Goal: Transaction & Acquisition: Purchase product/service

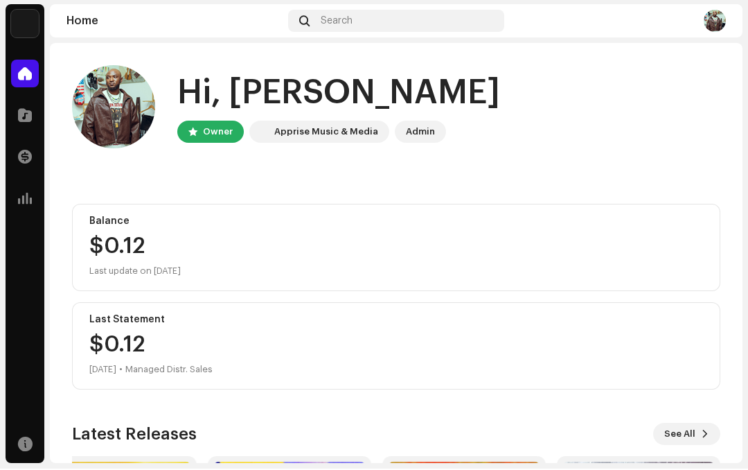
scroll to position [7, 0]
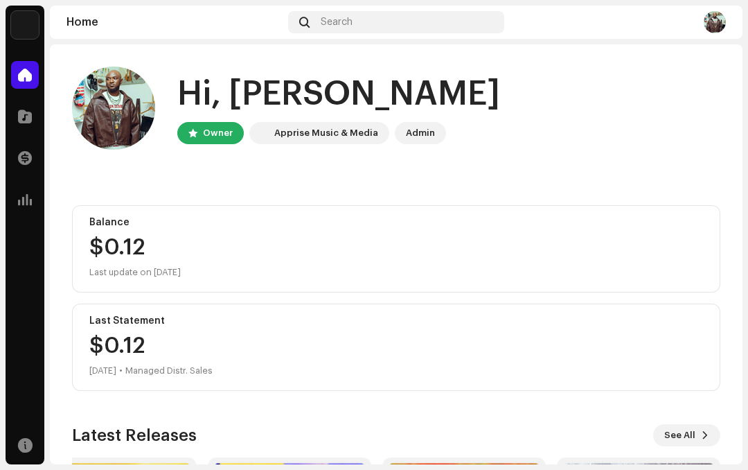
click at [20, 111] on span at bounding box center [25, 116] width 14 height 11
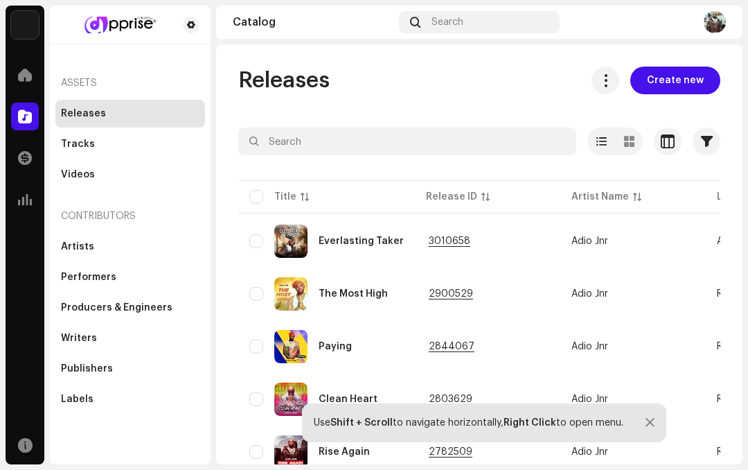
click at [671, 81] on span "Create new" at bounding box center [675, 81] width 57 height 28
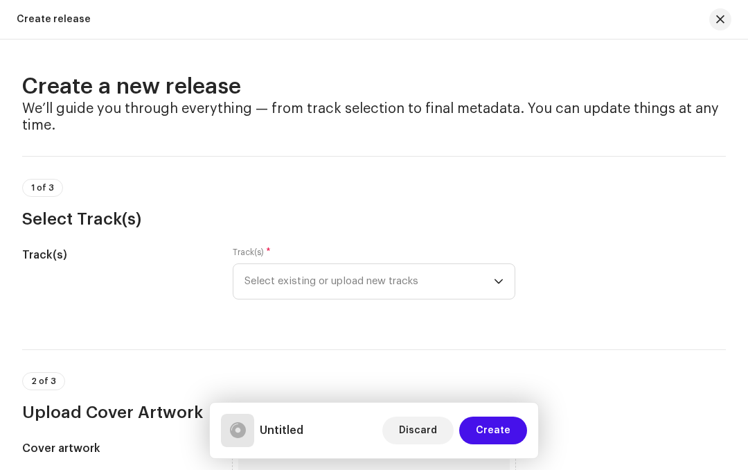
click at [493, 279] on span "Select existing or upload new tracks" at bounding box center [369, 281] width 249 height 35
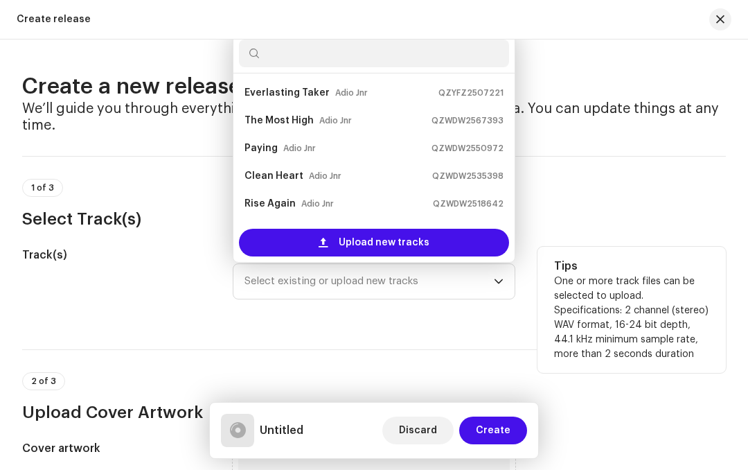
click at [434, 243] on div "Upload new tracks" at bounding box center [374, 243] width 270 height 28
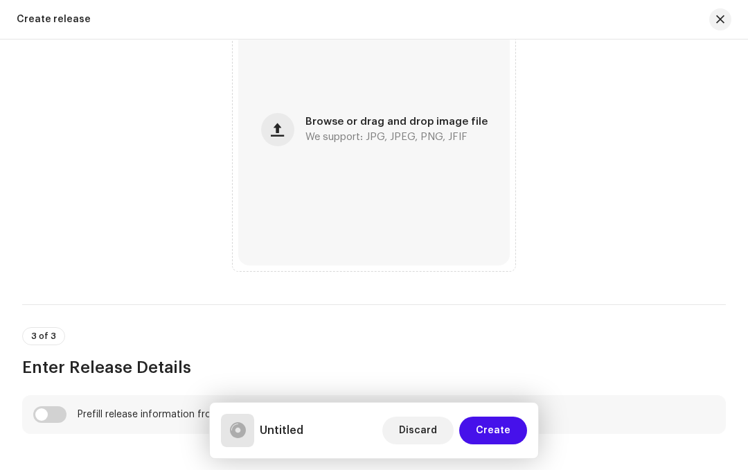
scroll to position [617, 0]
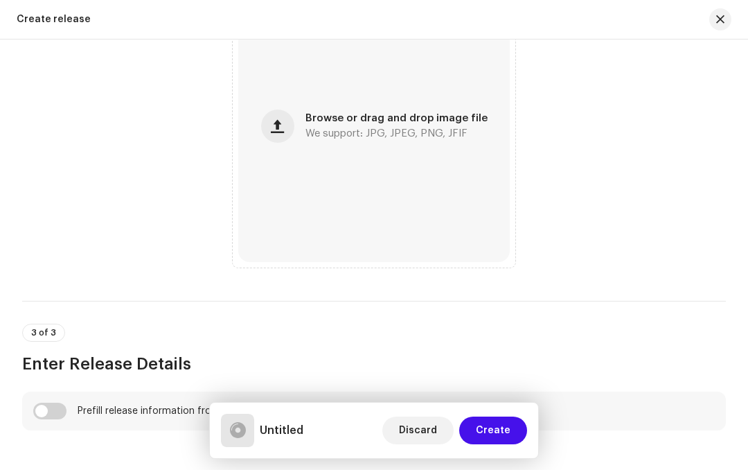
click at [345, 138] on span "We support: JPG, JPEG, PNG, JFIF" at bounding box center [387, 134] width 162 height 10
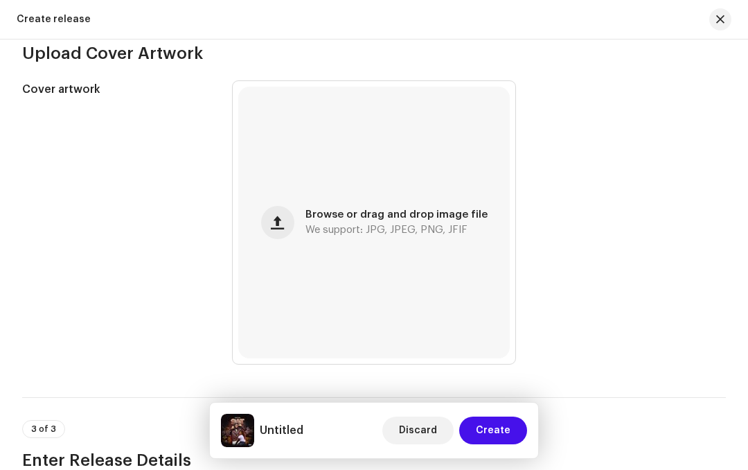
scroll to position [524, 0]
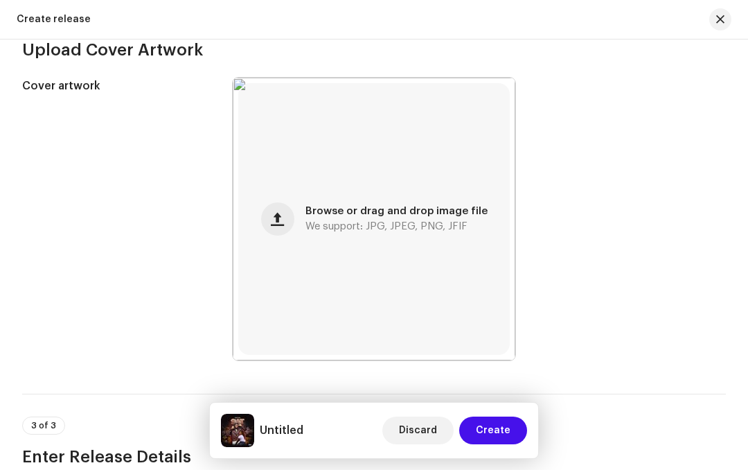
click at [59, 249] on div "Cover artwork" at bounding box center [116, 219] width 188 height 283
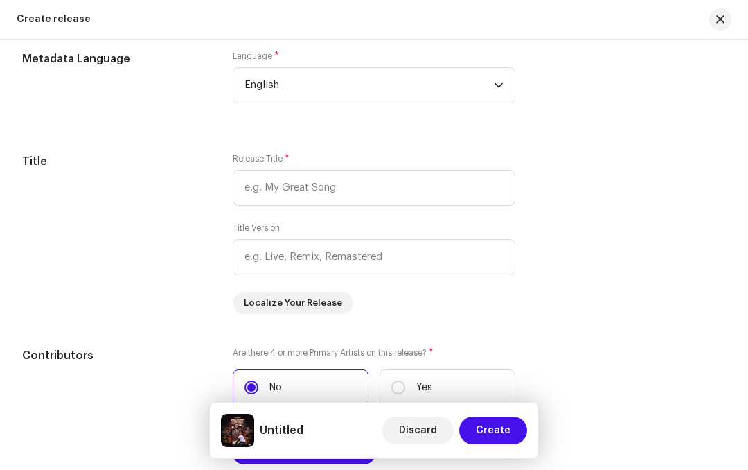
scroll to position [1156, 0]
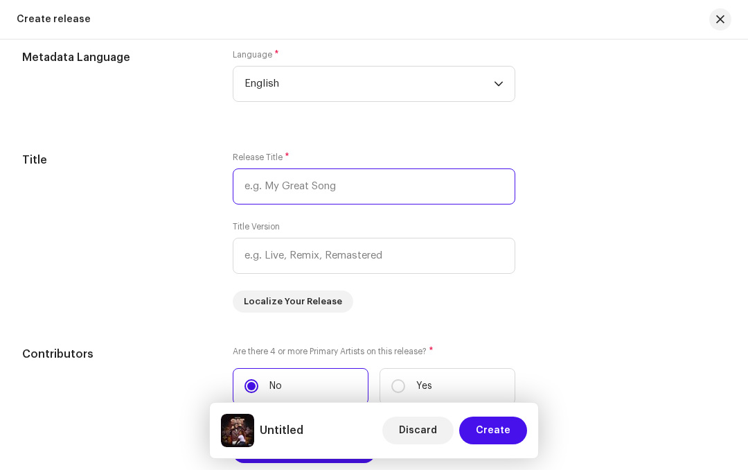
click at [331, 197] on input "text" at bounding box center [374, 186] width 283 height 36
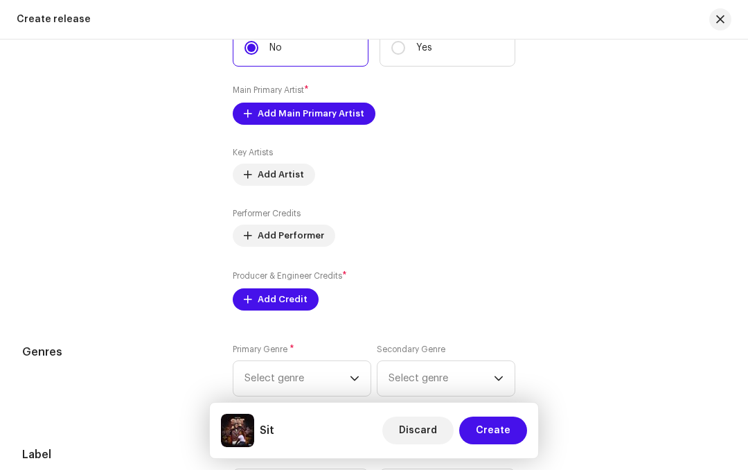
scroll to position [1495, 0]
type input "Sit"
click at [333, 126] on span "Add Main Primary Artist" at bounding box center [311, 113] width 107 height 28
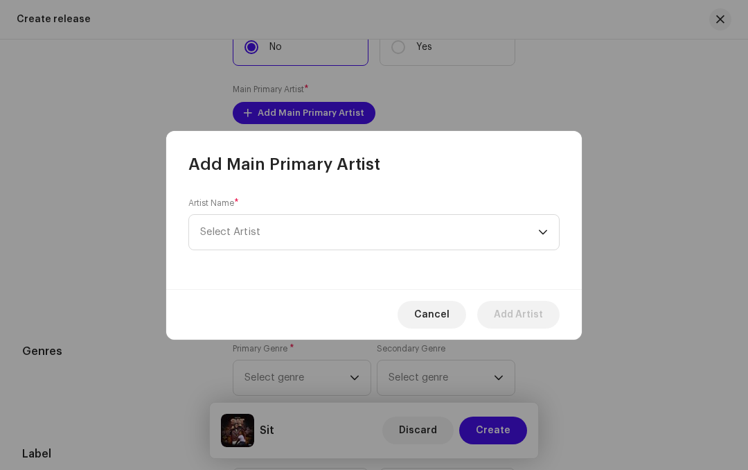
click at [550, 236] on p-select "Select Artist" at bounding box center [373, 232] width 371 height 36
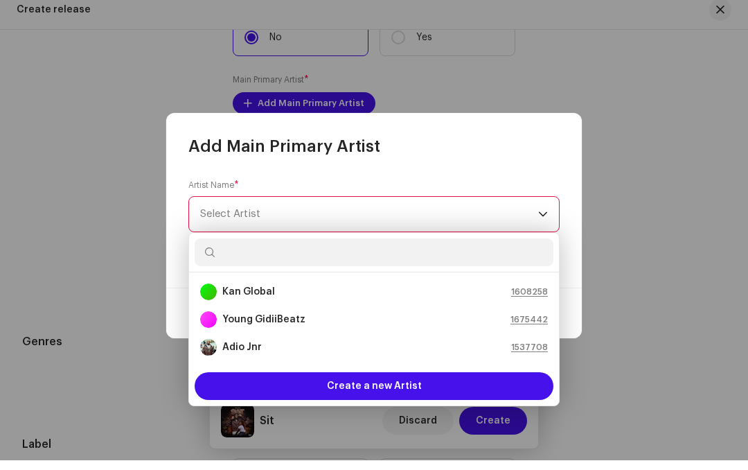
click at [270, 351] on div "Adio Jnr 1537708" at bounding box center [374, 357] width 348 height 17
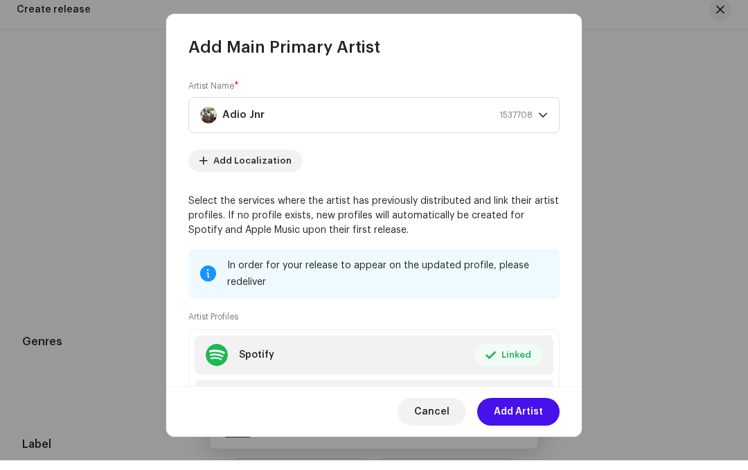
click at [524, 416] on span "Add Artist" at bounding box center [518, 421] width 49 height 28
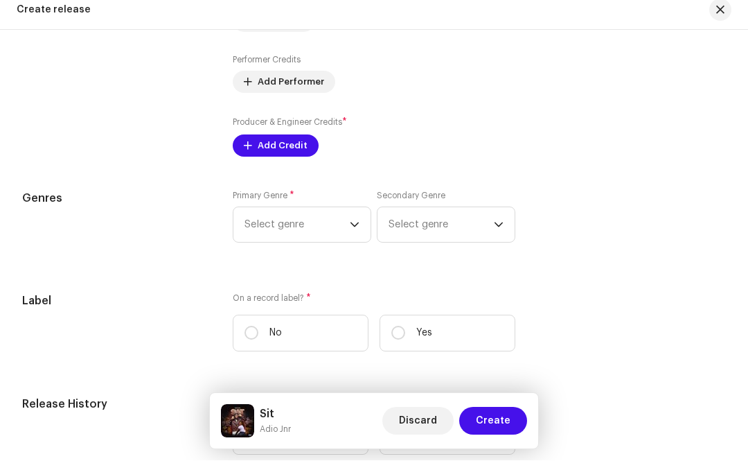
scroll to position [1664, 0]
click at [358, 228] on icon "dropdown trigger" at bounding box center [355, 233] width 10 height 10
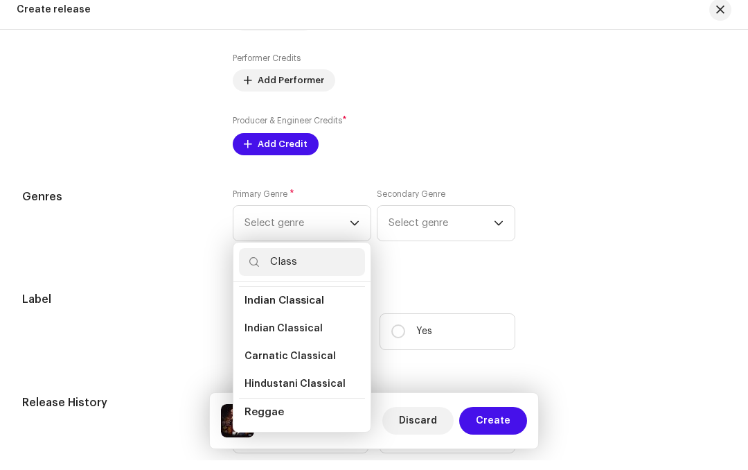
scroll to position [443, 0]
type input "Class"
click at [319, 435] on li "Classic/Modern Dancehall" at bounding box center [302, 449] width 126 height 28
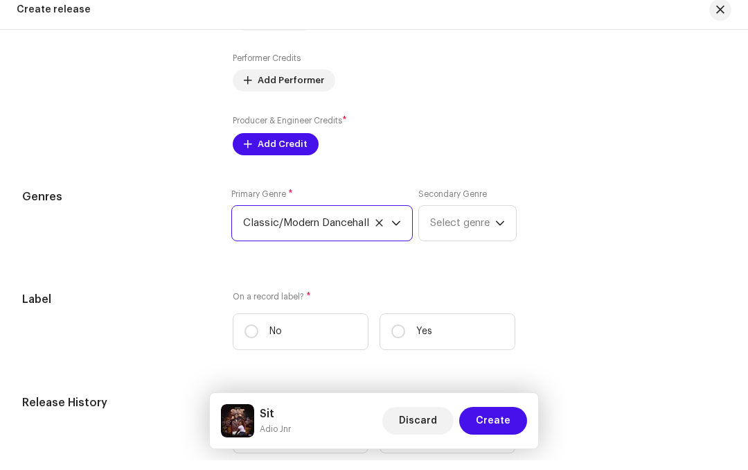
click at [515, 232] on p-select "Select genre" at bounding box center [467, 233] width 98 height 36
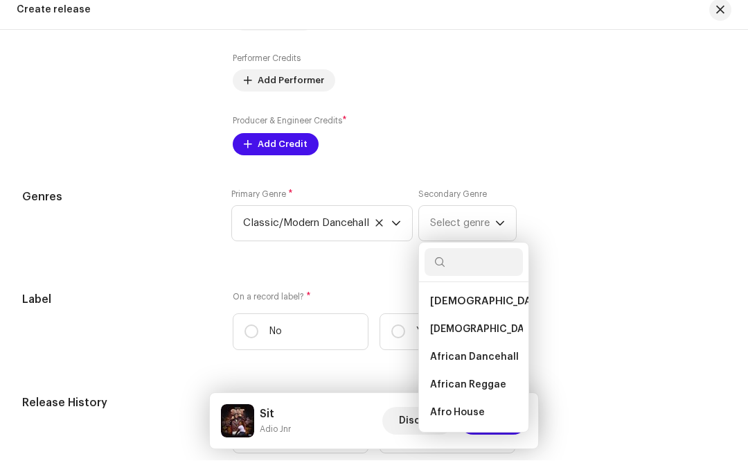
click at [504, 235] on div "dropdown trigger" at bounding box center [500, 232] width 10 height 35
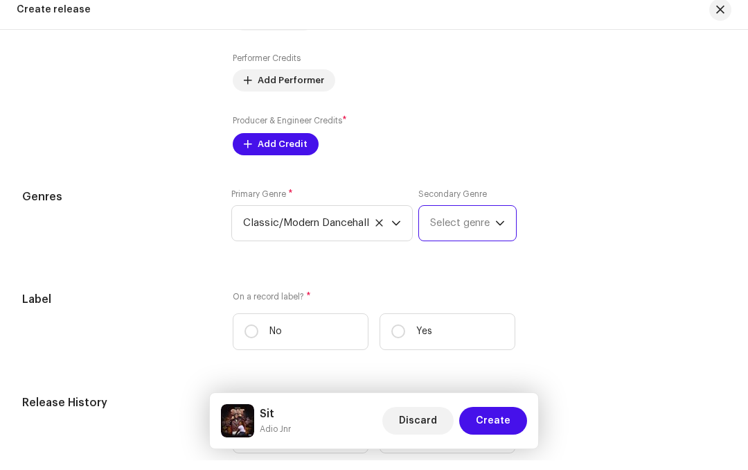
click at [511, 231] on p-select "Select genre" at bounding box center [467, 233] width 98 height 36
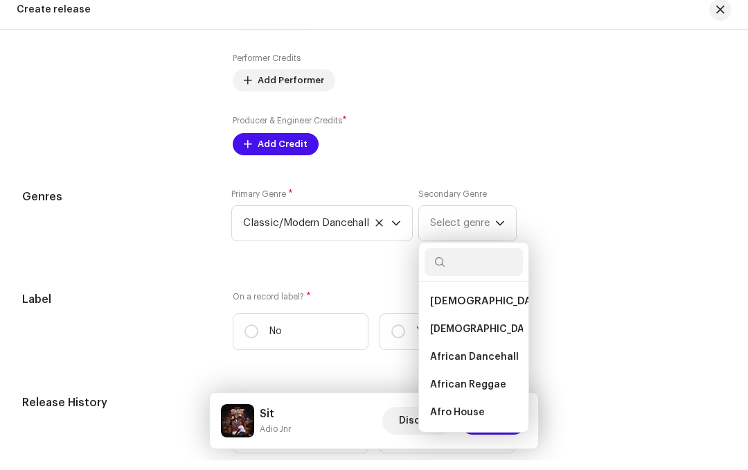
click at [489, 360] on span "African Dancehall" at bounding box center [474, 367] width 89 height 14
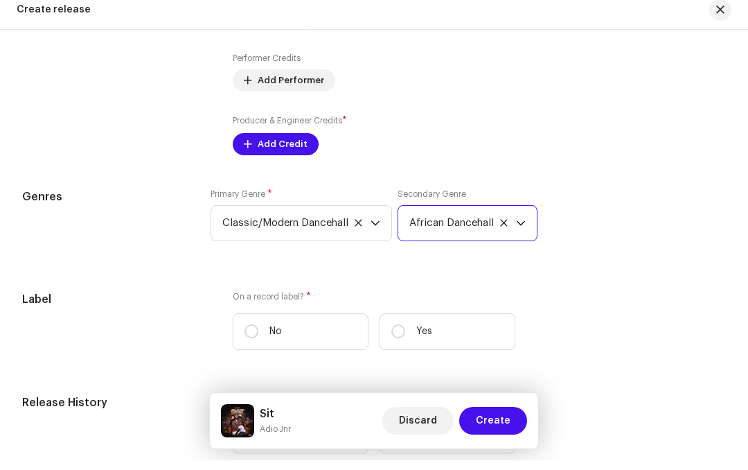
click at [256, 340] on input "No" at bounding box center [252, 341] width 14 height 14
radio input "true"
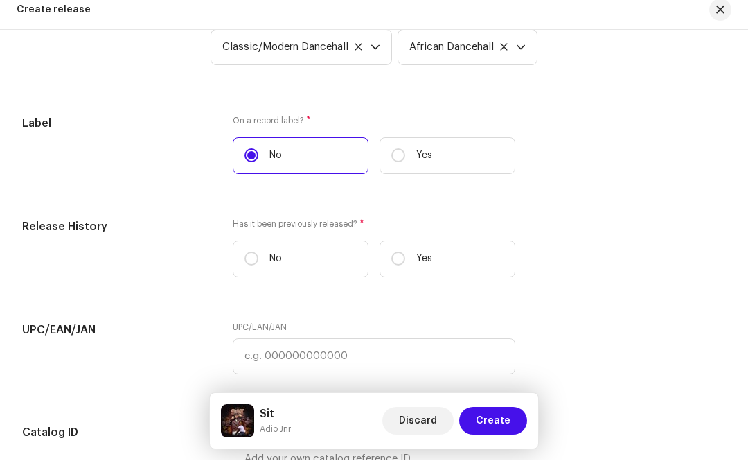
scroll to position [1841, 0]
click at [257, 263] on input "No" at bounding box center [252, 268] width 14 height 14
radio input "true"
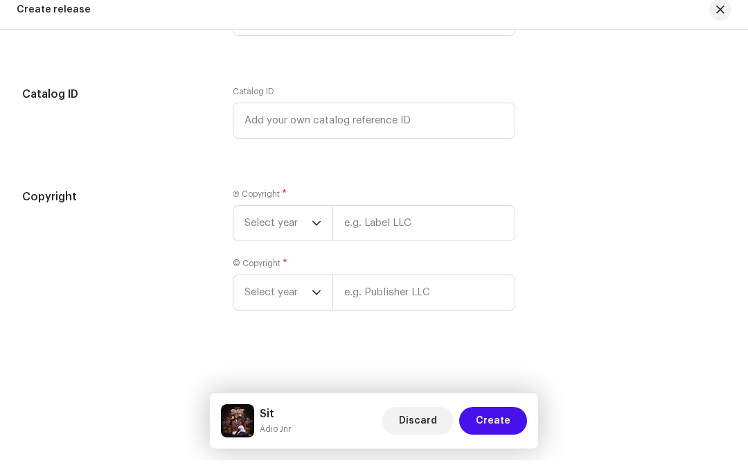
scroll to position [2187, 0]
click at [310, 229] on span "Select year" at bounding box center [278, 232] width 67 height 35
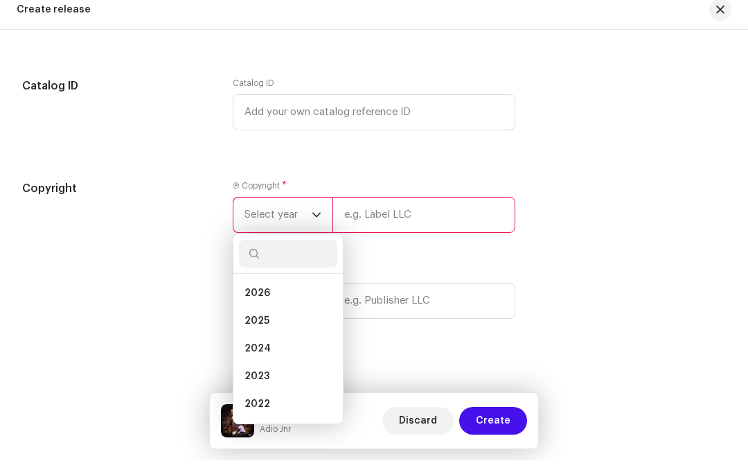
click at [292, 330] on li "2025" at bounding box center [288, 331] width 98 height 28
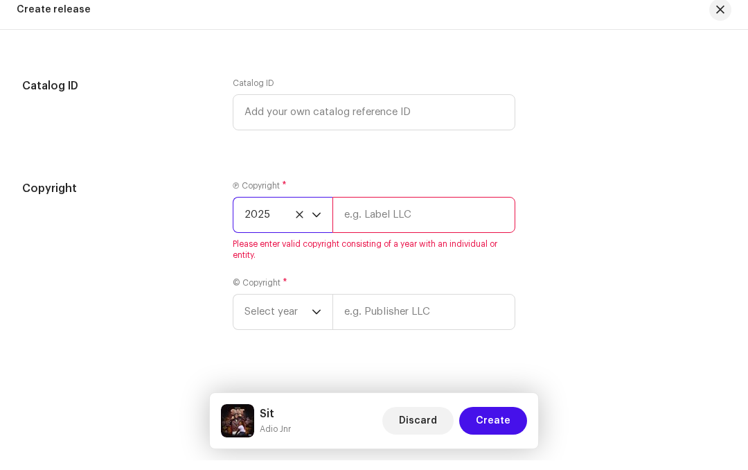
click at [404, 227] on input "text" at bounding box center [424, 224] width 183 height 36
type input "Yussif [PERSON_NAME]"
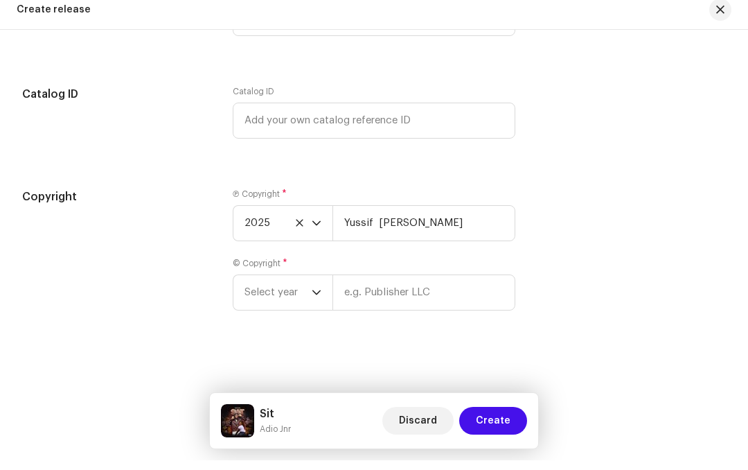
click at [319, 297] on icon "dropdown trigger" at bounding box center [317, 302] width 10 height 10
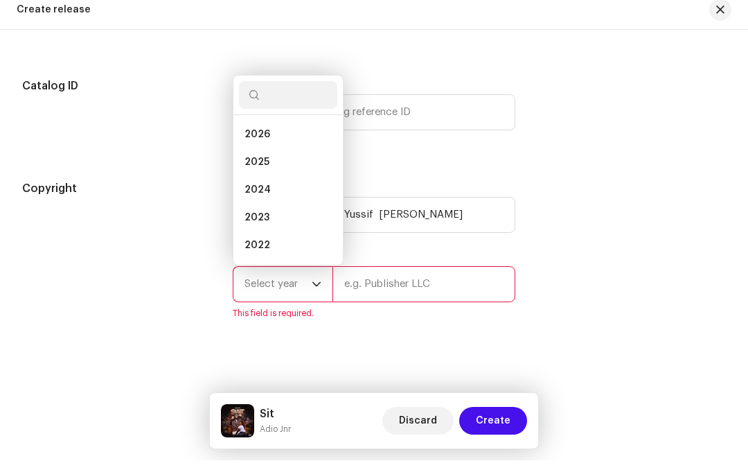
click at [285, 174] on li "2025" at bounding box center [288, 172] width 98 height 28
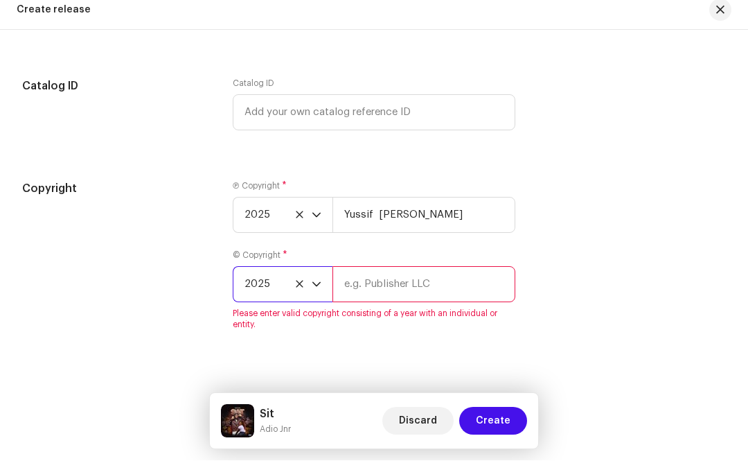
click at [396, 296] on input "text" at bounding box center [424, 294] width 183 height 36
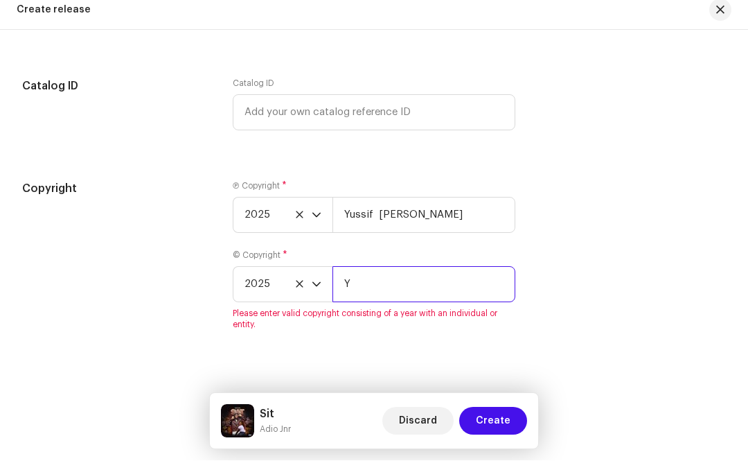
type input "Yussif [PERSON_NAME]"
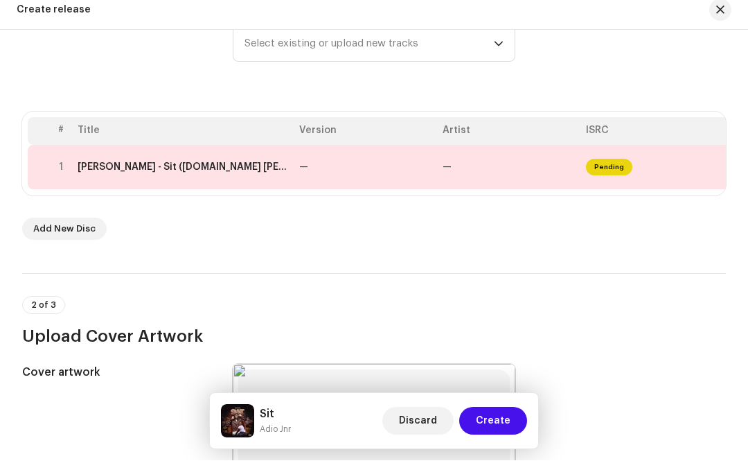
scroll to position [227, 0]
click at [633, 166] on td "Pending" at bounding box center [652, 178] width 143 height 44
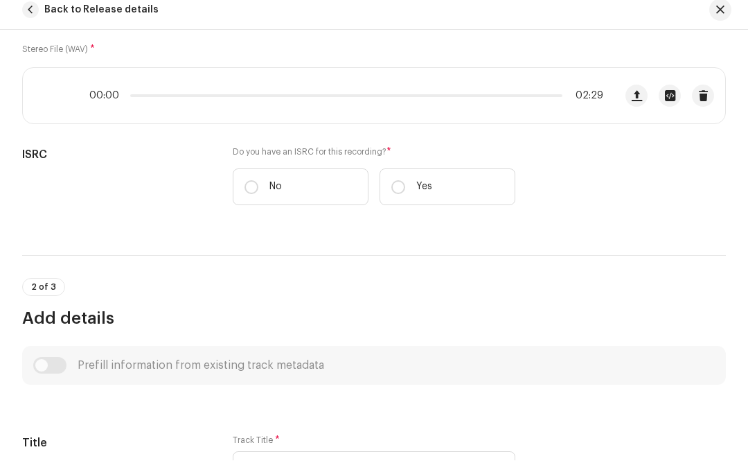
scroll to position [248, 0]
click at [252, 192] on input "No" at bounding box center [252, 196] width 14 height 14
radio input "true"
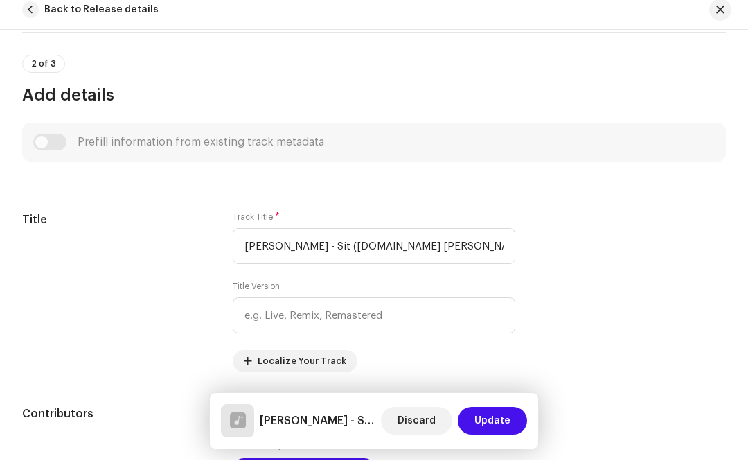
scroll to position [534, 0]
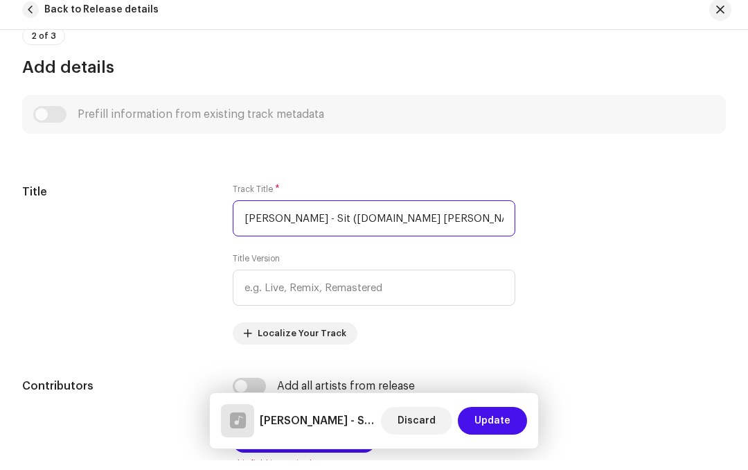
click at [471, 218] on input "[PERSON_NAME] - Sit ([DOMAIN_NAME] [PERSON_NAME]).wav" at bounding box center [374, 228] width 283 height 36
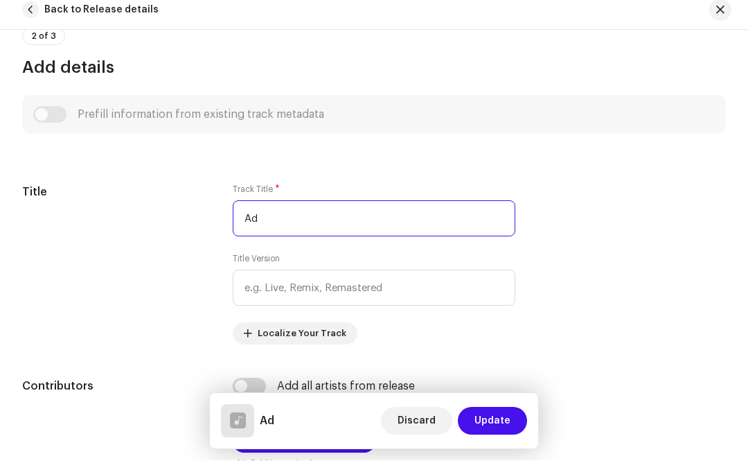
type input "A"
type input "Sit"
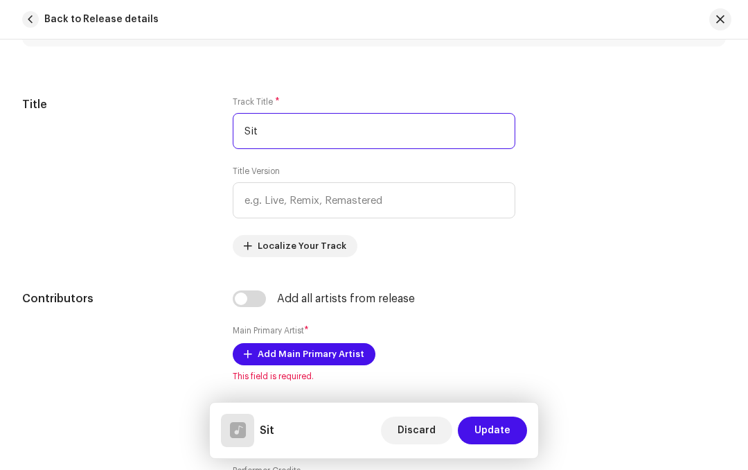
scroll to position [627, 0]
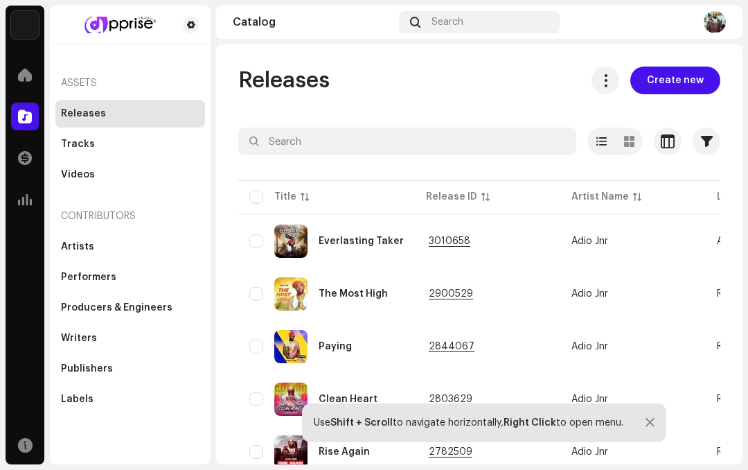
scroll to position [17, 0]
click at [680, 68] on span "Create new" at bounding box center [675, 81] width 57 height 28
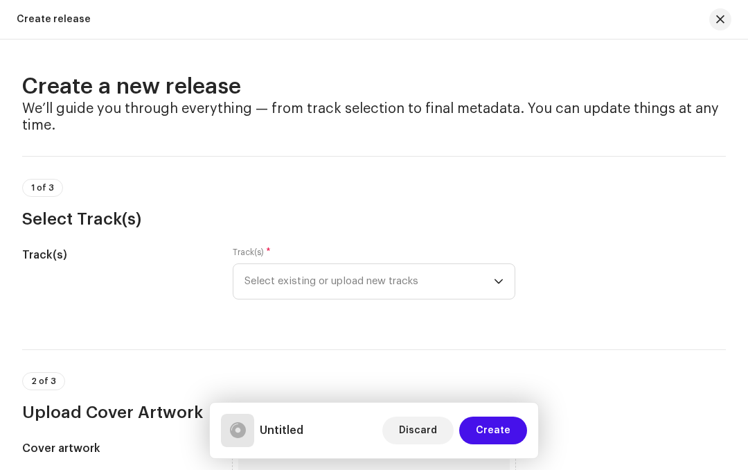
click at [439, 299] on span "Select existing or upload new tracks" at bounding box center [369, 281] width 249 height 35
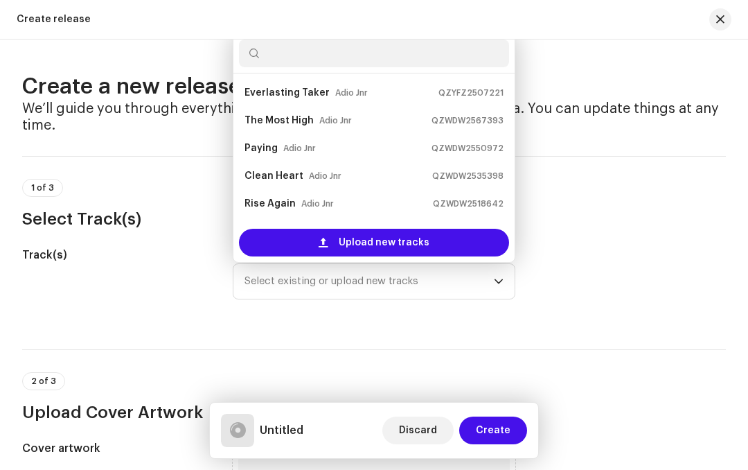
click at [392, 249] on span "Upload new tracks" at bounding box center [384, 243] width 91 height 28
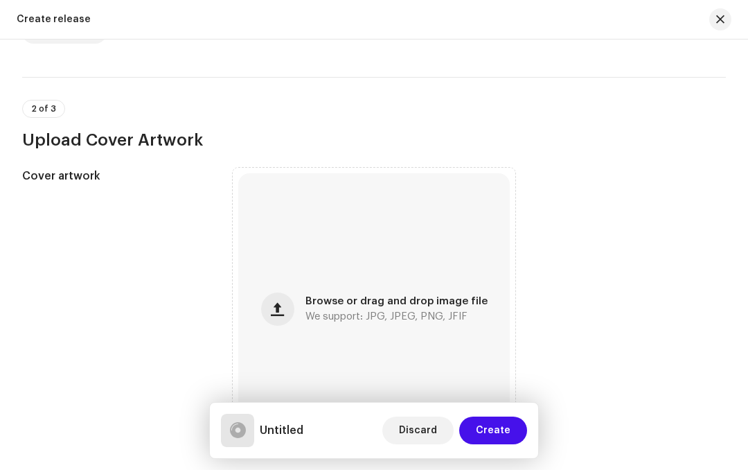
scroll to position [434, 0]
click at [332, 319] on span "We support: JPG, JPEG, PNG, JFIF" at bounding box center [387, 316] width 162 height 10
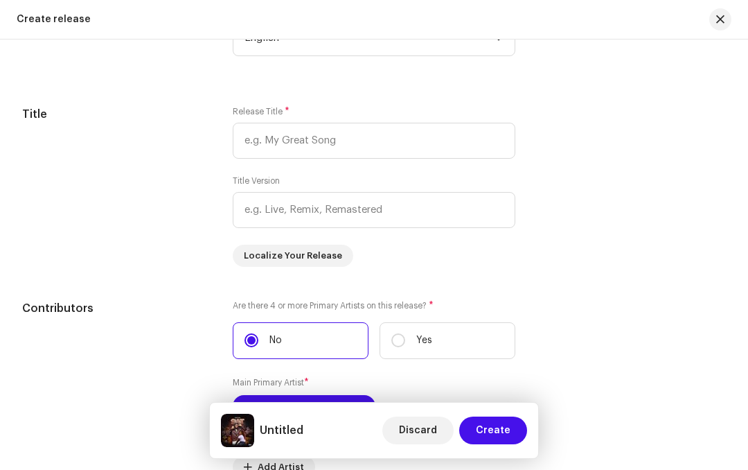
scroll to position [1205, 0]
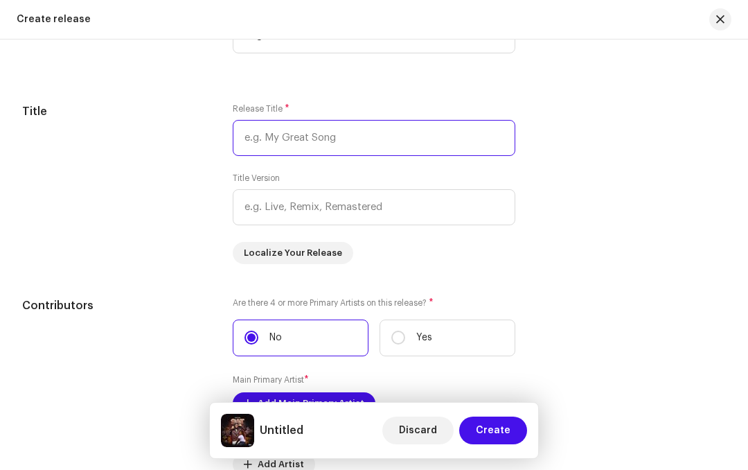
click at [319, 147] on input "text" at bounding box center [374, 138] width 283 height 36
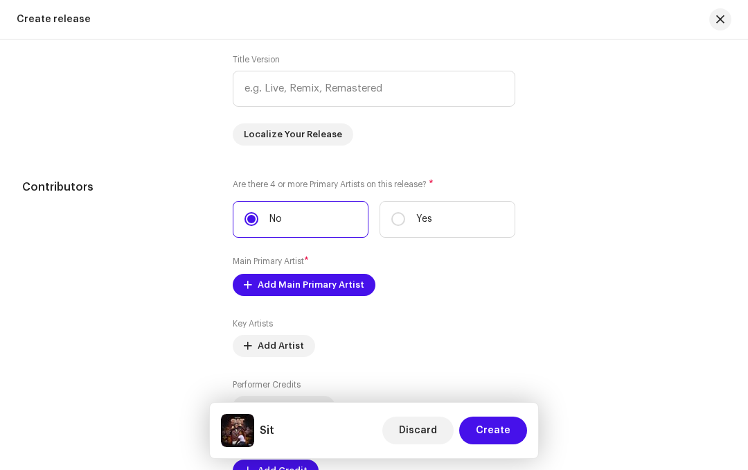
scroll to position [1325, 0]
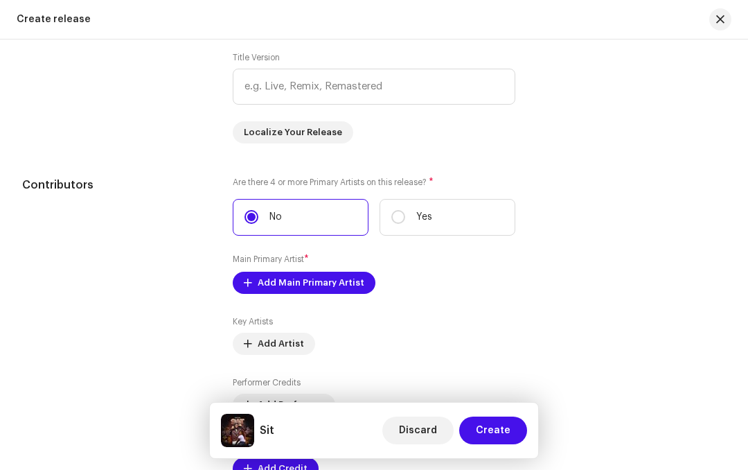
type input "Sit"
click at [324, 287] on span "Add Main Primary Artist" at bounding box center [311, 283] width 107 height 28
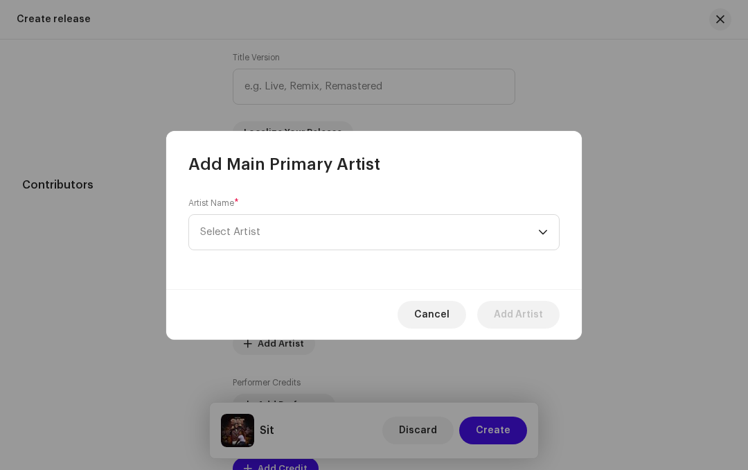
click at [556, 231] on p-select "Select Artist" at bounding box center [373, 232] width 371 height 36
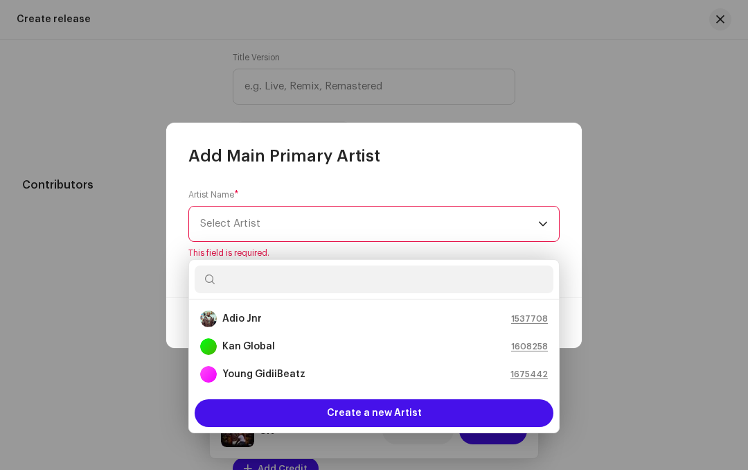
click at [278, 310] on div "Adio Jnr 1537708" at bounding box center [374, 318] width 348 height 17
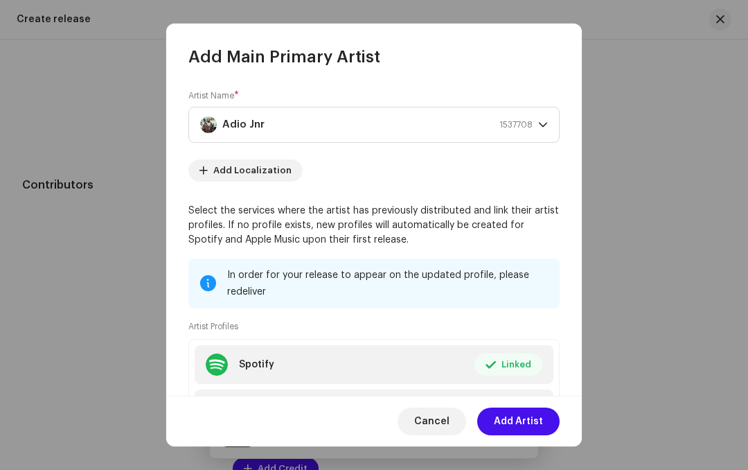
click at [529, 420] on span "Add Artist" at bounding box center [518, 421] width 49 height 28
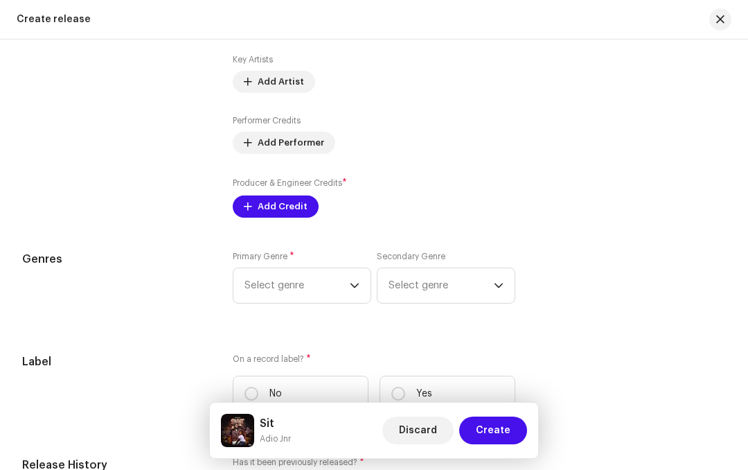
scroll to position [1616, 0]
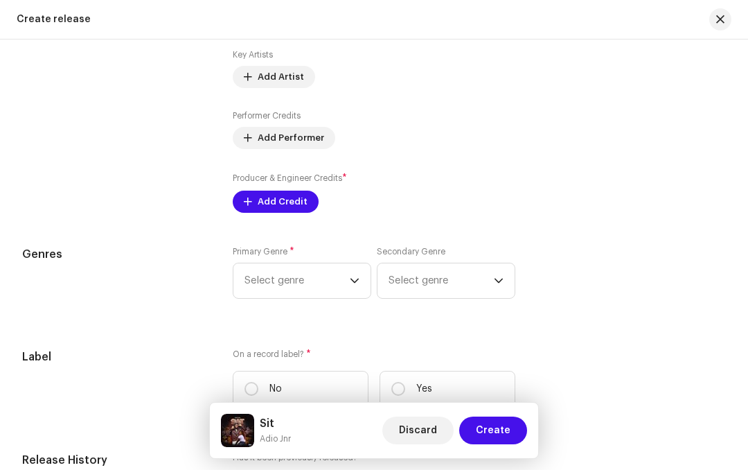
click at [361, 285] on p-select "Select genre" at bounding box center [302, 281] width 139 height 36
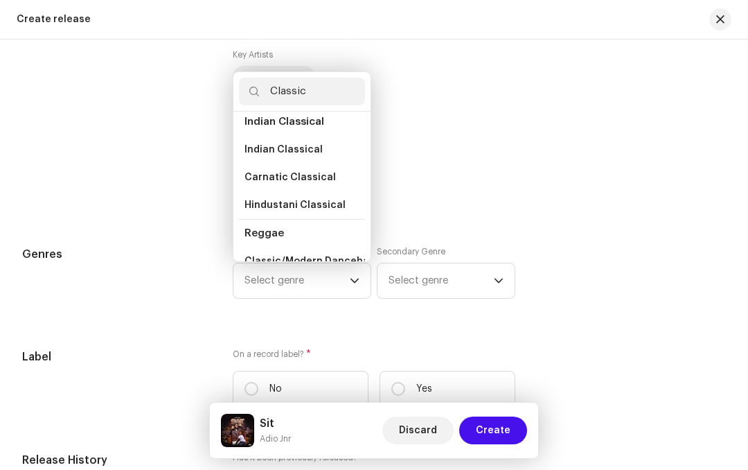
scroll to position [448, 0]
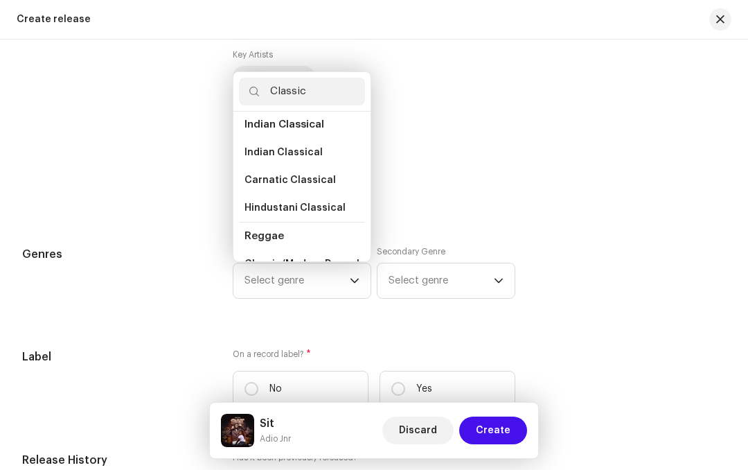
type input "Classic"
click at [303, 257] on span "Classic/Modern Dancehall" at bounding box center [310, 264] width 130 height 14
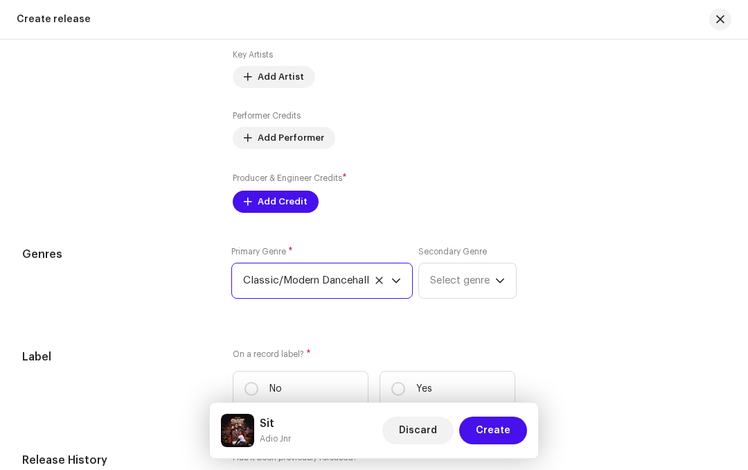
click at [491, 288] on span "Select genre" at bounding box center [462, 280] width 65 height 35
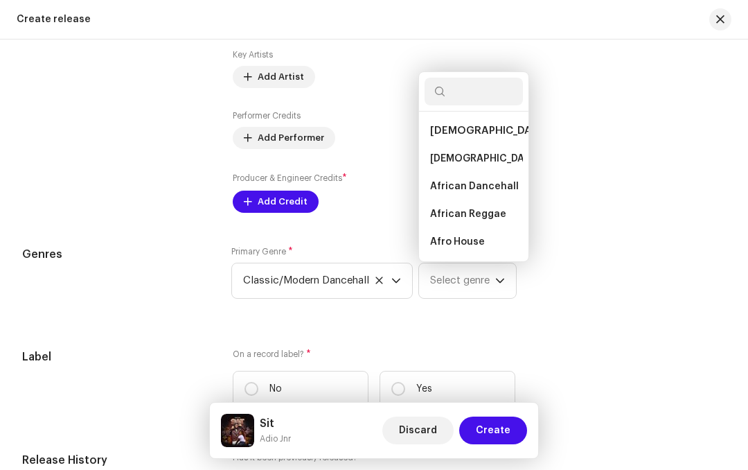
click at [498, 193] on span "African Dancehall" at bounding box center [474, 186] width 89 height 14
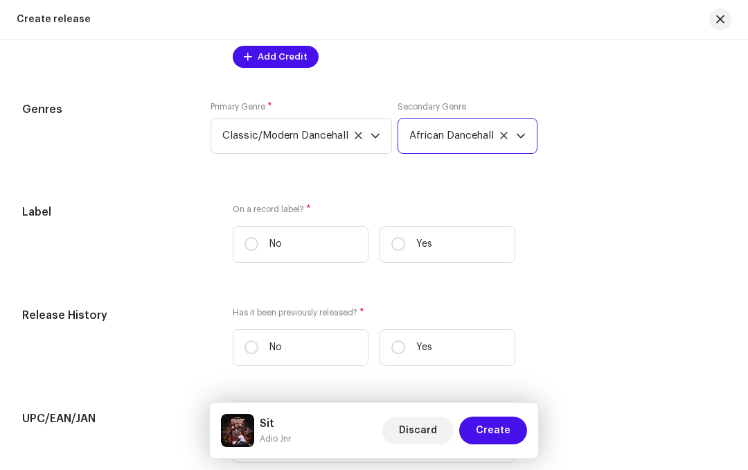
scroll to position [1770, 0]
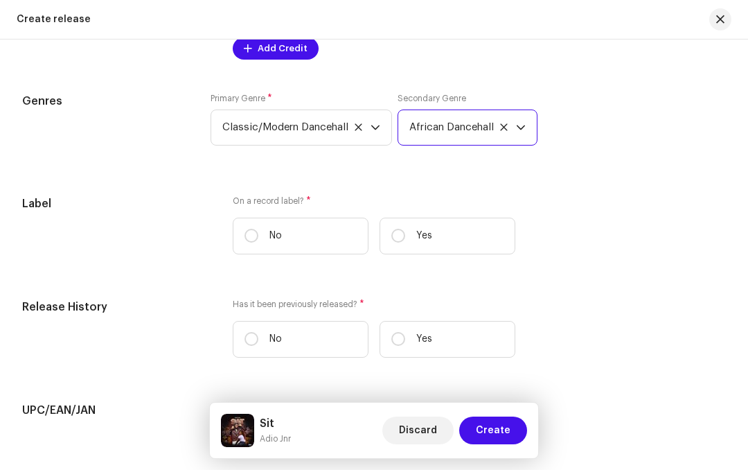
click at [254, 240] on input "No" at bounding box center [252, 236] width 14 height 14
radio input "true"
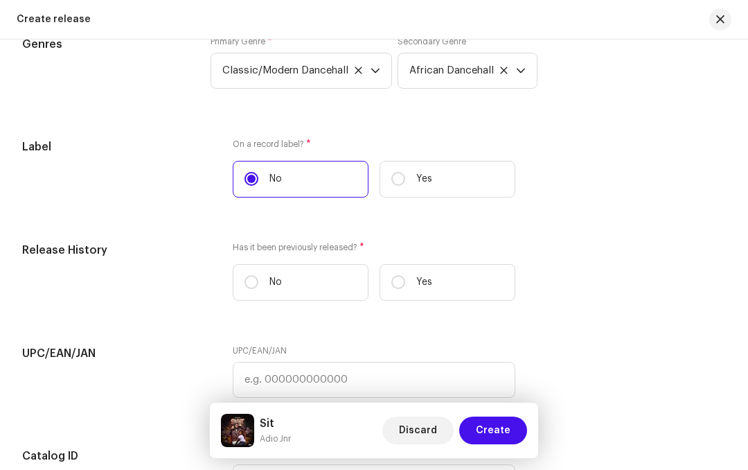
scroll to position [1840, 0]
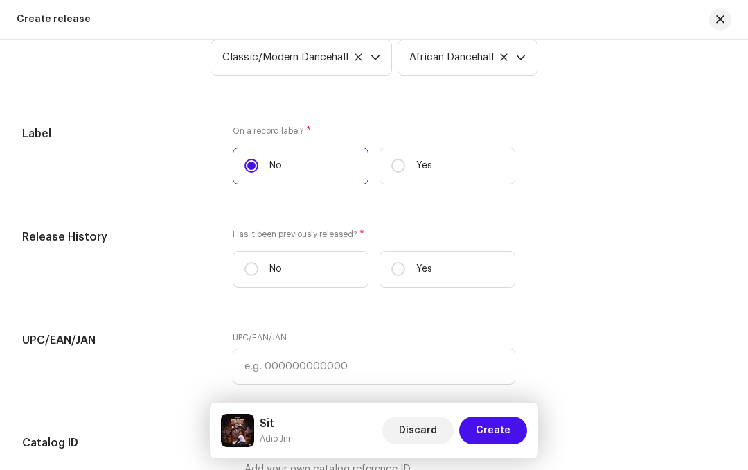
click at [263, 272] on label "No" at bounding box center [301, 269] width 136 height 37
click at [258, 272] on input "No" at bounding box center [252, 269] width 14 height 14
radio input "true"
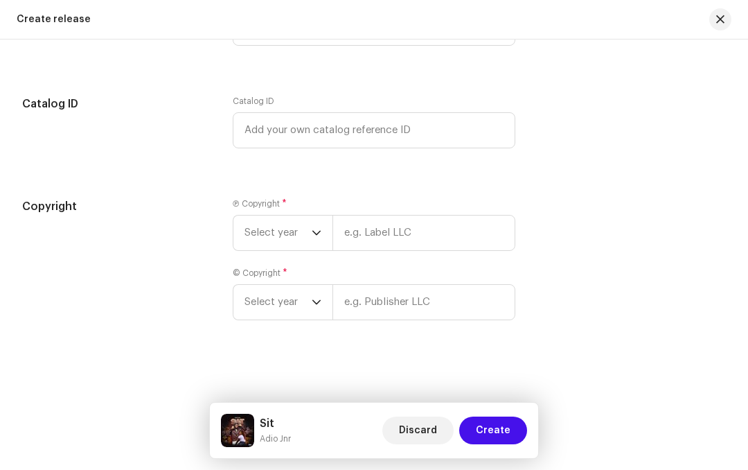
scroll to position [2181, 0]
click at [324, 242] on p-select "Select year" at bounding box center [283, 233] width 100 height 36
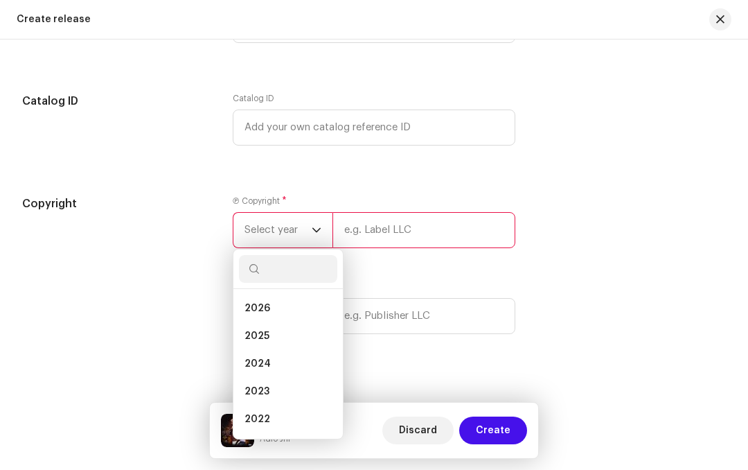
click at [283, 346] on li "2025" at bounding box center [288, 336] width 98 height 28
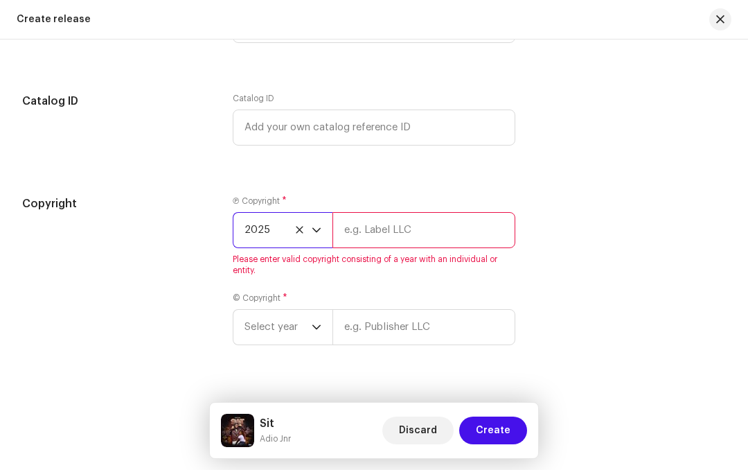
click at [430, 236] on input "text" at bounding box center [424, 230] width 183 height 36
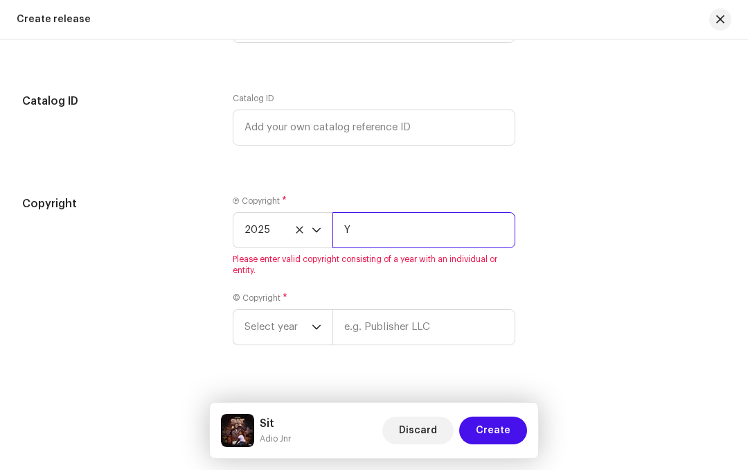
type input "Yussif [PERSON_NAME]"
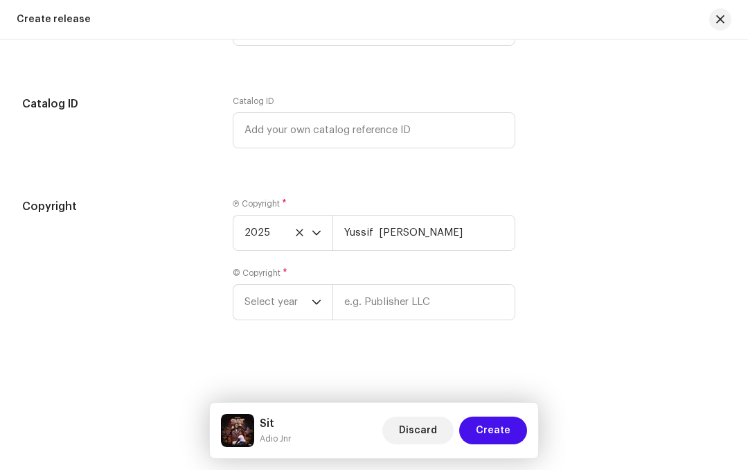
click at [309, 303] on span "Select year" at bounding box center [278, 302] width 67 height 35
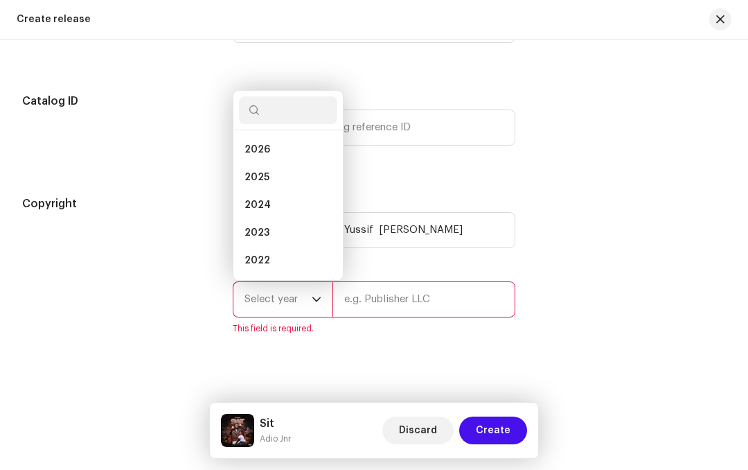
click at [277, 191] on li "2025" at bounding box center [288, 178] width 98 height 28
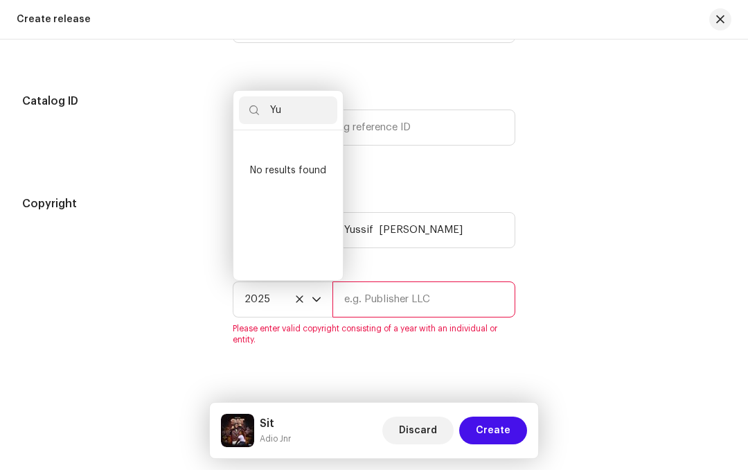
scroll to position [0, 0]
type input "Y"
click at [294, 191] on li "2025" at bounding box center [288, 178] width 98 height 28
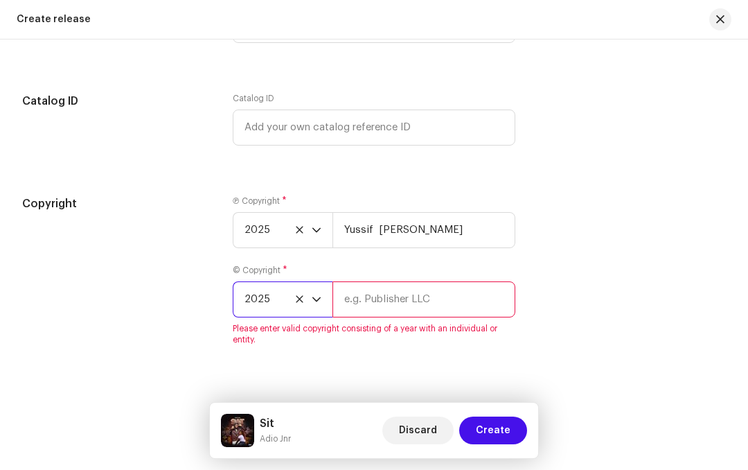
click at [430, 312] on input "text" at bounding box center [424, 299] width 183 height 36
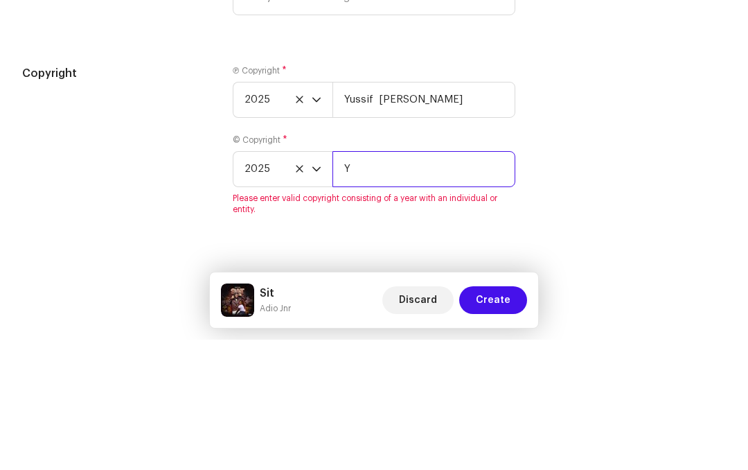
type input "Yussif [PERSON_NAME]"
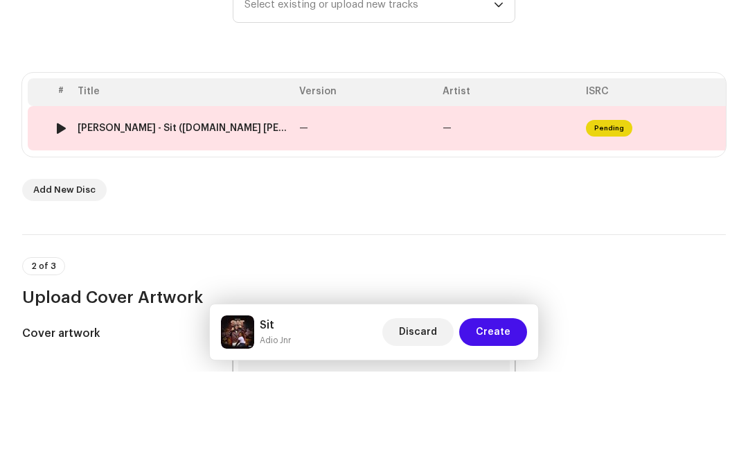
scroll to position [148, 0]
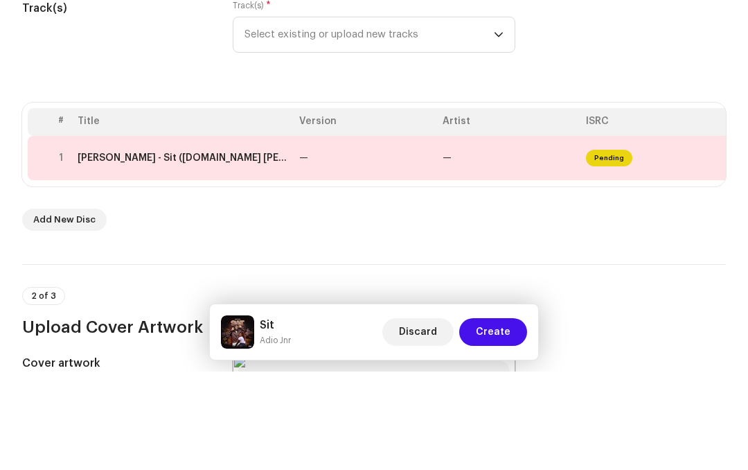
click at [655, 206] on th "ISRC" at bounding box center [652, 220] width 143 height 28
click at [626, 248] on span "Pending" at bounding box center [609, 256] width 46 height 17
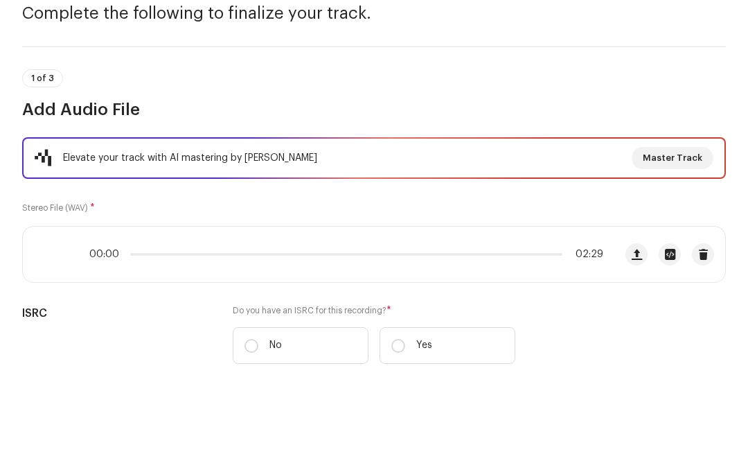
click at [257, 437] on input "No" at bounding box center [252, 444] width 14 height 14
radio input "true"
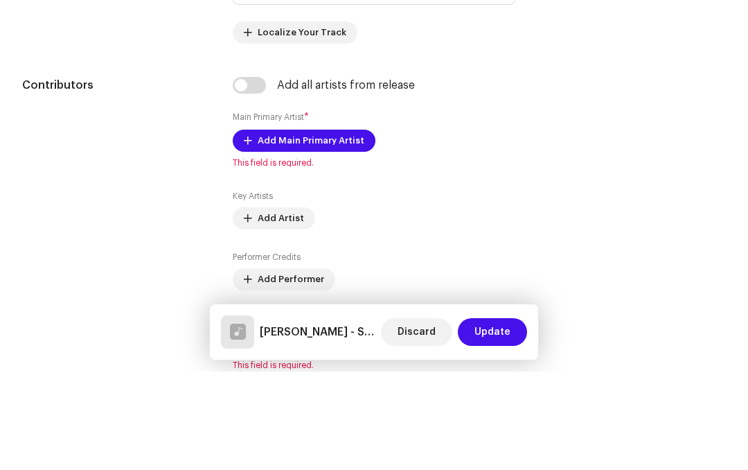
scroll to position [748, 0]
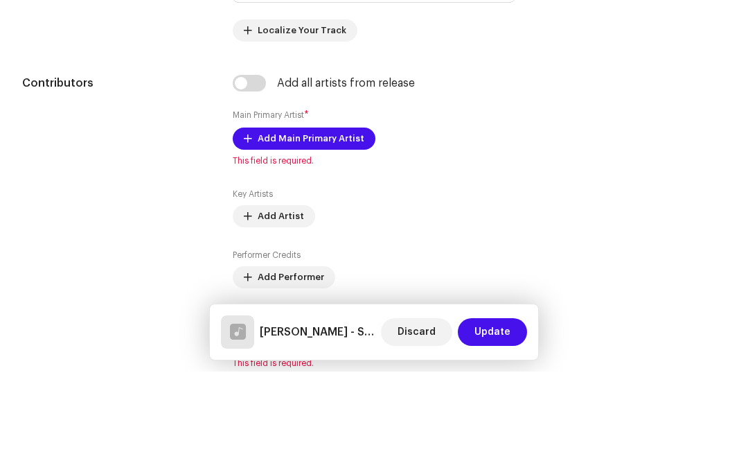
click at [330, 223] on span "Add Main Primary Artist" at bounding box center [311, 237] width 107 height 28
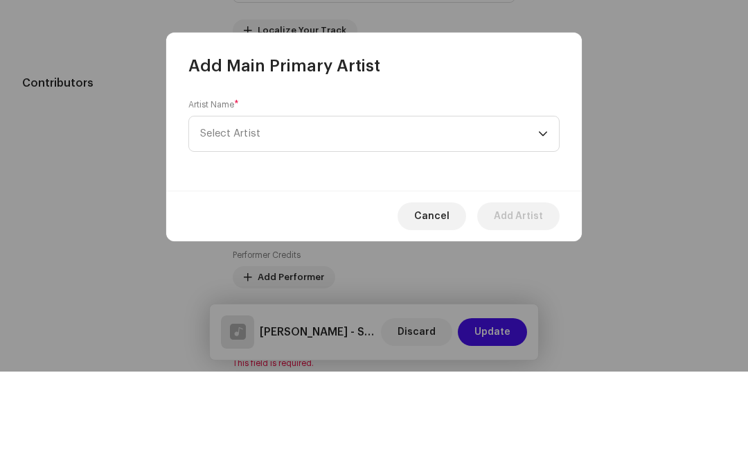
click at [552, 214] on p-select "Select Artist" at bounding box center [373, 232] width 371 height 36
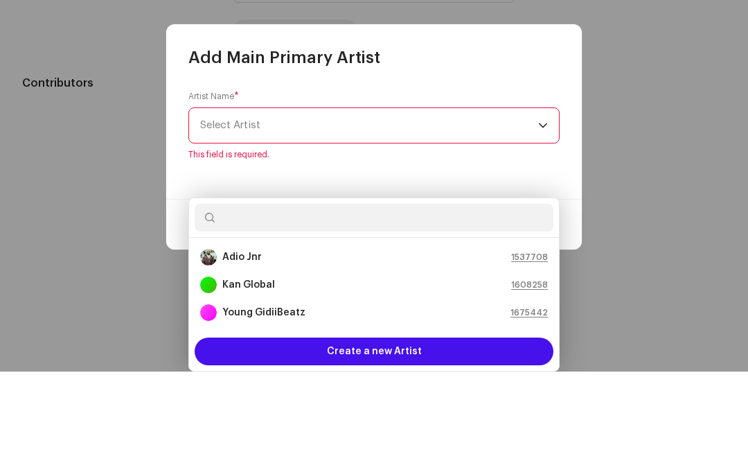
click at [266, 347] on div "Adio Jnr 1537708" at bounding box center [374, 355] width 348 height 17
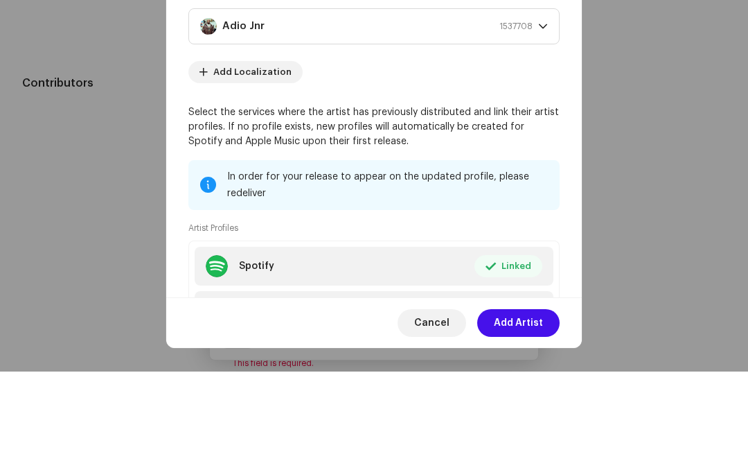
click at [529, 407] on span "Add Artist" at bounding box center [518, 421] width 49 height 28
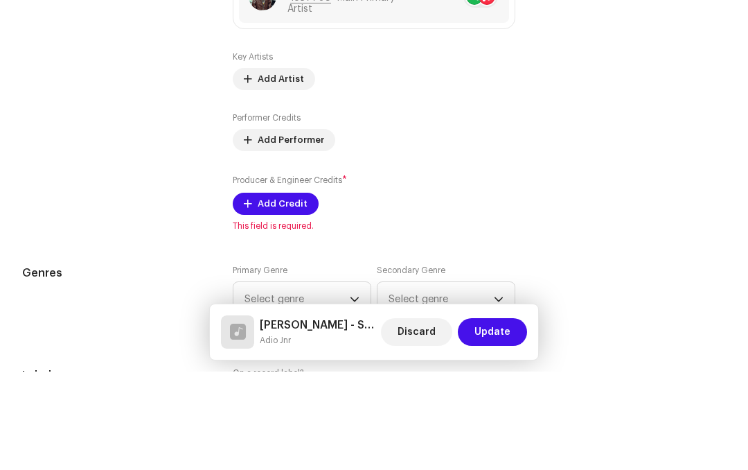
scroll to position [914, 0]
click at [291, 287] on span "Add Credit" at bounding box center [283, 301] width 50 height 28
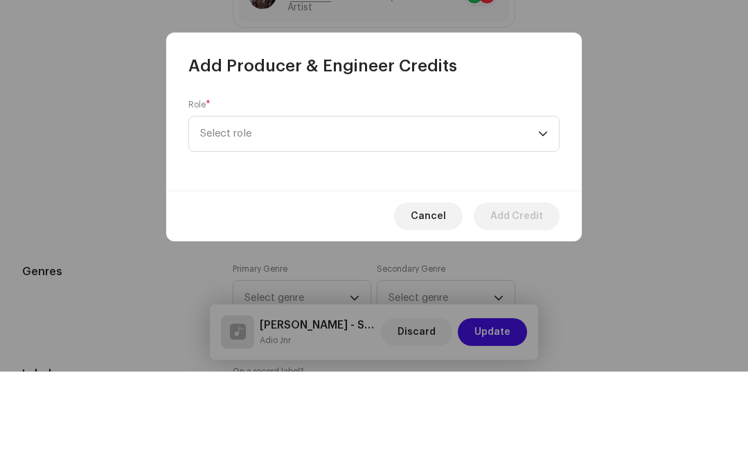
click at [547, 215] on div "dropdown trigger" at bounding box center [543, 232] width 10 height 35
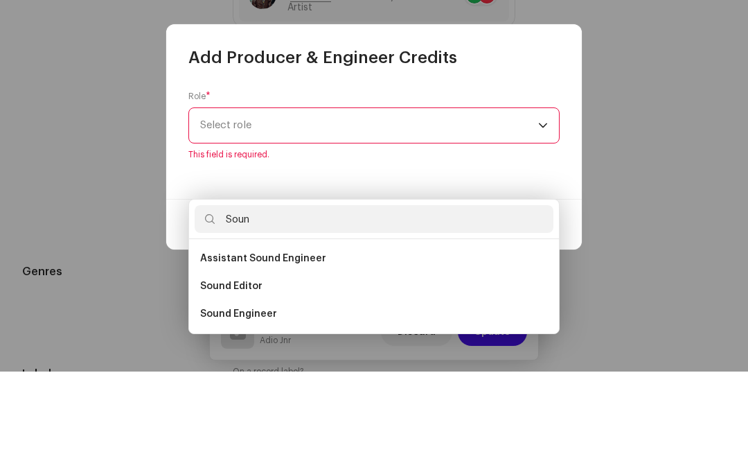
type input "Soun"
click at [285, 398] on li "Sound Engineer" at bounding box center [374, 412] width 359 height 28
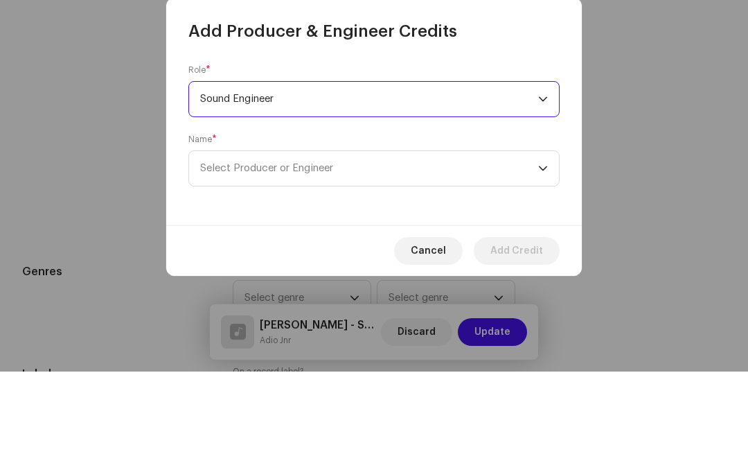
click at [313, 261] on span "Select Producer or Engineer" at bounding box center [266, 266] width 133 height 10
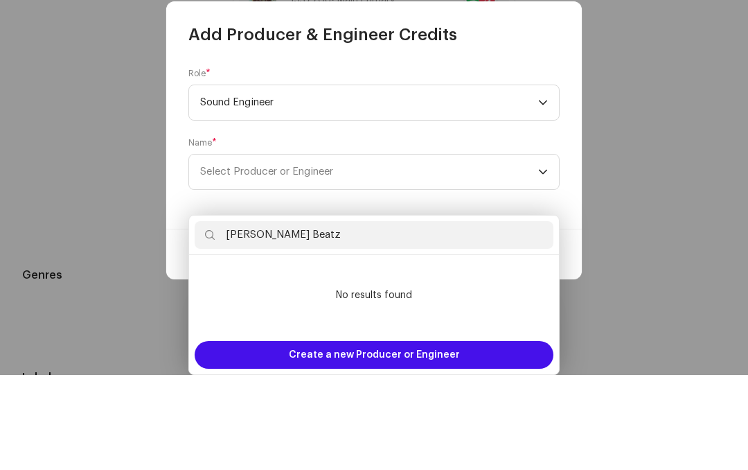
type input "[PERSON_NAME] Beatz"
click at [409, 436] on span "Create a new Producer or Engineer" at bounding box center [374, 450] width 171 height 28
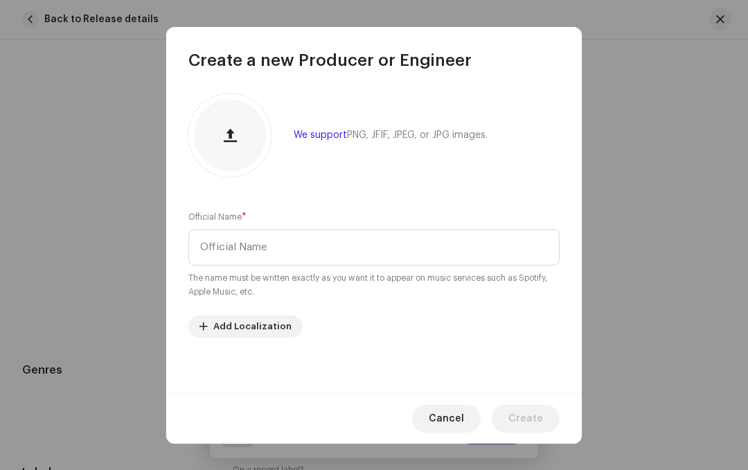
scroll to position [17, 0]
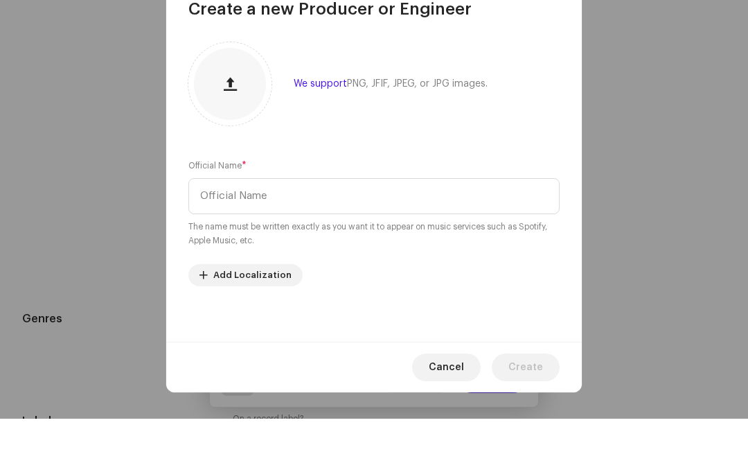
click at [443, 405] on span "Cancel" at bounding box center [446, 419] width 35 height 28
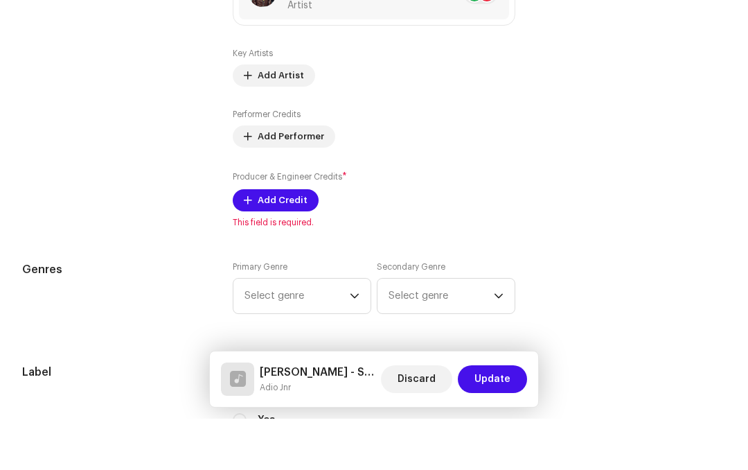
scroll to position [975, 0]
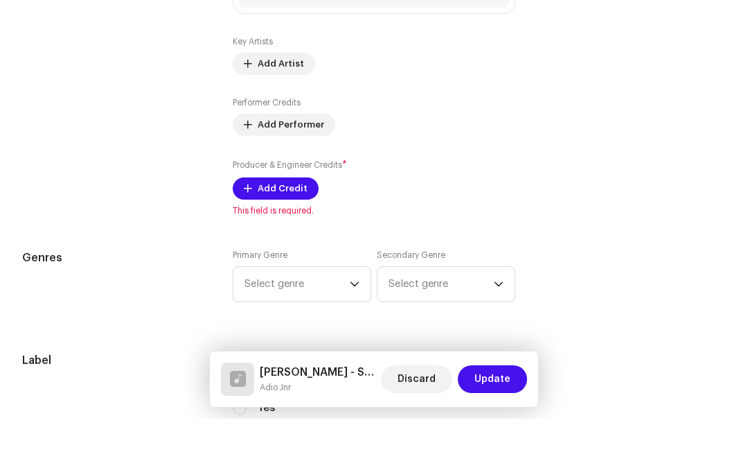
click at [275, 226] on span "Add Credit" at bounding box center [283, 240] width 50 height 28
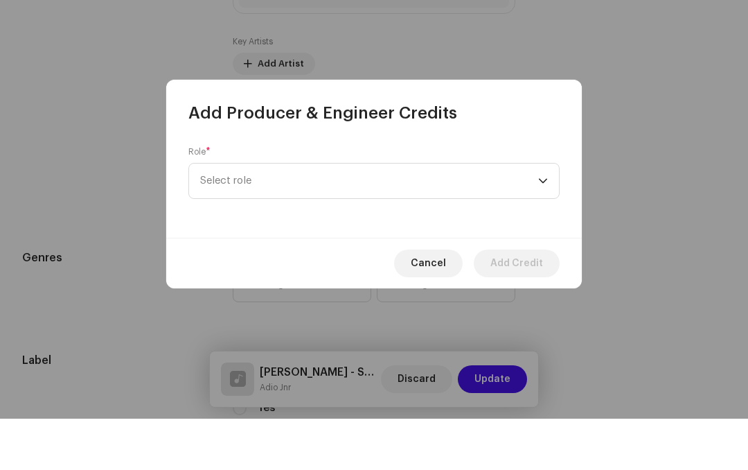
click at [526, 215] on span "Select role" at bounding box center [369, 232] width 338 height 35
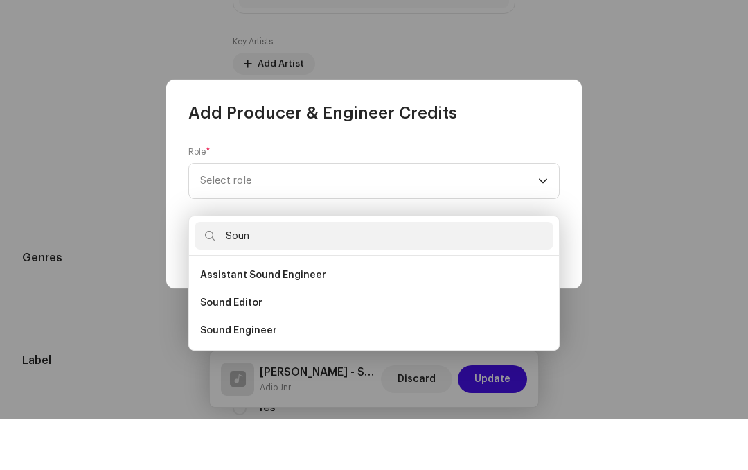
type input "Soun"
click at [270, 375] on span "Sound Engineer" at bounding box center [238, 382] width 77 height 14
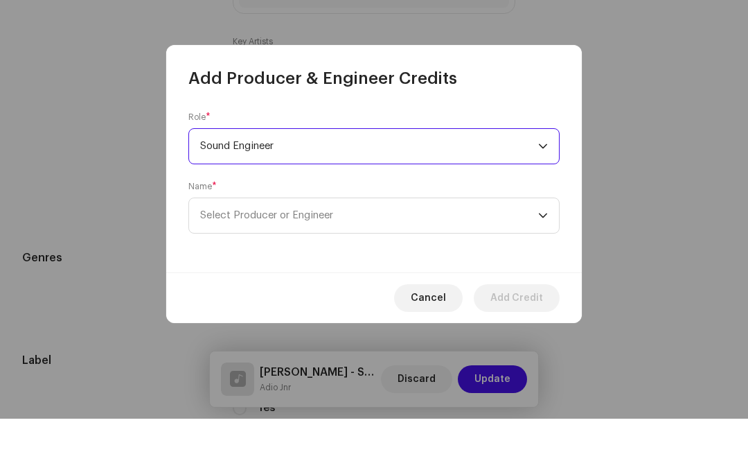
click at [380, 249] on span "Select Producer or Engineer" at bounding box center [369, 266] width 338 height 35
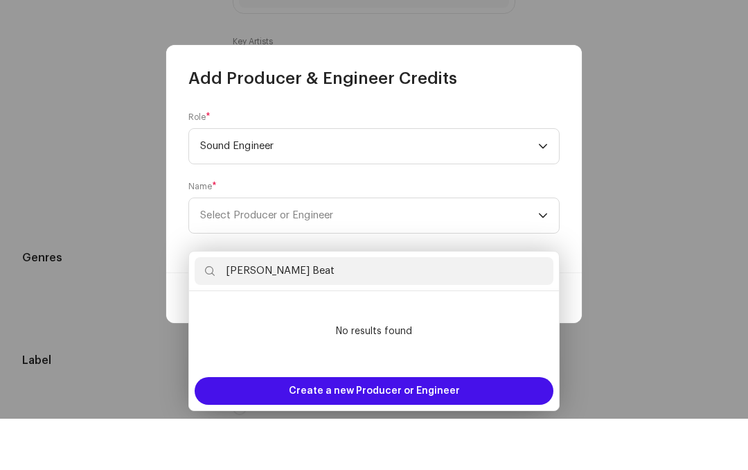
type input "[PERSON_NAME] Beatz"
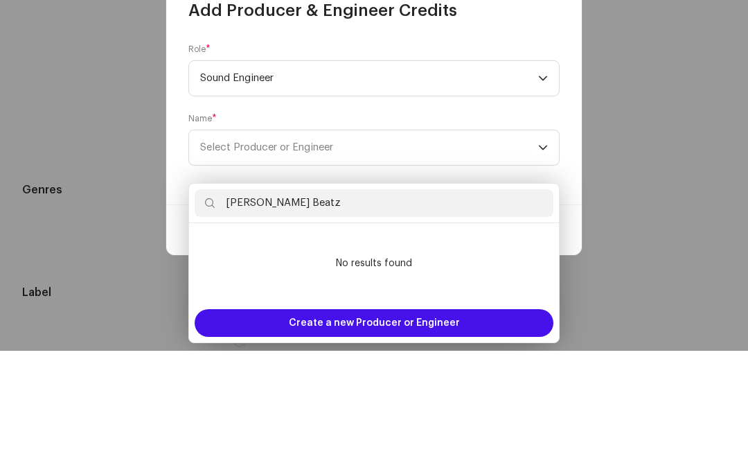
click at [416, 428] on span "Create a new Producer or Engineer" at bounding box center [374, 442] width 171 height 28
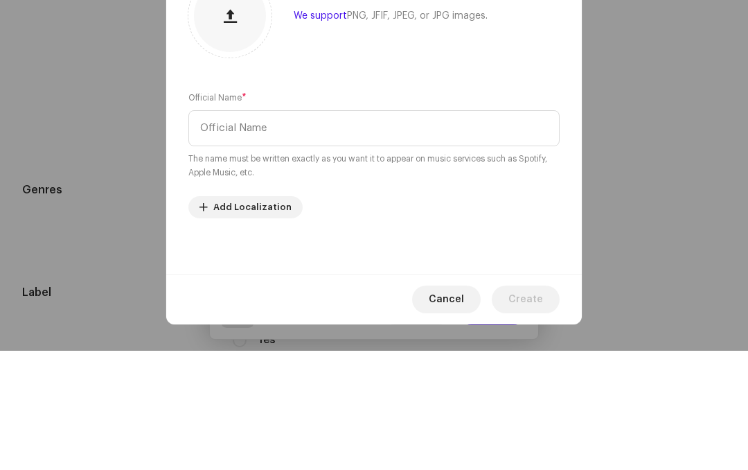
scroll to position [37, 0]
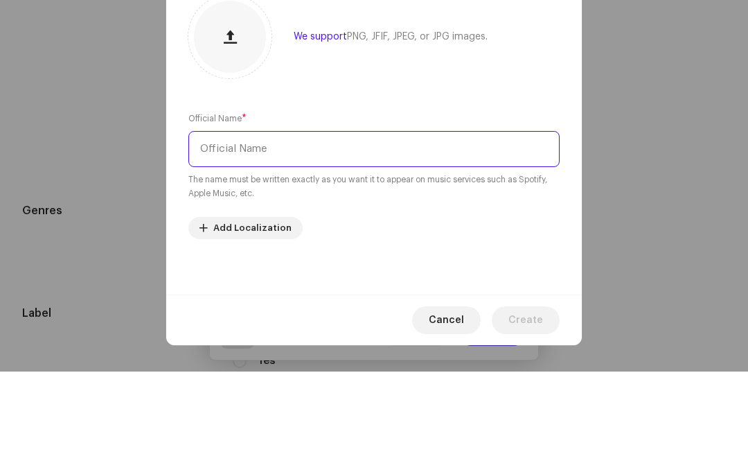
click at [303, 229] on input "text" at bounding box center [373, 247] width 371 height 36
type input "[PERSON_NAME] Beatz"
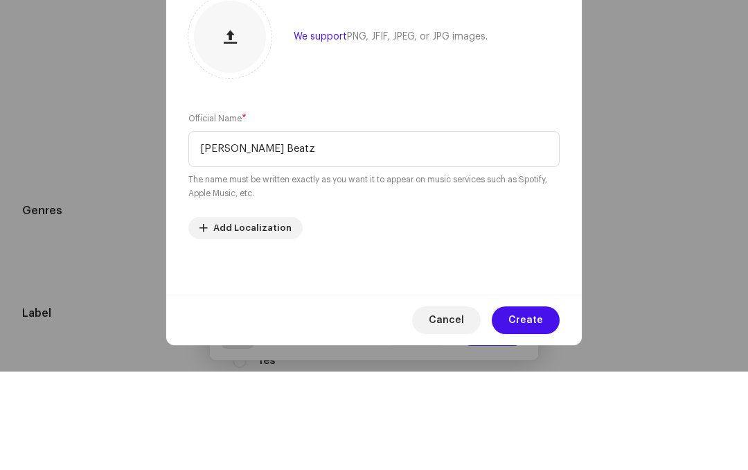
click at [533, 405] on span "Create" at bounding box center [526, 419] width 35 height 28
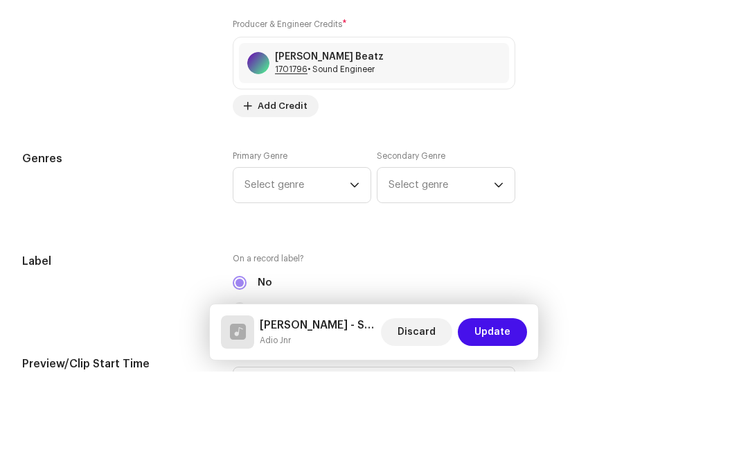
scroll to position [1069, 0]
click at [348, 265] on span "Select genre" at bounding box center [297, 282] width 105 height 35
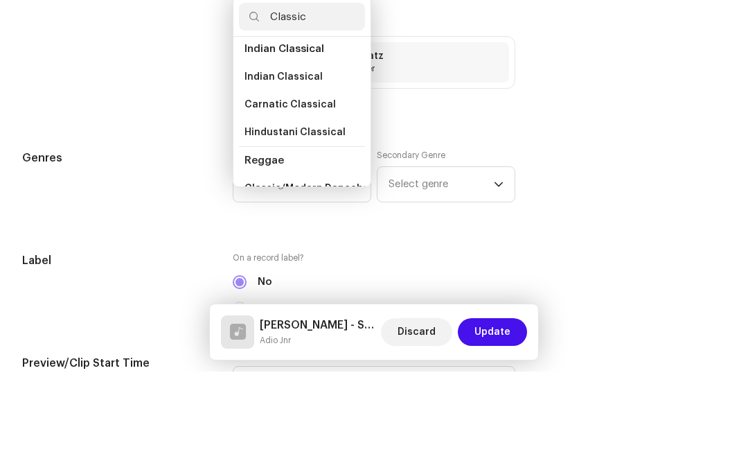
scroll to position [448, 0]
type input "Classic"
click at [310, 281] on span "Classic/Modern Dancehall" at bounding box center [310, 288] width 130 height 14
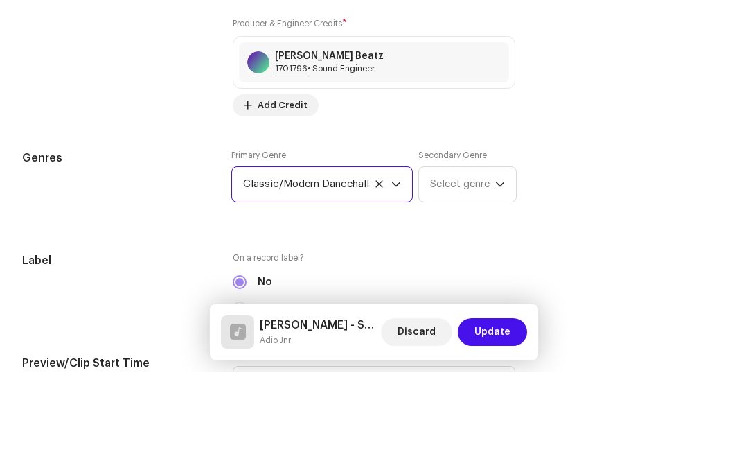
click at [484, 265] on span "Select genre" at bounding box center [462, 282] width 65 height 35
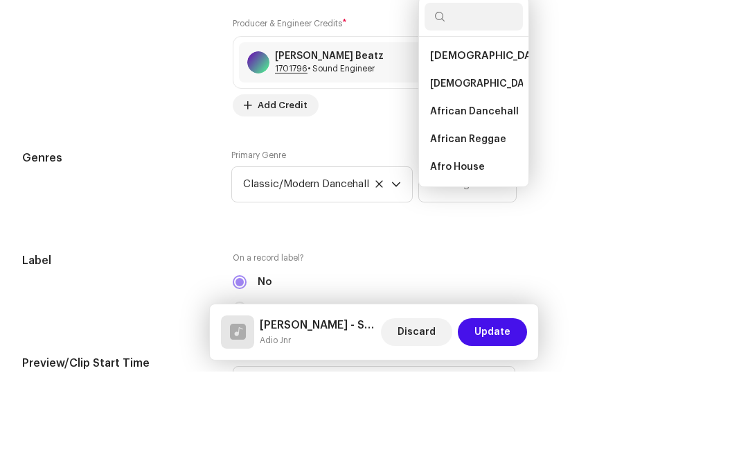
click at [502, 203] on span "African Dancehall" at bounding box center [474, 210] width 89 height 14
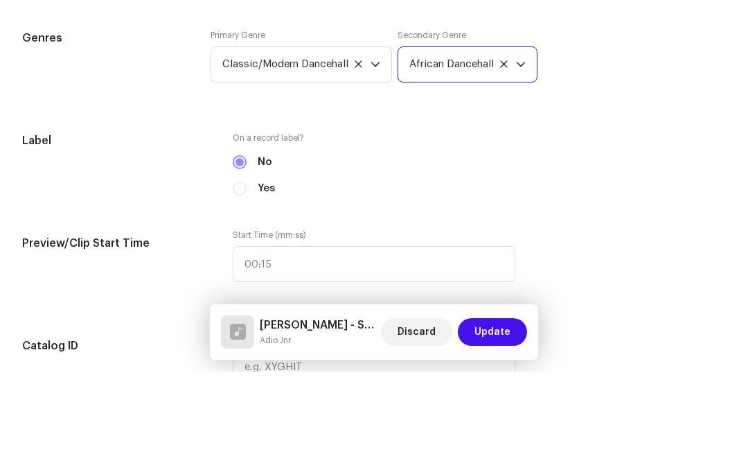
scroll to position [1195, 0]
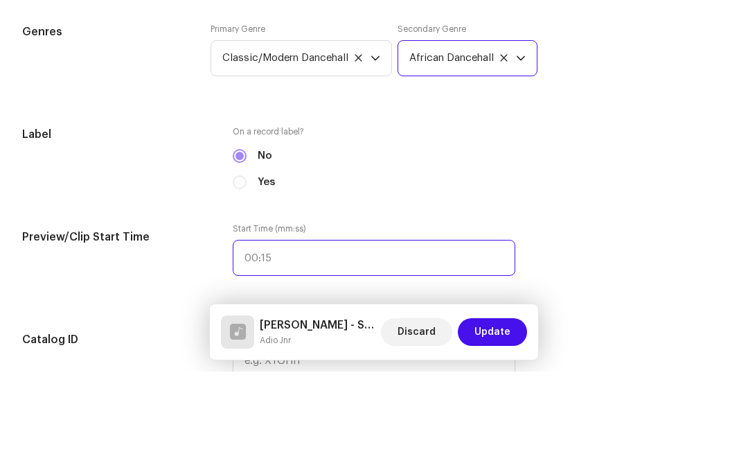
click at [292, 338] on input "text" at bounding box center [374, 356] width 283 height 36
type input "00:08"
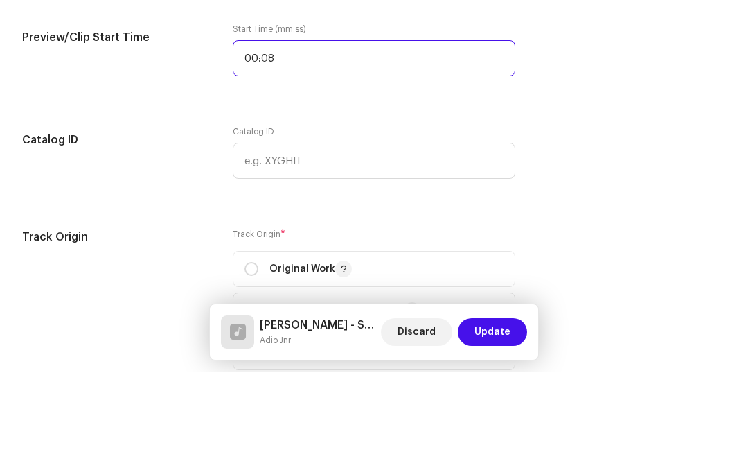
scroll to position [1397, 0]
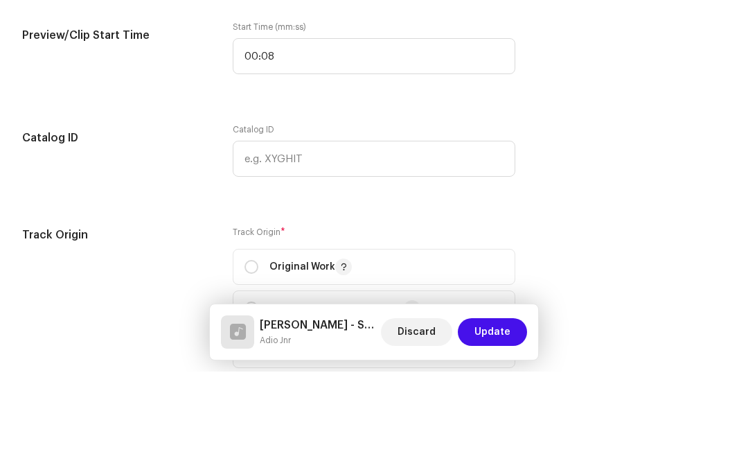
click at [549, 115] on div "Track details Complete the following to finalize your track. 1 of 3 Add Audio F…" at bounding box center [374, 235] width 748 height 3119
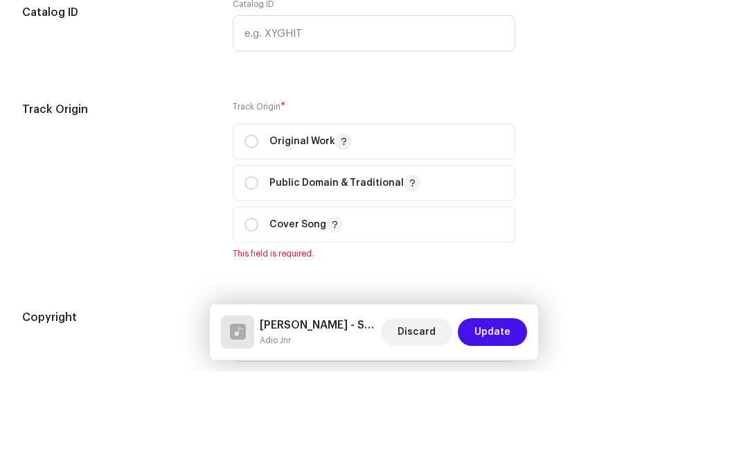
scroll to position [1528, 0]
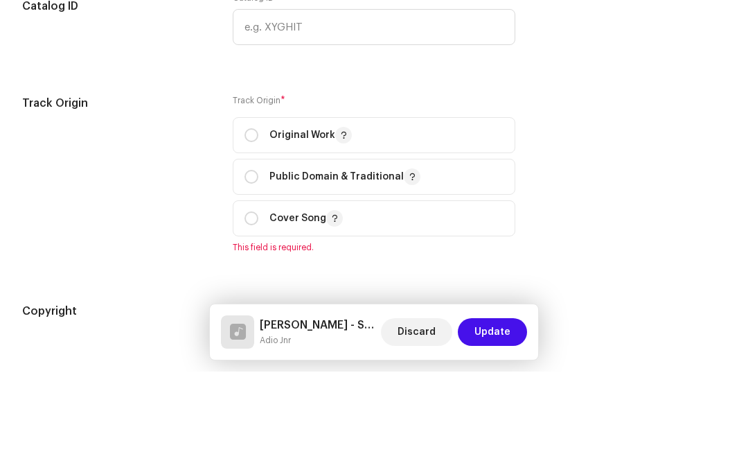
click at [249, 227] on input "radio" at bounding box center [252, 234] width 14 height 14
radio input "true"
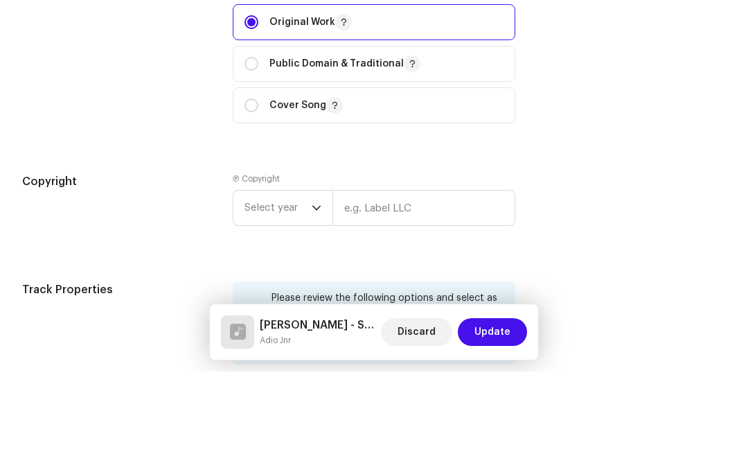
scroll to position [1643, 0]
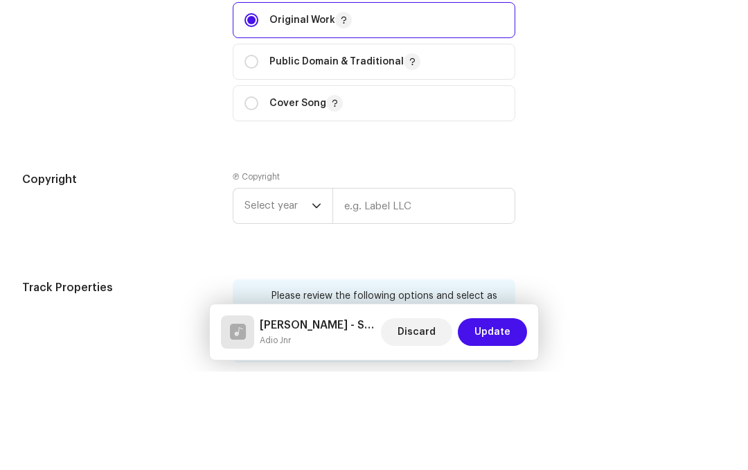
click at [309, 287] on span "Select year" at bounding box center [278, 304] width 67 height 35
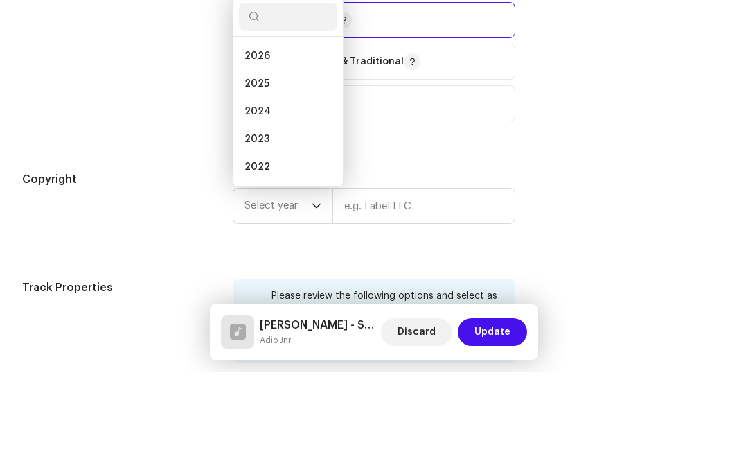
click at [275, 168] on li "2025" at bounding box center [288, 182] width 98 height 28
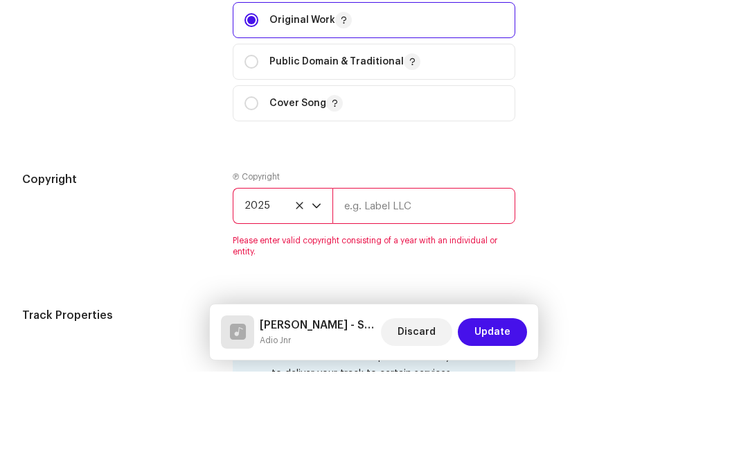
click at [429, 286] on input "text" at bounding box center [424, 304] width 183 height 36
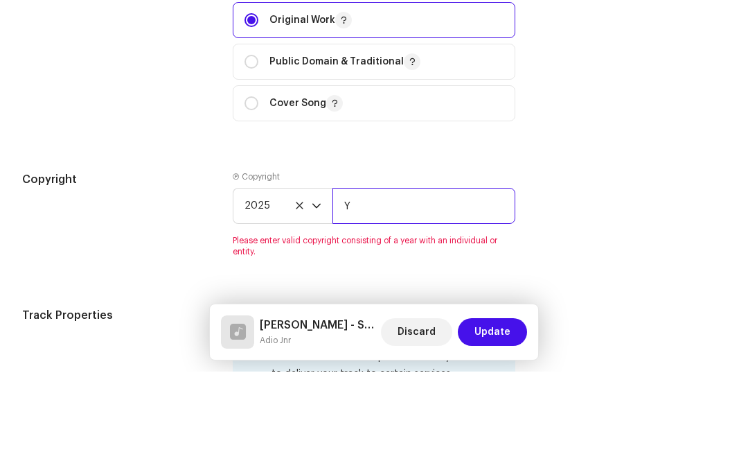
type input "Yussif [PERSON_NAME]"
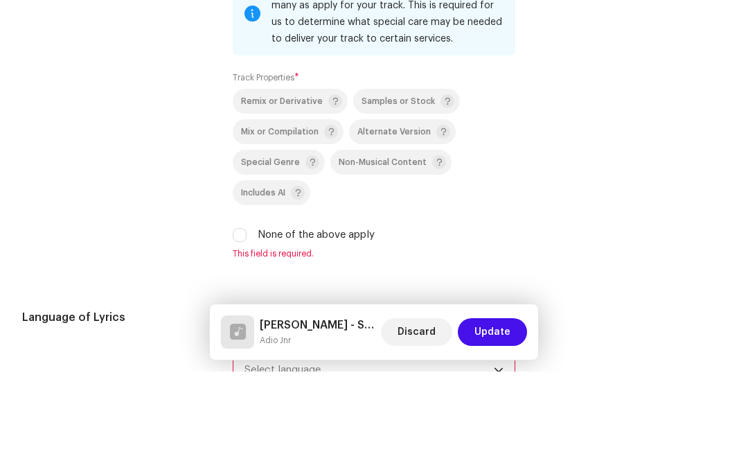
scroll to position [1958, 0]
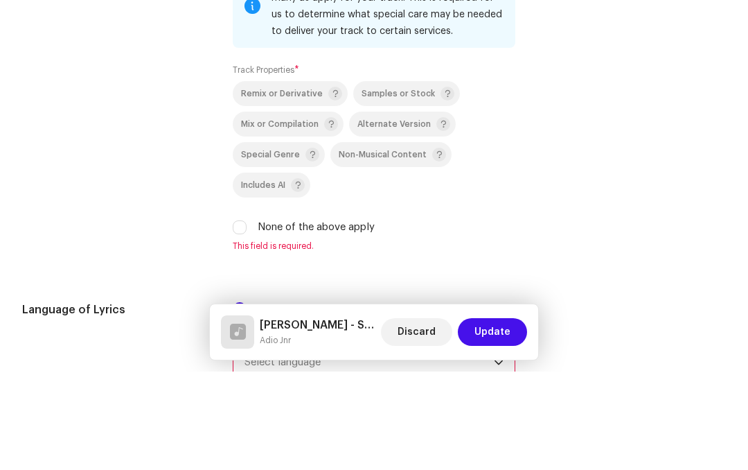
click at [243, 319] on input "None of the above apply" at bounding box center [240, 326] width 14 height 14
checkbox input "true"
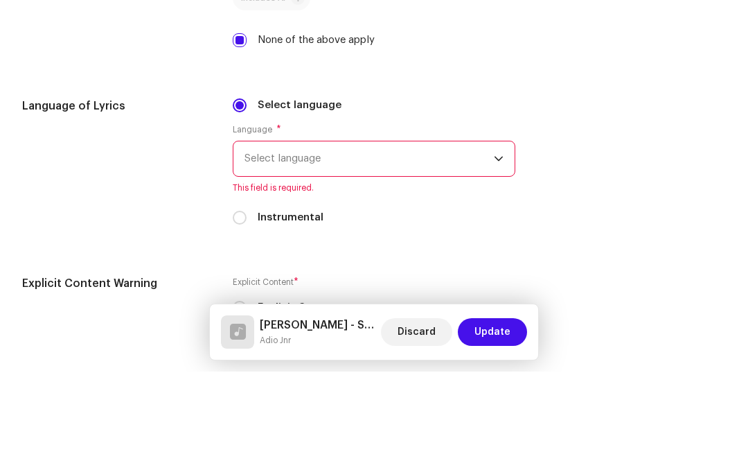
scroll to position [2146, 0]
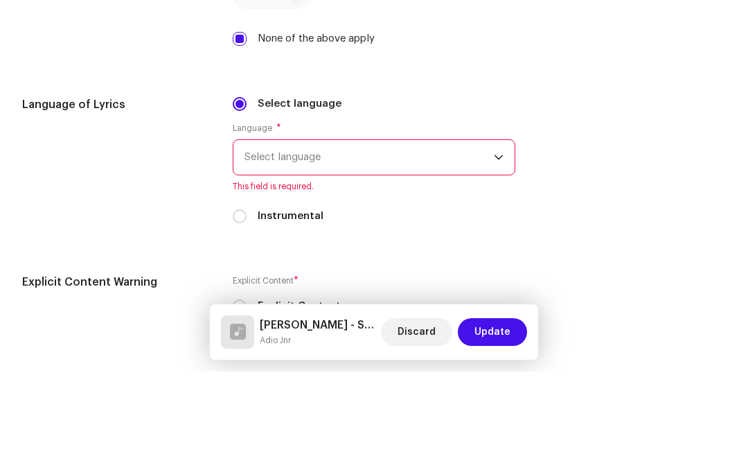
click at [493, 238] on span "Select language" at bounding box center [369, 255] width 249 height 35
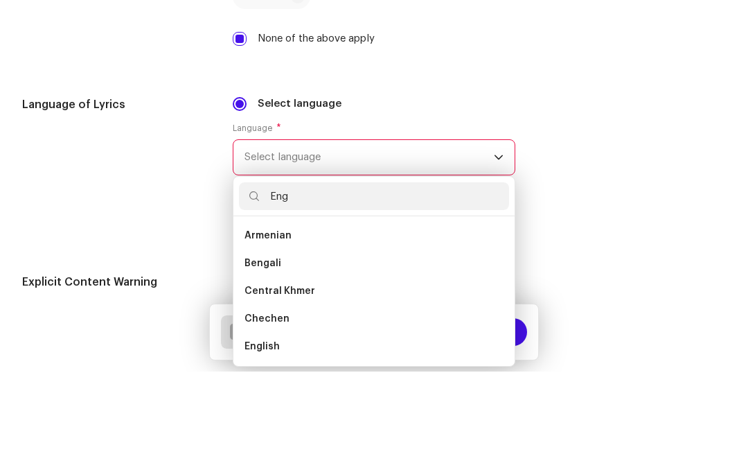
scroll to position [0, 0]
type input "Eng"
click at [309, 348] on li "English" at bounding box center [374, 362] width 270 height 28
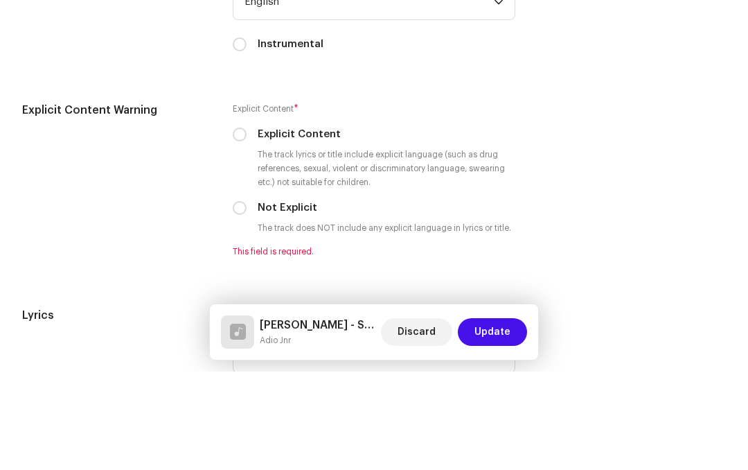
scroll to position [2309, 0]
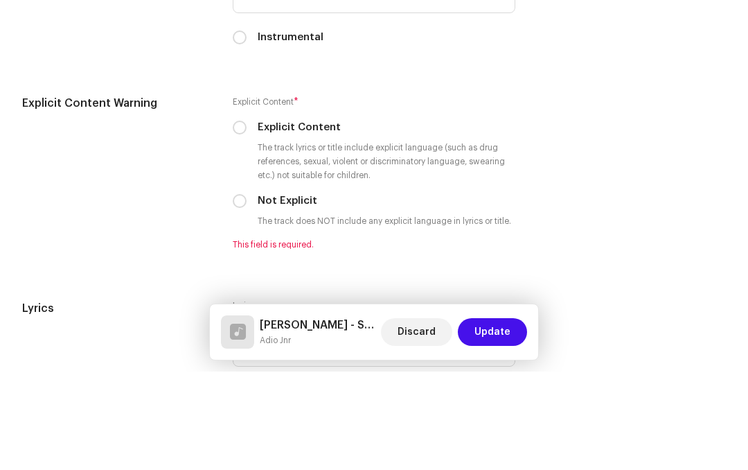
click at [245, 292] on input "Not Explicit" at bounding box center [240, 299] width 14 height 14
radio input "true"
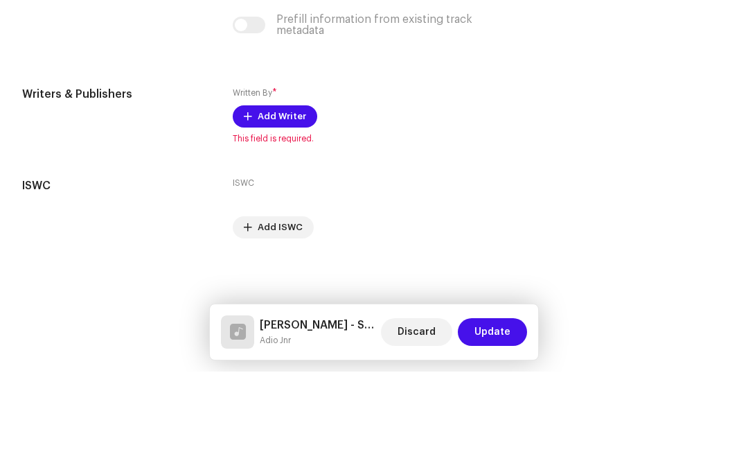
scroll to position [2790, 0]
click at [288, 201] on span "Add Writer" at bounding box center [282, 215] width 48 height 28
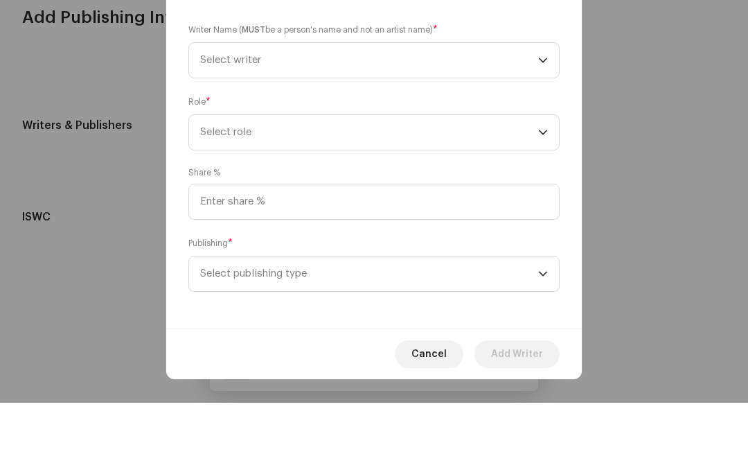
click at [552, 162] on div "Role * Select role" at bounding box center [373, 189] width 371 height 55
click at [538, 110] on span "Select writer" at bounding box center [369, 127] width 338 height 35
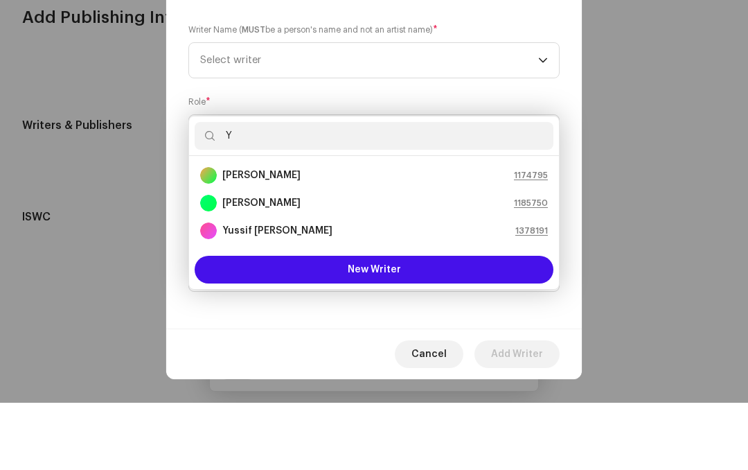
type input "Y"
click at [293, 291] on strong "Yussif [PERSON_NAME]" at bounding box center [277, 298] width 110 height 14
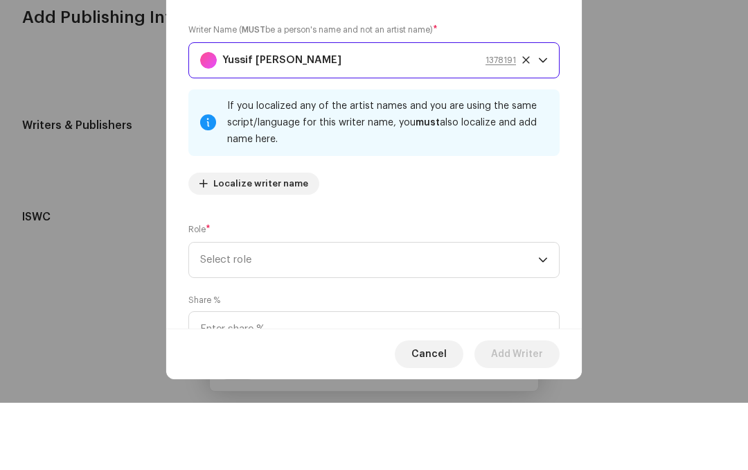
click at [321, 310] on span "Select role" at bounding box center [369, 327] width 338 height 35
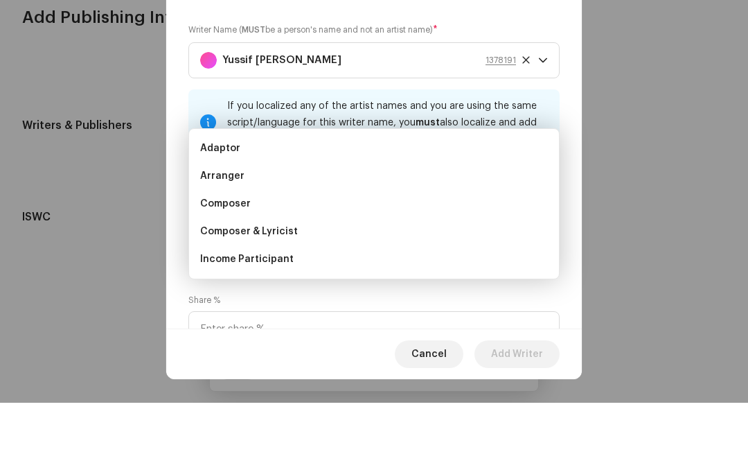
click at [294, 285] on li "Composer & Lyricist" at bounding box center [374, 299] width 359 height 28
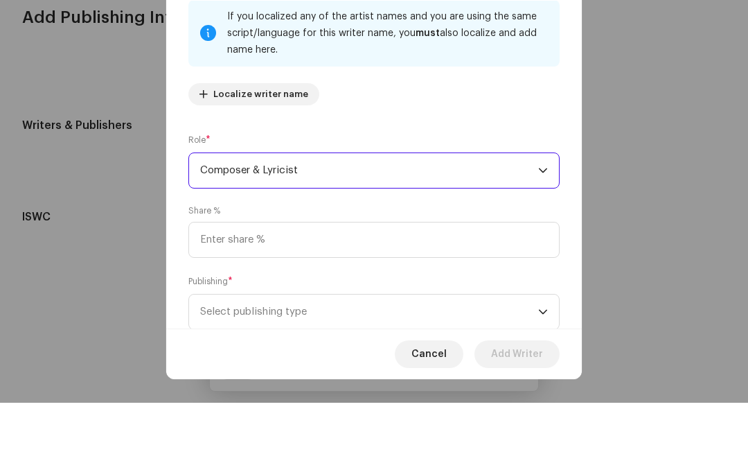
scroll to position [107, 0]
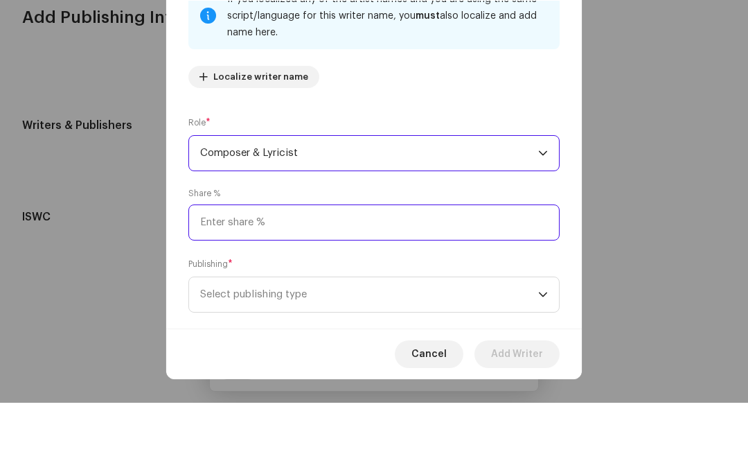
click at [309, 272] on input at bounding box center [373, 290] width 371 height 36
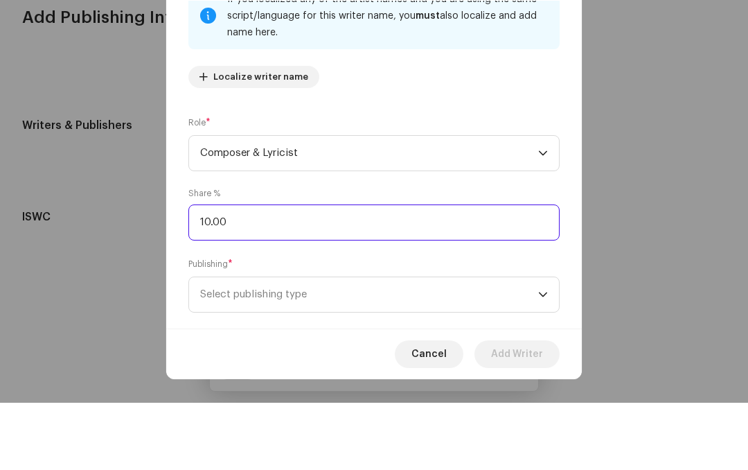
type input "100.00"
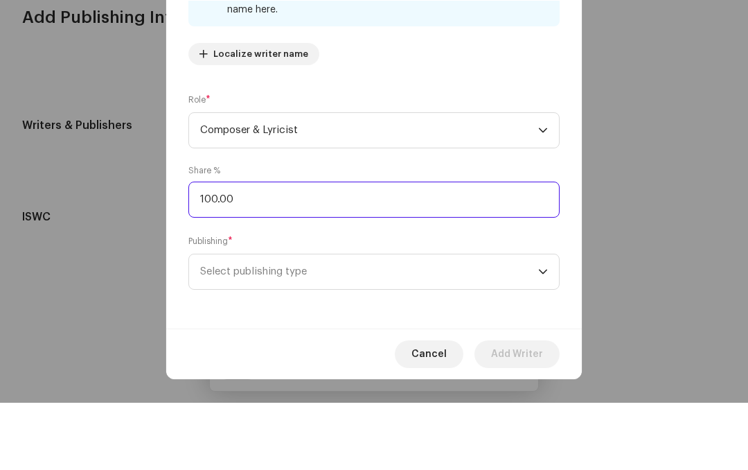
scroll to position [130, 0]
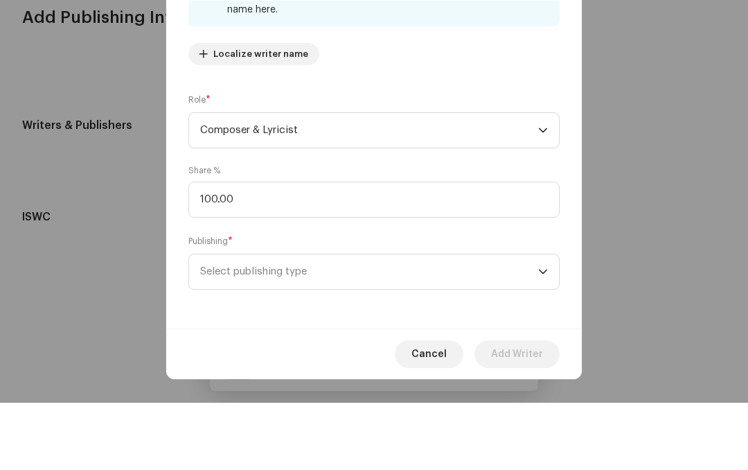
click at [549, 321] on p-select "Select publishing type" at bounding box center [373, 339] width 371 height 36
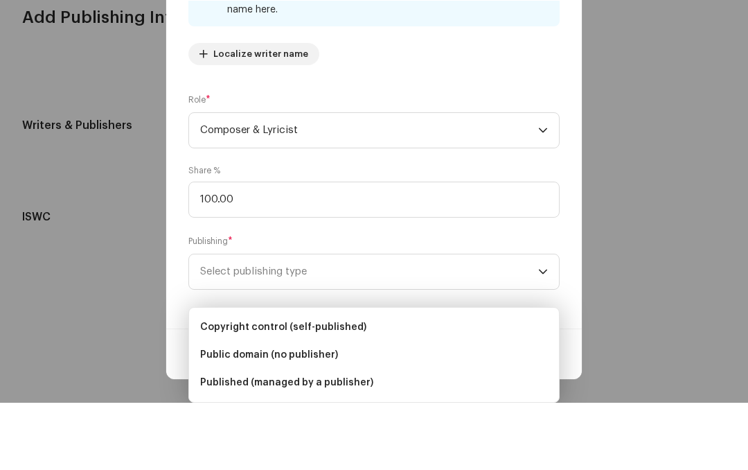
click at [320, 380] on li "Copyright control (self-published)" at bounding box center [374, 394] width 359 height 28
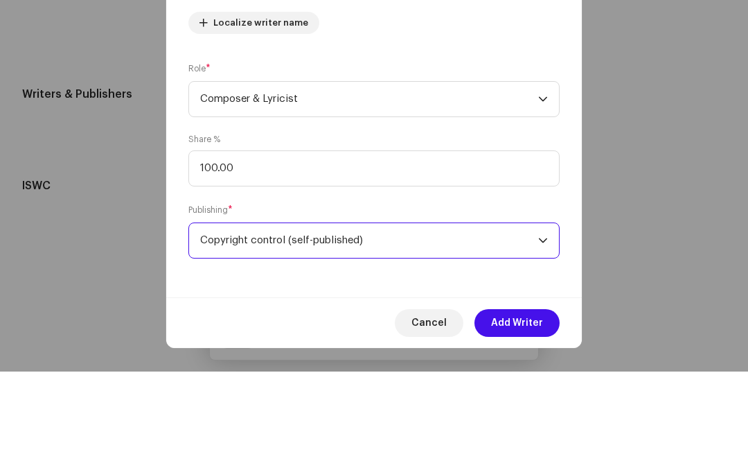
scroll to position [55, 0]
click at [525, 407] on span "Add Writer" at bounding box center [517, 421] width 52 height 28
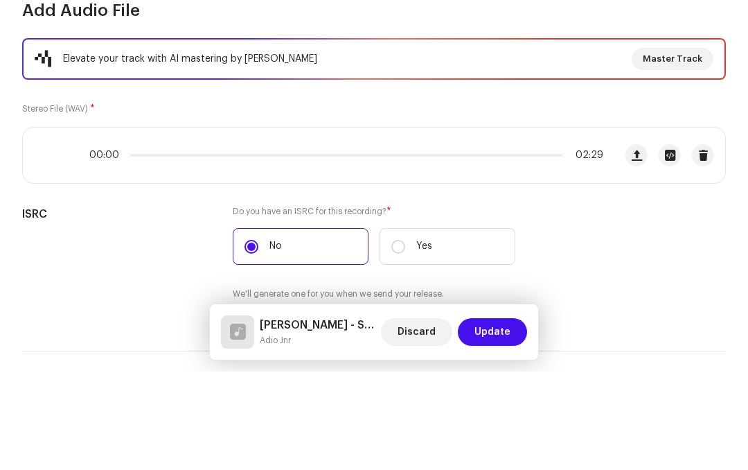
scroll to position [98, 0]
click at [500, 416] on span "Update" at bounding box center [493, 430] width 36 height 28
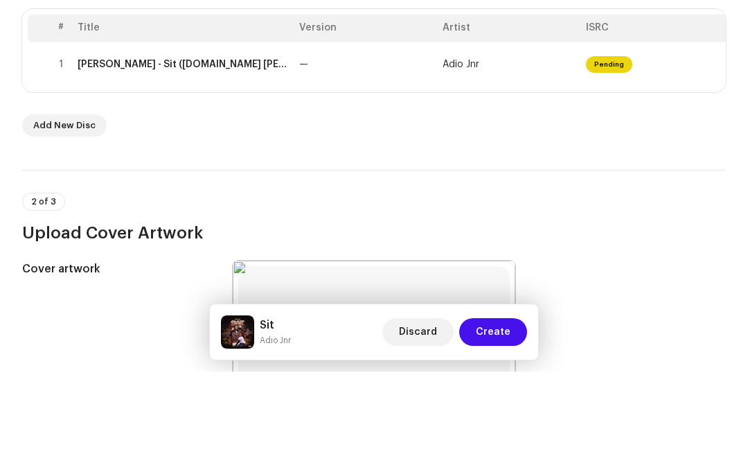
scroll to position [244, 0]
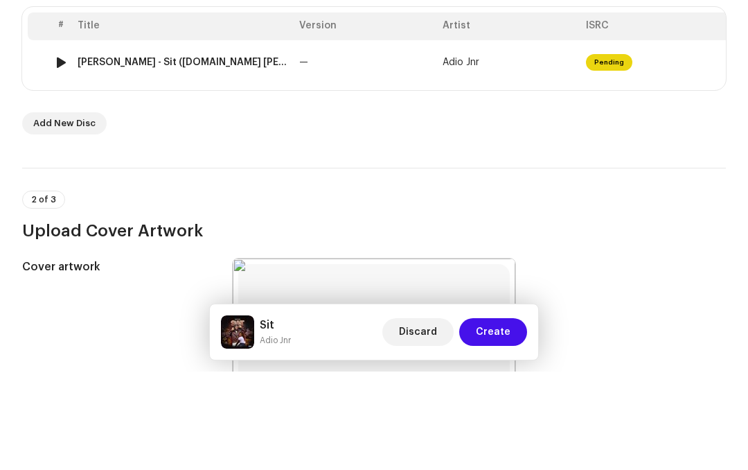
click at [54, 152] on img at bounding box center [61, 161] width 18 height 18
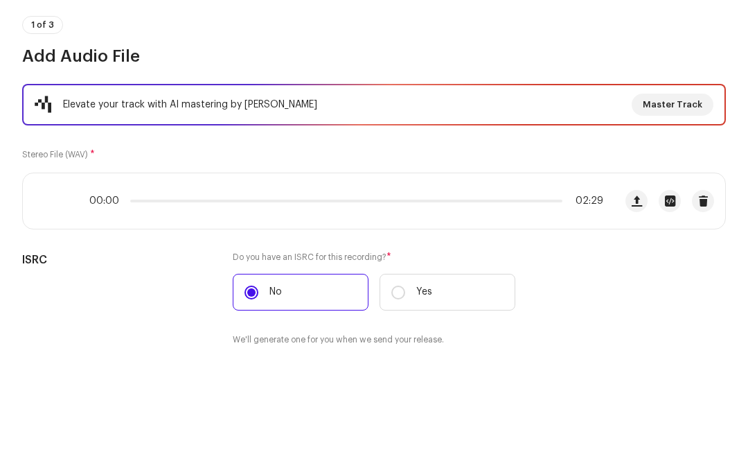
scroll to position [49, 0]
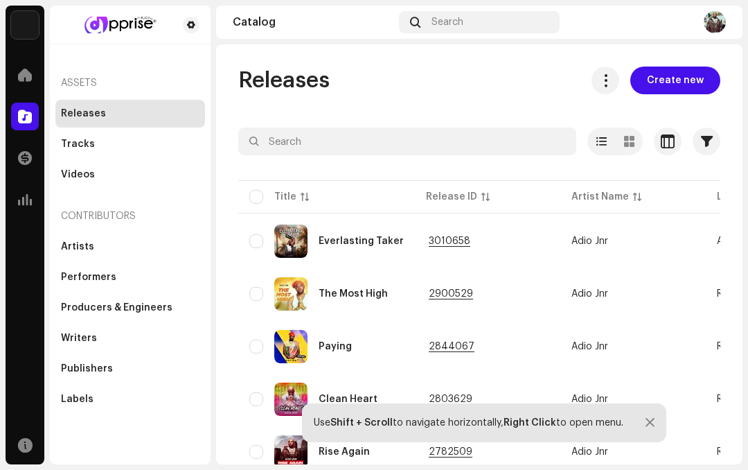
click at [573, 423] on div "Use Shift + Scroll to navigate horizontally, Right Click to open menu." at bounding box center [469, 422] width 310 height 11
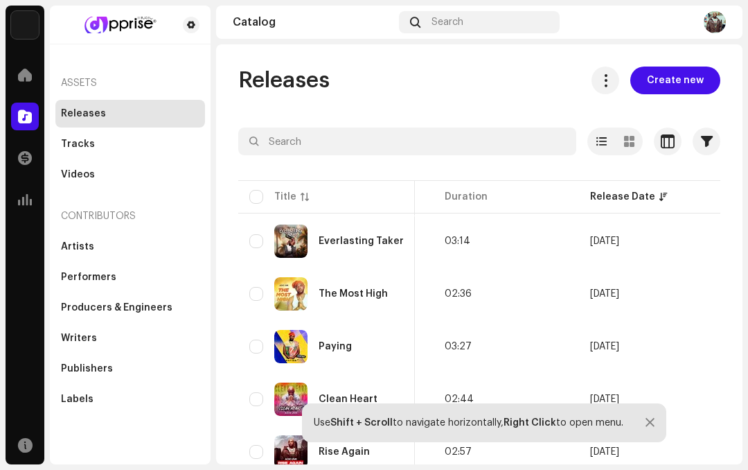
scroll to position [0, 854]
click at [687, 82] on span "Create new" at bounding box center [675, 81] width 57 height 28
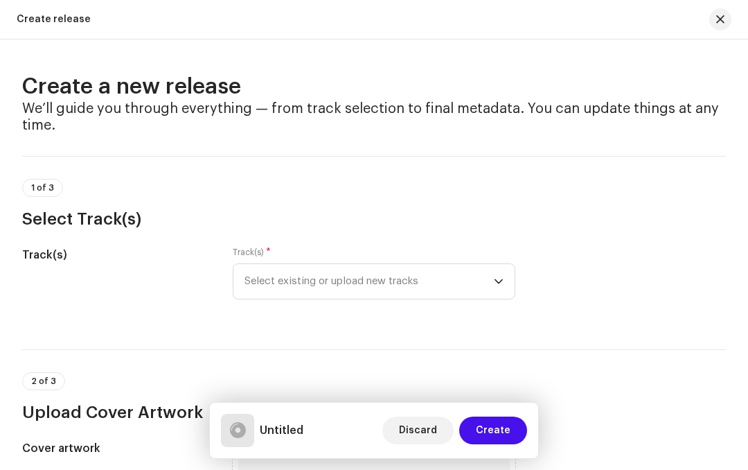
click at [485, 281] on span "Select existing or upload new tracks" at bounding box center [369, 281] width 249 height 35
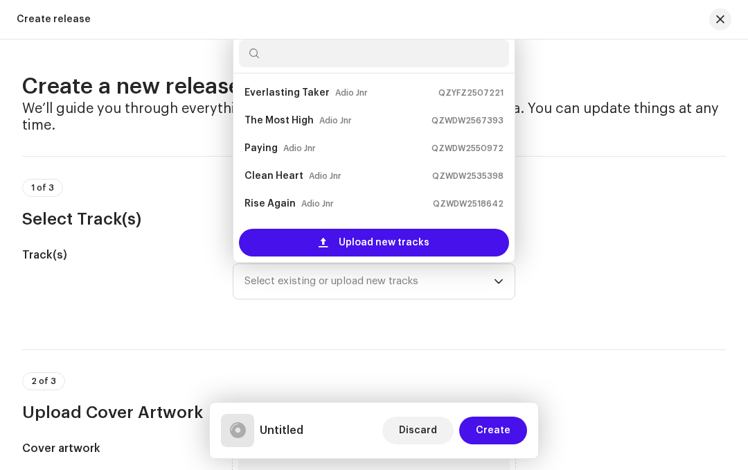
click at [437, 240] on div "Upload new tracks" at bounding box center [374, 243] width 270 height 28
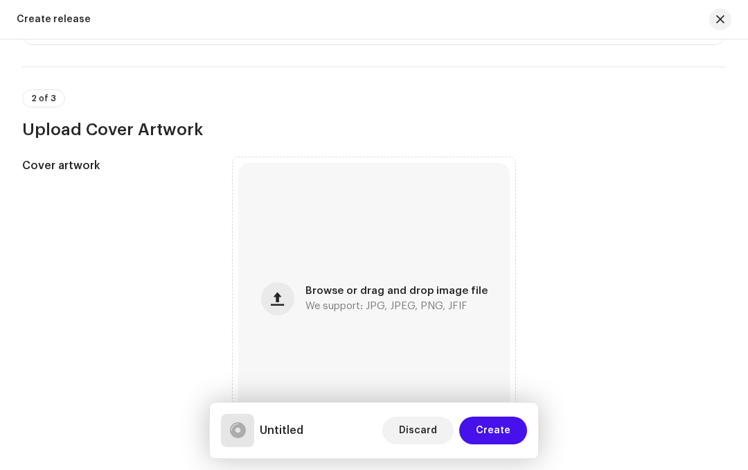
scroll to position [392, 0]
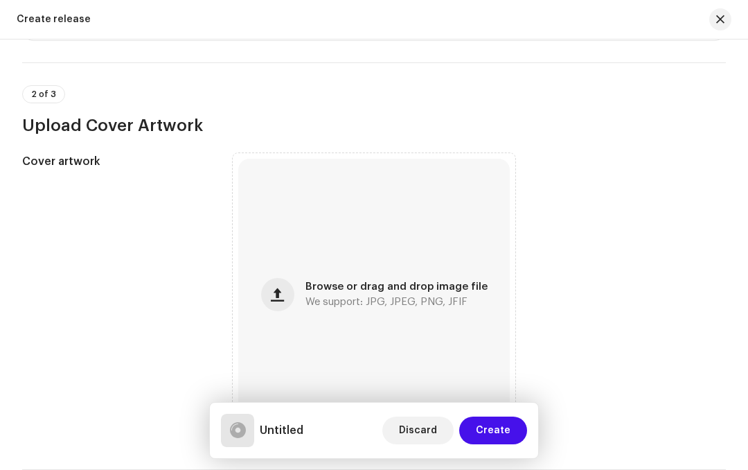
click at [340, 307] on span "We support: JPG, JPEG, PNG, JFIF" at bounding box center [387, 302] width 162 height 10
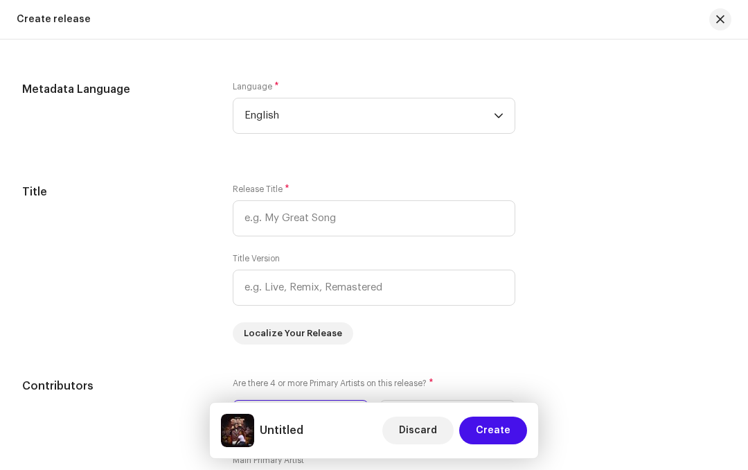
scroll to position [1128, 0]
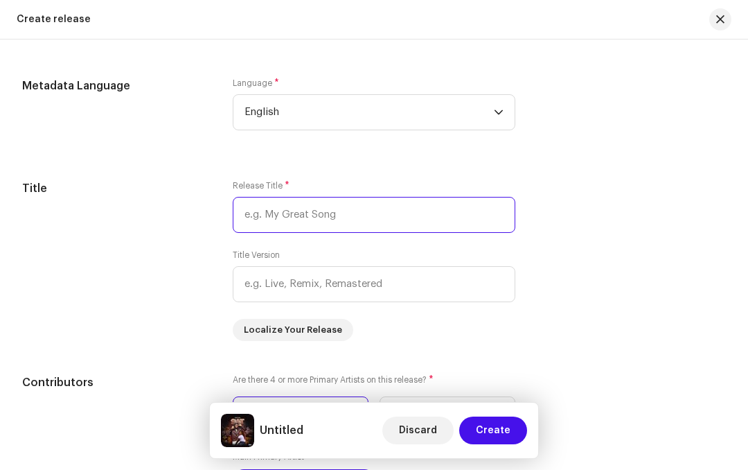
click at [342, 222] on input "text" at bounding box center [374, 215] width 283 height 36
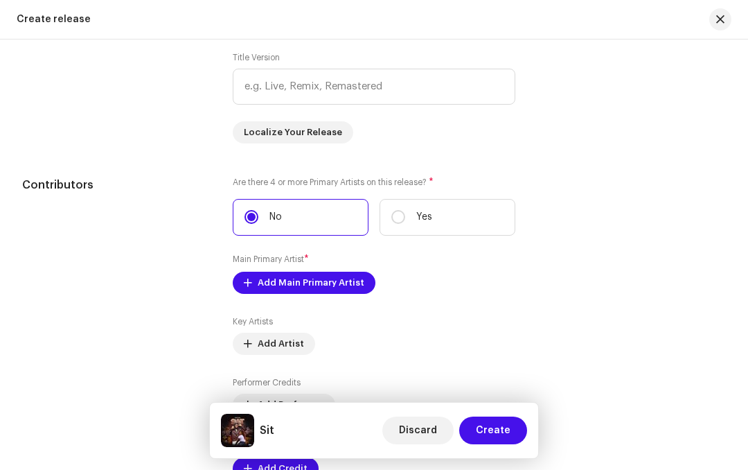
scroll to position [1328, 0]
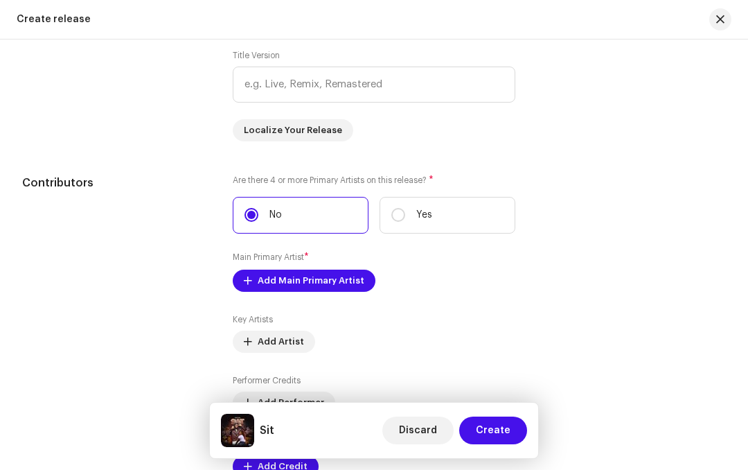
click at [359, 289] on span "Add Main Primary Artist" at bounding box center [311, 281] width 107 height 28
type input "Sit"
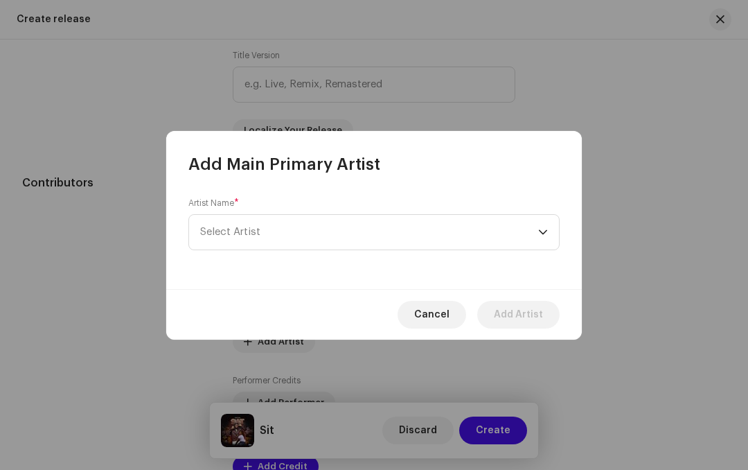
click at [536, 244] on span "Select Artist" at bounding box center [369, 232] width 338 height 35
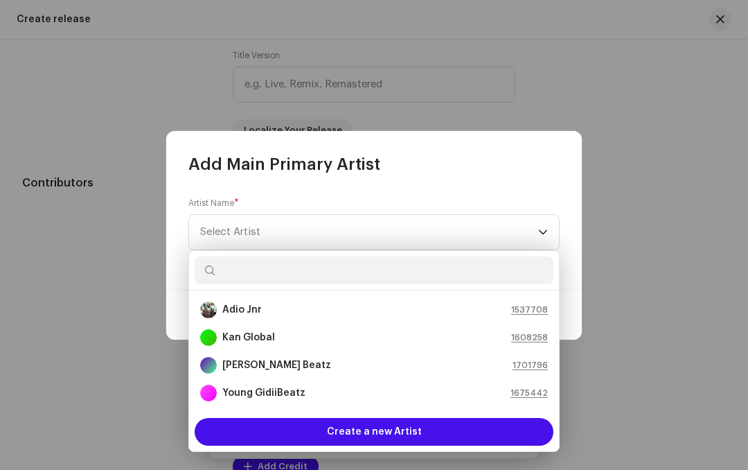
click at [292, 316] on div "Adio Jnr 1537708" at bounding box center [374, 309] width 348 height 17
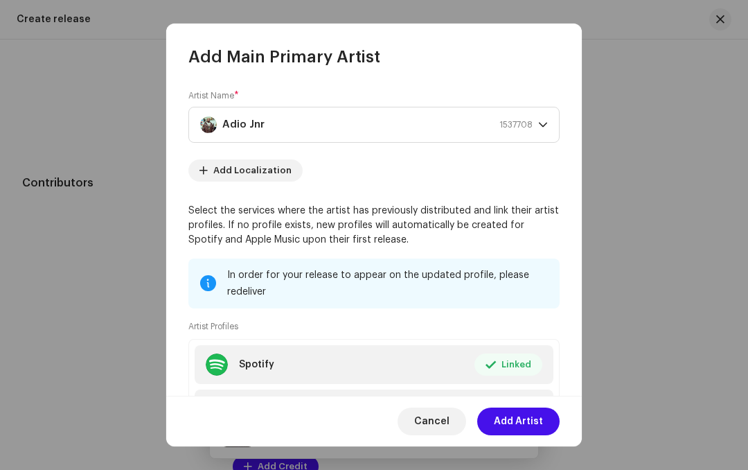
click at [530, 417] on span "Add Artist" at bounding box center [518, 421] width 49 height 28
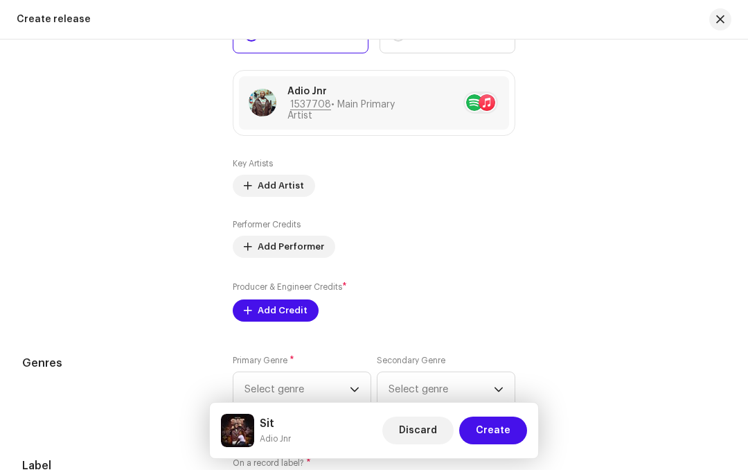
scroll to position [1508, 0]
click at [284, 319] on span "Add Credit" at bounding box center [283, 310] width 50 height 28
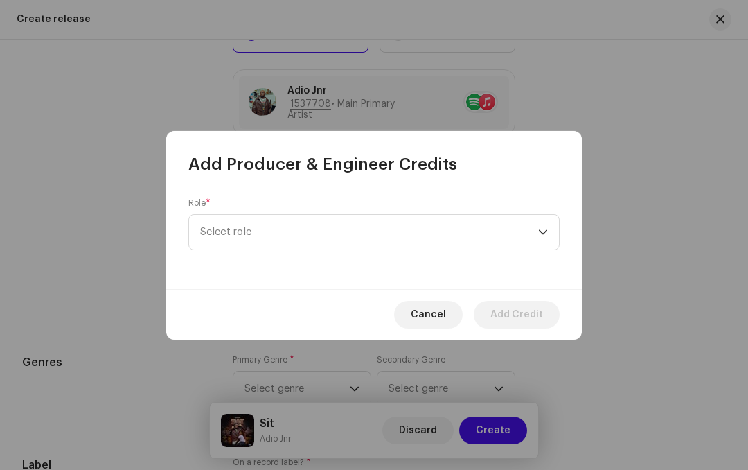
click at [538, 232] on span "Select role" at bounding box center [369, 232] width 338 height 35
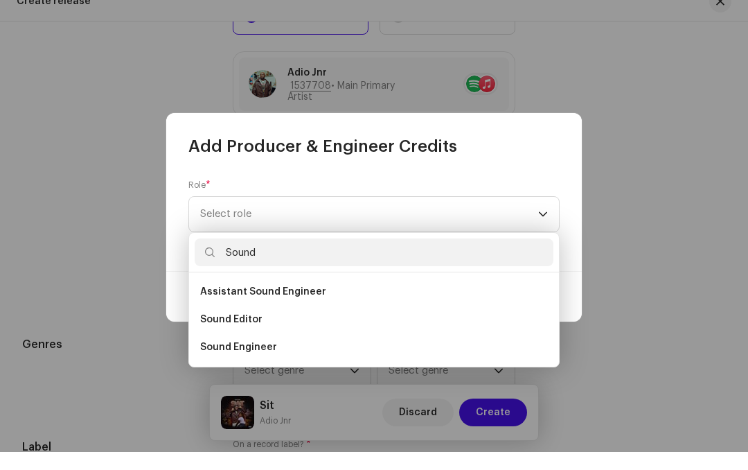
type input "Sound"
click at [290, 351] on li "Sound Engineer" at bounding box center [374, 365] width 359 height 28
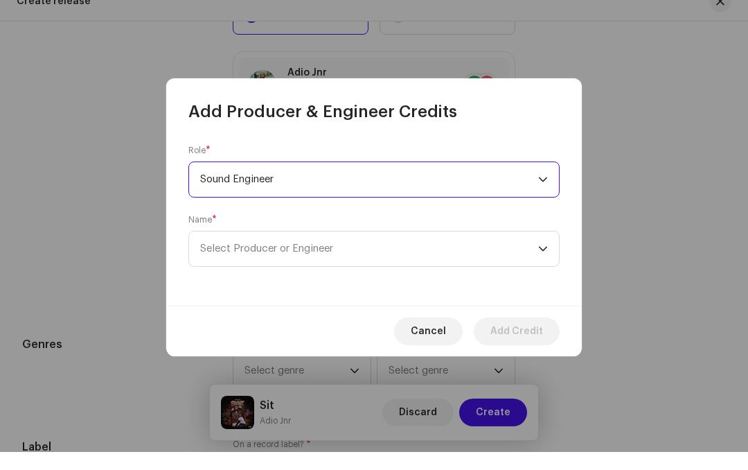
click at [538, 249] on span "Select Producer or Engineer" at bounding box center [369, 266] width 338 height 35
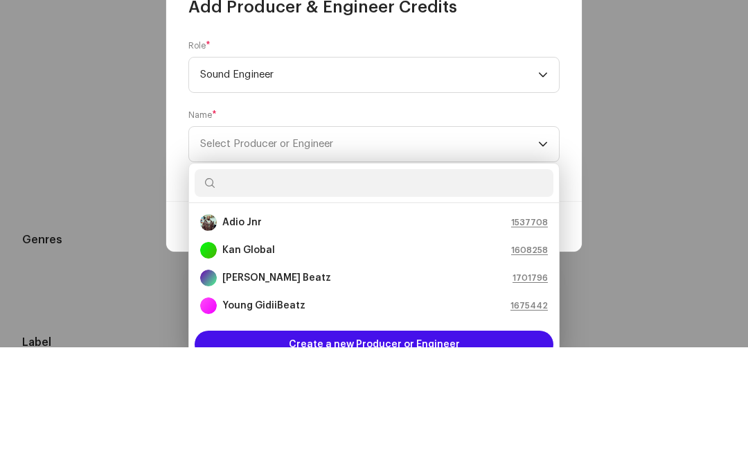
click at [299, 392] on div "[PERSON_NAME] Beatz 1701796" at bounding box center [374, 400] width 348 height 17
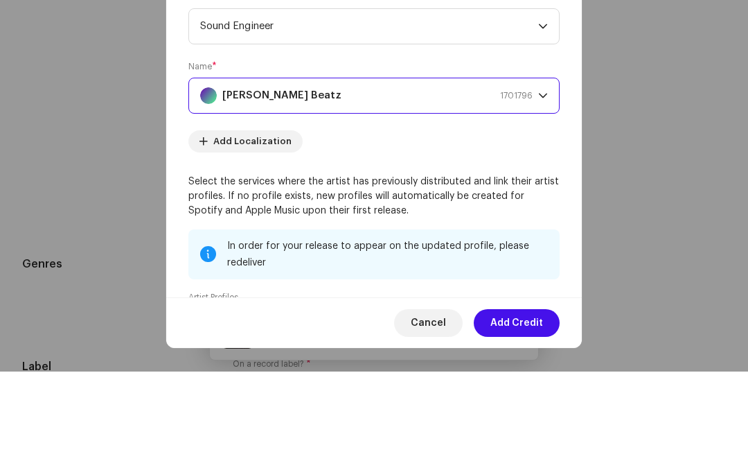
click at [528, 407] on span "Add Credit" at bounding box center [517, 421] width 53 height 28
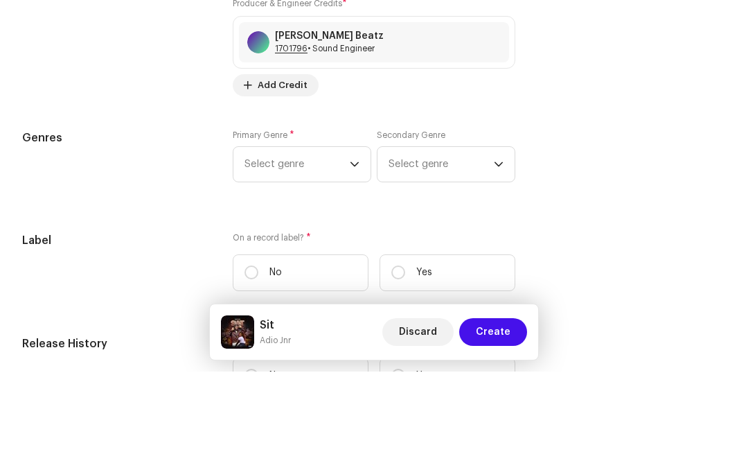
scroll to position [1711, 0]
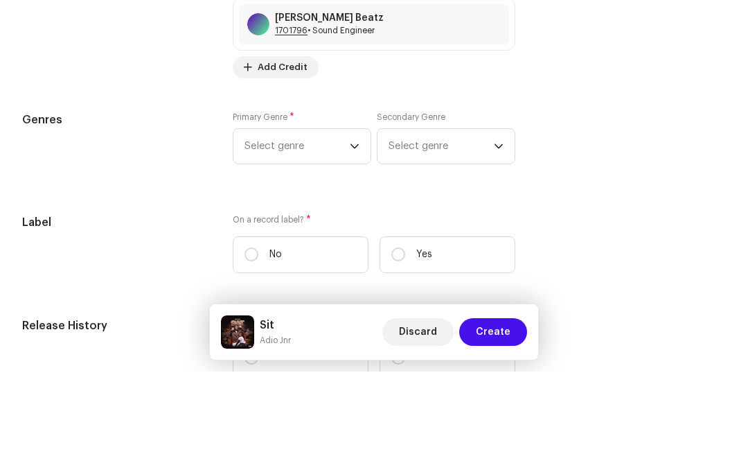
click at [349, 227] on span "Select genre" at bounding box center [297, 244] width 105 height 35
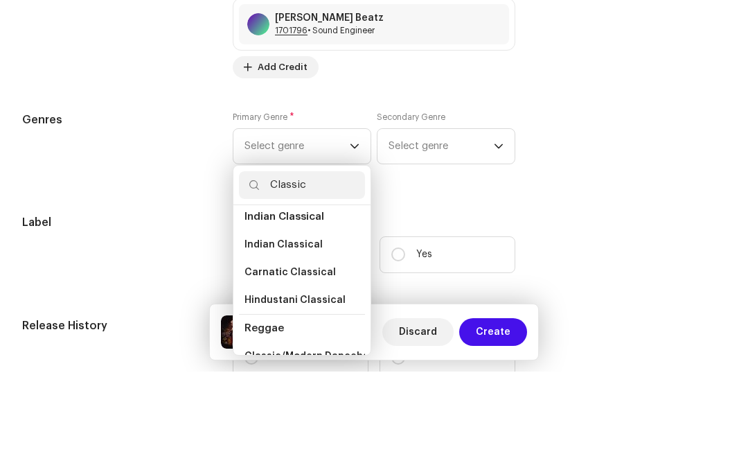
scroll to position [448, 0]
type input "Classic"
click at [326, 449] on span "Classic/Modern Dancehall" at bounding box center [310, 456] width 130 height 14
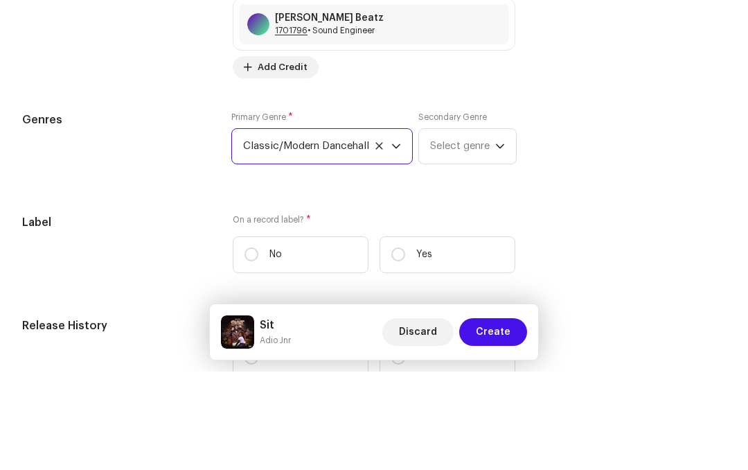
click at [495, 227] on span "Select genre" at bounding box center [462, 244] width 65 height 35
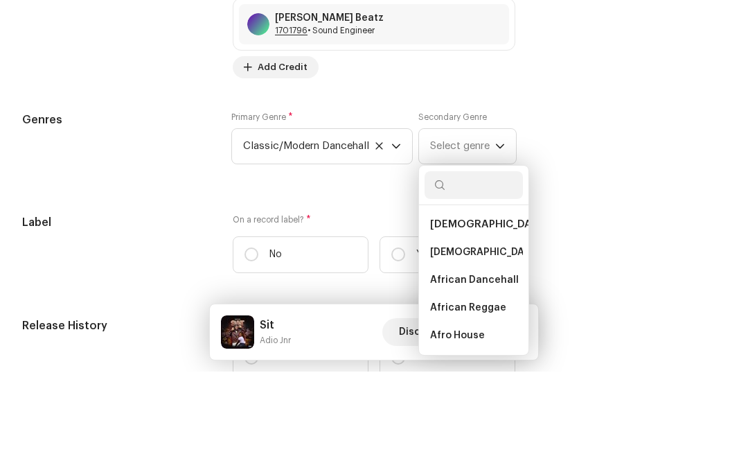
click at [497, 364] on li "African Dancehall" at bounding box center [474, 378] width 98 height 28
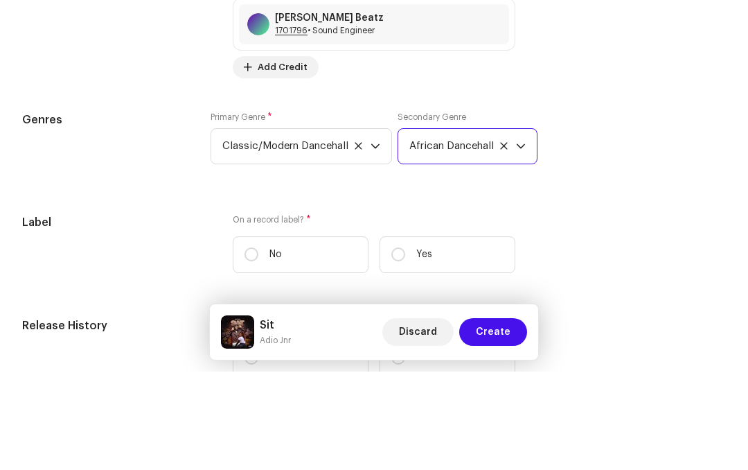
click at [263, 335] on label "No" at bounding box center [301, 353] width 136 height 37
click at [258, 346] on input "No" at bounding box center [252, 353] width 14 height 14
radio input "true"
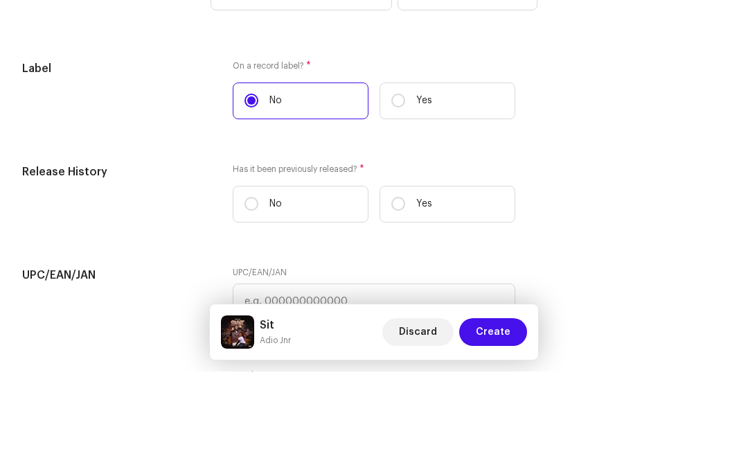
scroll to position [1874, 0]
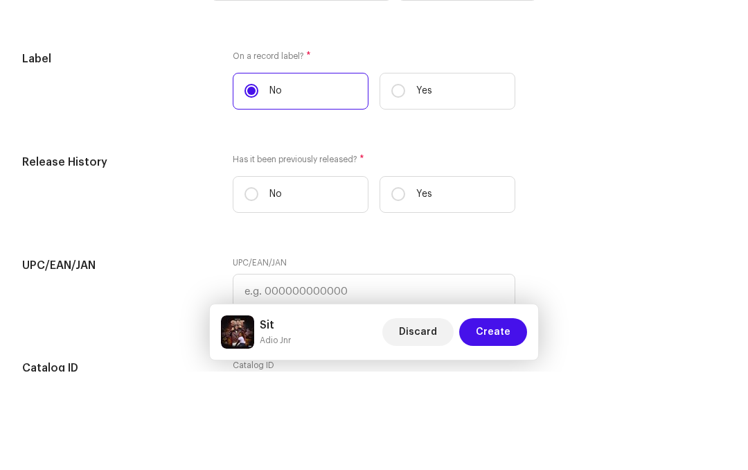
click at [272, 285] on p "No" at bounding box center [276, 292] width 12 height 15
click at [258, 285] on input "No" at bounding box center [252, 292] width 14 height 14
radio input "true"
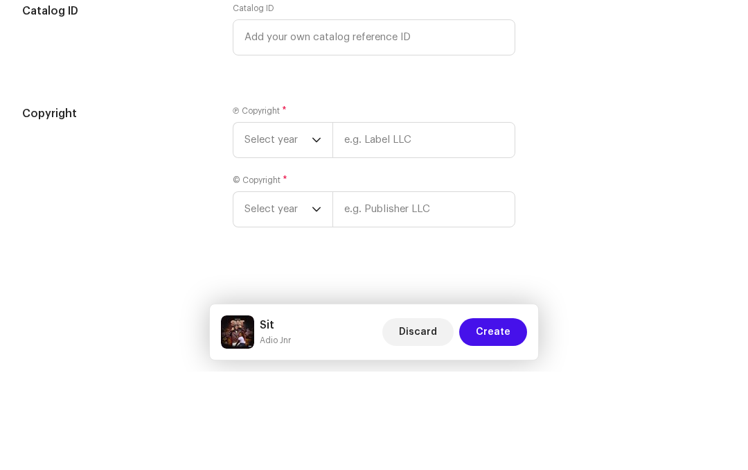
scroll to position [2232, 0]
click at [310, 220] on span "Select year" at bounding box center [278, 237] width 67 height 35
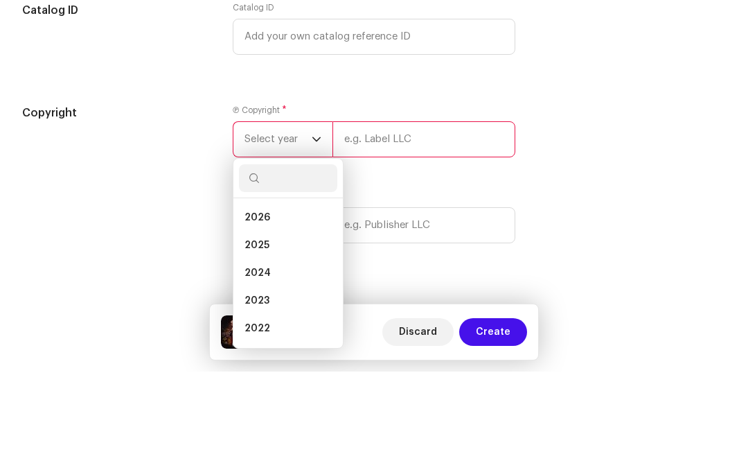
click at [299, 330] on li "2025" at bounding box center [288, 344] width 98 height 28
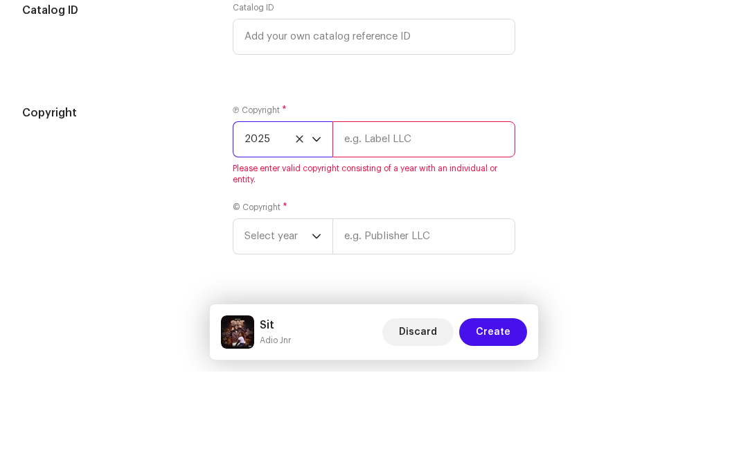
click at [453, 220] on input "text" at bounding box center [424, 238] width 183 height 36
type input "y"
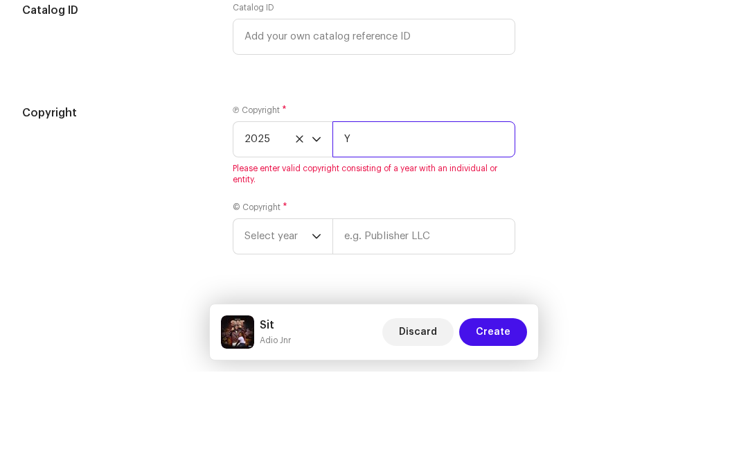
type input "Yussif [PERSON_NAME]"
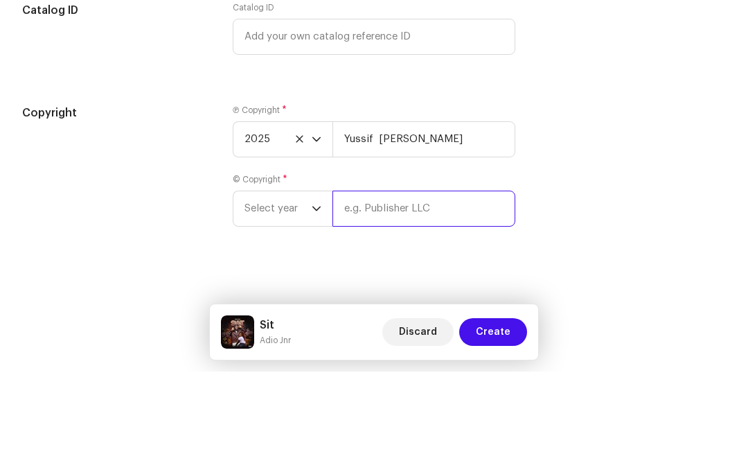
click at [408, 289] on input "text" at bounding box center [424, 307] width 183 height 36
type input "Yussif [PERSON_NAME]"
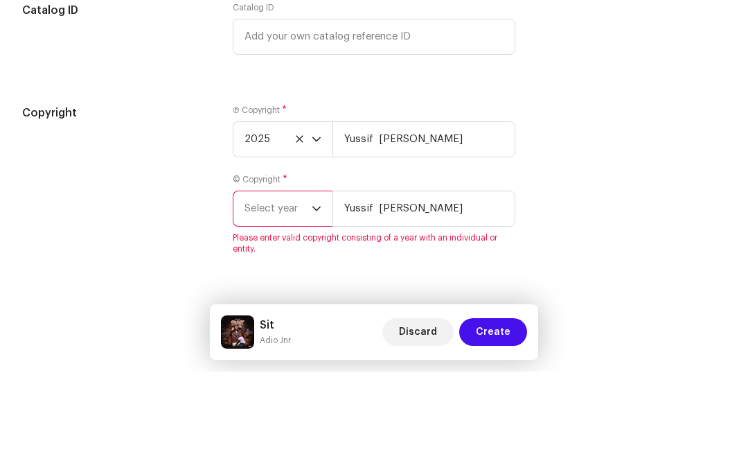
click at [310, 290] on span "Select year" at bounding box center [278, 307] width 67 height 35
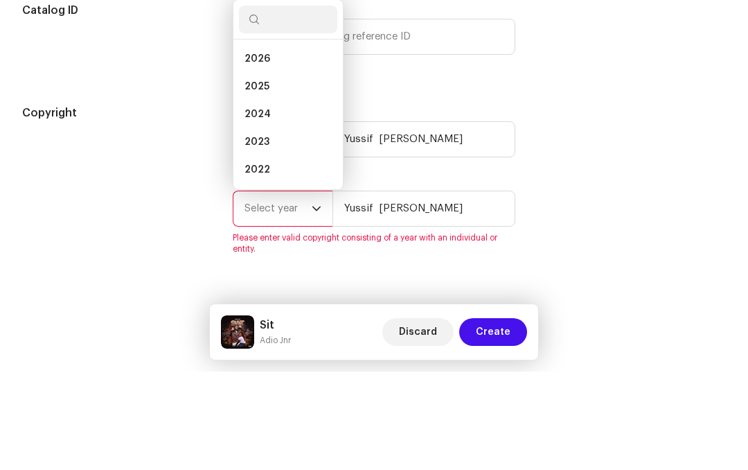
click at [290, 171] on li "2025" at bounding box center [288, 185] width 98 height 28
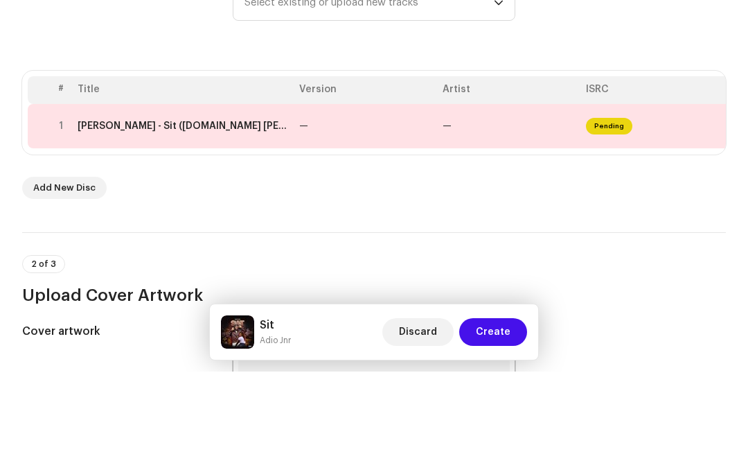
scroll to position [168, 0]
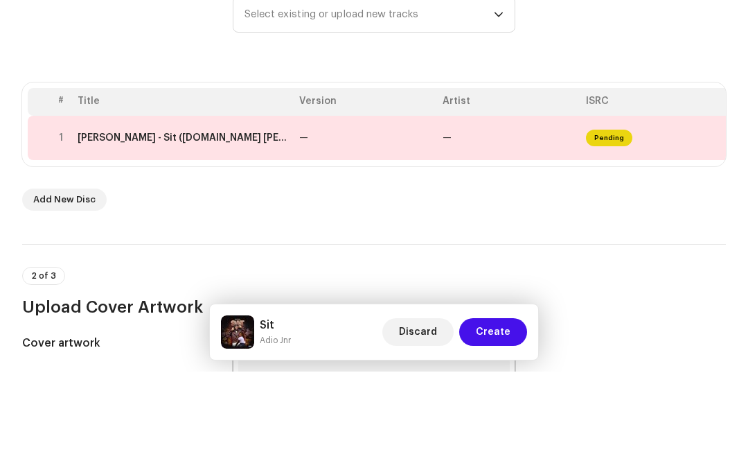
click at [618, 186] on th "ISRC" at bounding box center [652, 200] width 143 height 28
click at [67, 231] on div at bounding box center [61, 236] width 10 height 11
click at [56, 231] on div at bounding box center [61, 236] width 10 height 11
click at [639, 214] on td "Pending" at bounding box center [652, 236] width 143 height 44
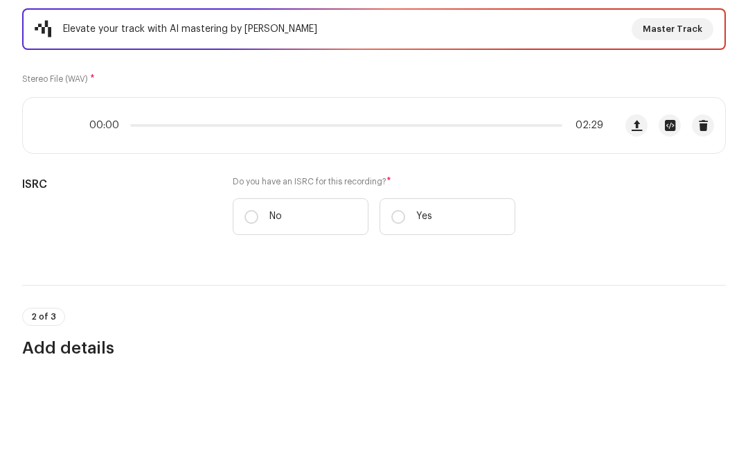
scroll to position [141, 0]
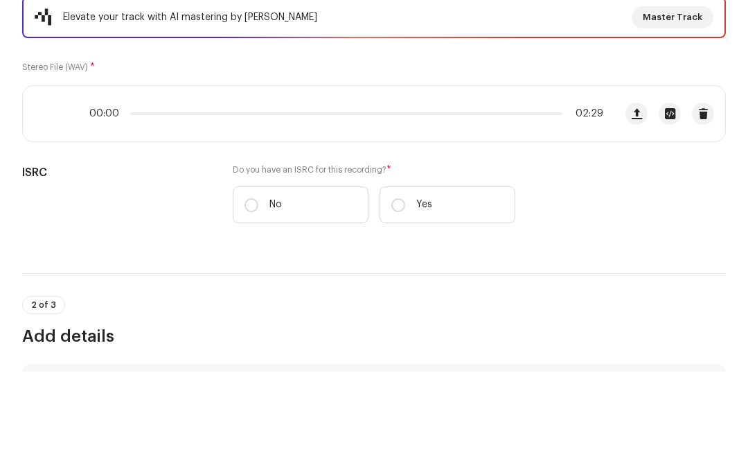
click at [254, 297] on input "No" at bounding box center [252, 304] width 14 height 14
radio input "true"
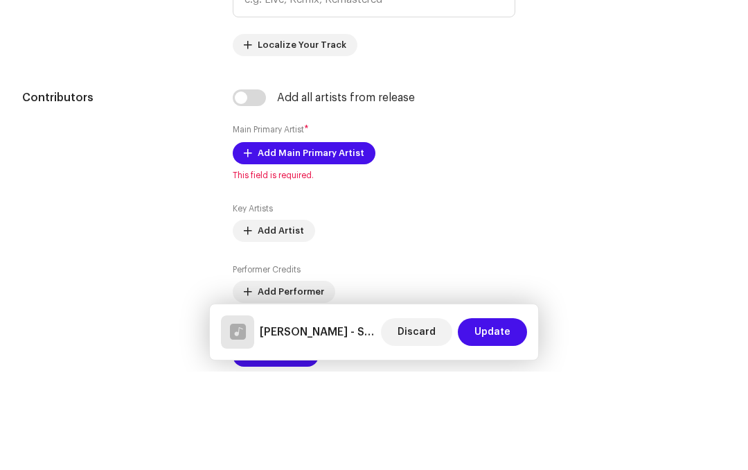
scroll to position [734, 0]
click at [340, 237] on span "Add Main Primary Artist" at bounding box center [311, 251] width 107 height 28
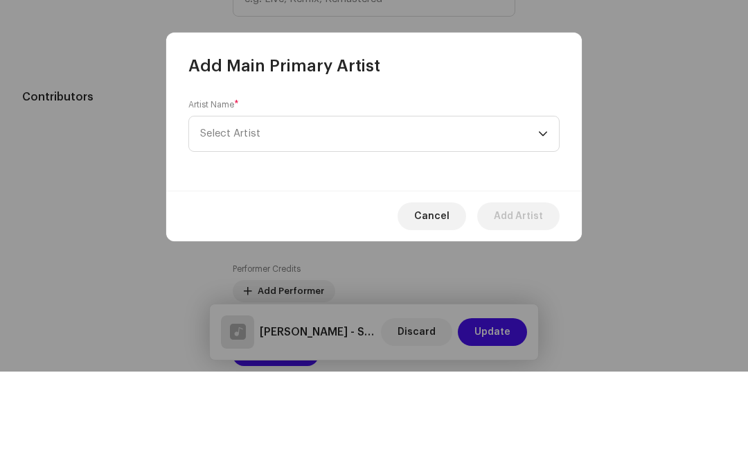
click at [538, 215] on span "Select Artist" at bounding box center [369, 232] width 338 height 35
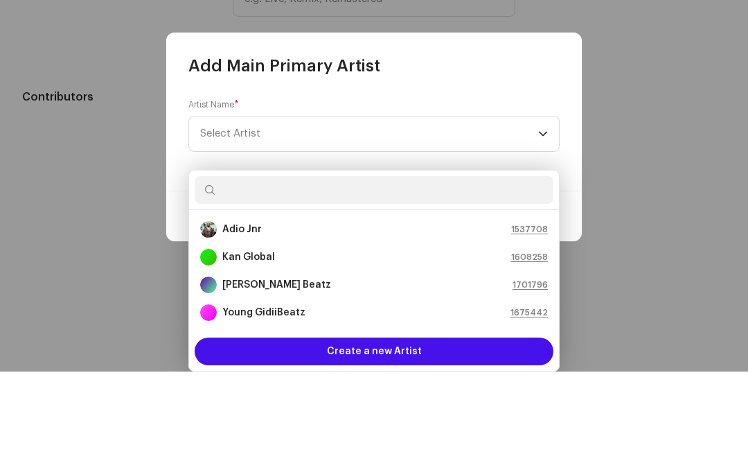
click at [271, 319] on div "Adio Jnr 1537708" at bounding box center [374, 327] width 348 height 17
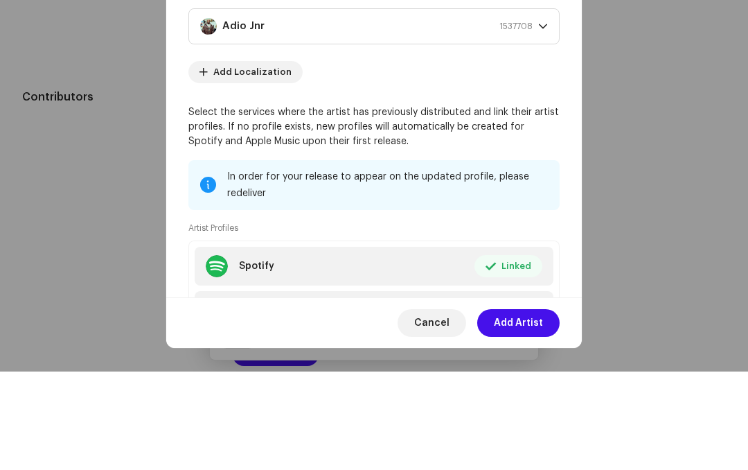
click at [532, 407] on span "Add Artist" at bounding box center [518, 421] width 49 height 28
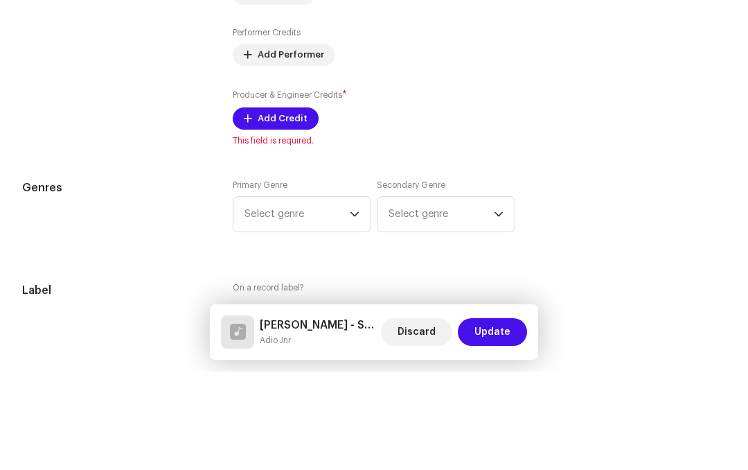
scroll to position [1000, 0]
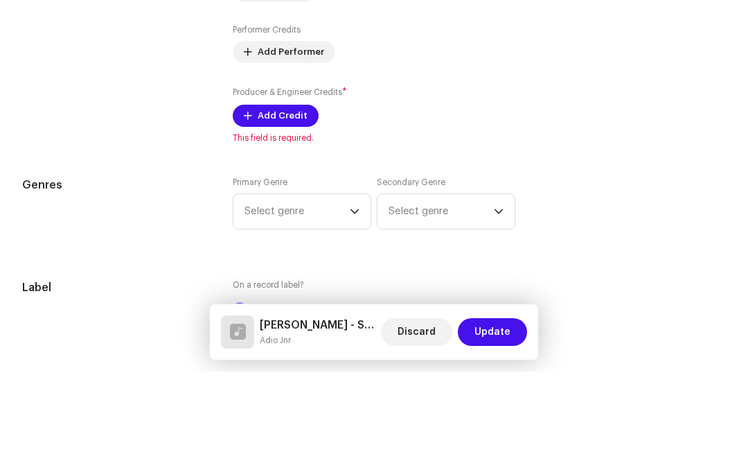
click at [287, 200] on span "Add Credit" at bounding box center [283, 214] width 50 height 28
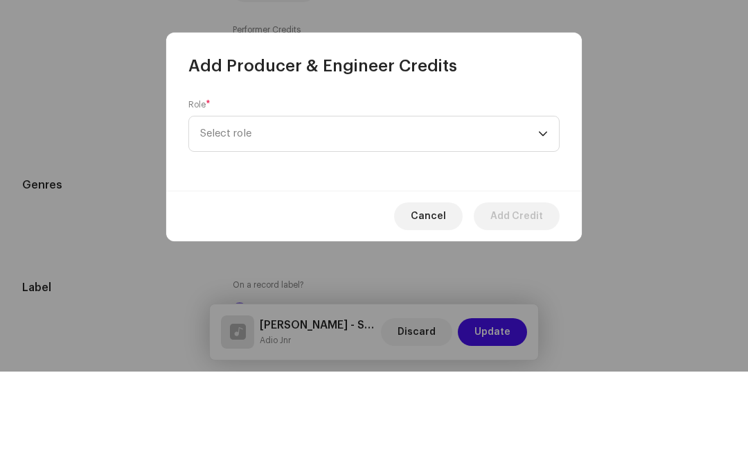
click at [536, 215] on span "Select role" at bounding box center [369, 232] width 338 height 35
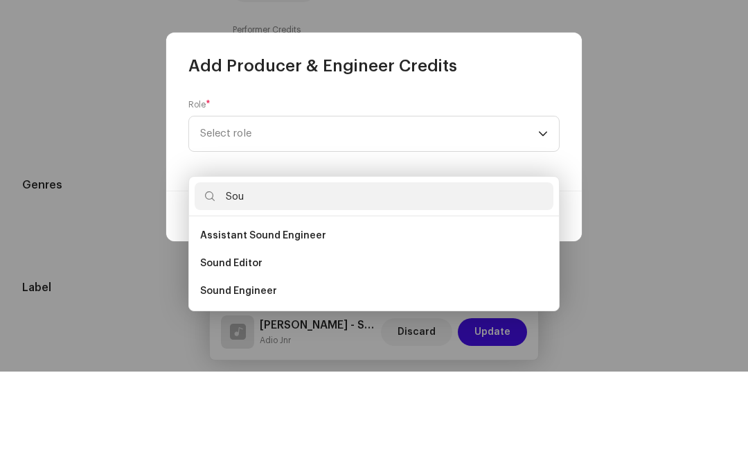
type input "Sou"
click at [272, 382] on span "Sound Engineer" at bounding box center [238, 389] width 77 height 14
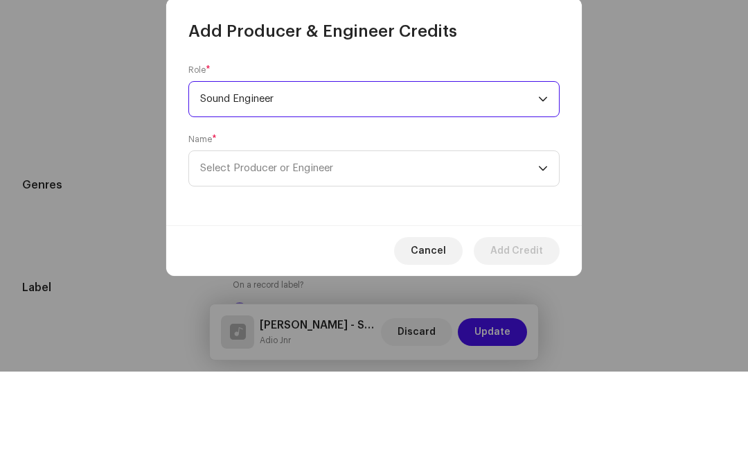
click at [537, 249] on span "Select Producer or Engineer" at bounding box center [369, 266] width 338 height 35
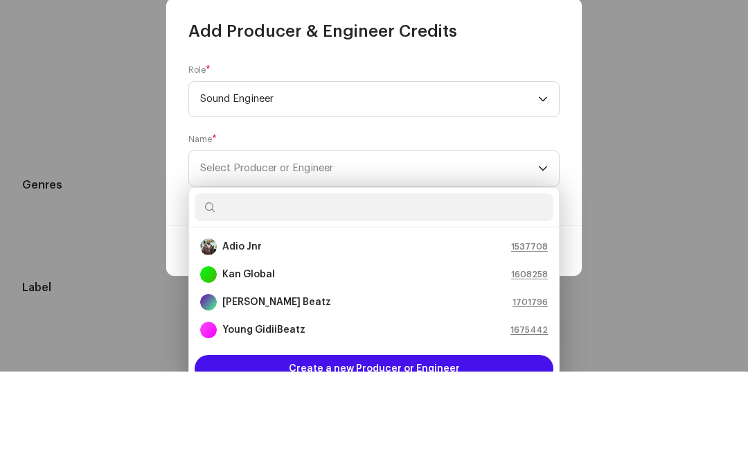
click at [297, 392] on div "[PERSON_NAME] Beatz 1701796" at bounding box center [374, 400] width 348 height 17
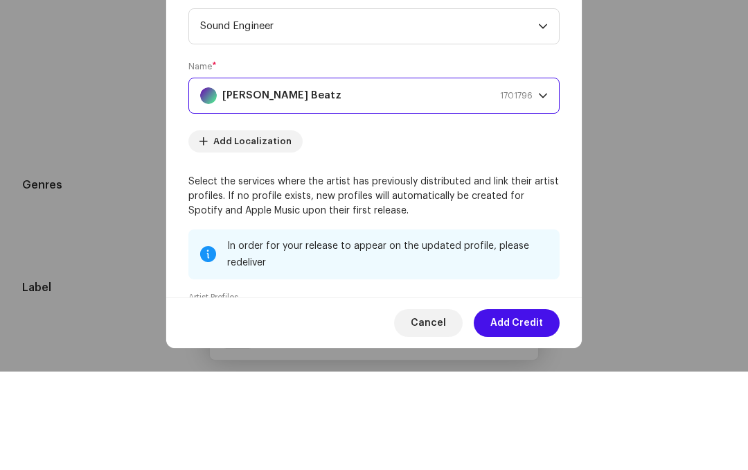
click at [527, 407] on span "Add Credit" at bounding box center [517, 421] width 53 height 28
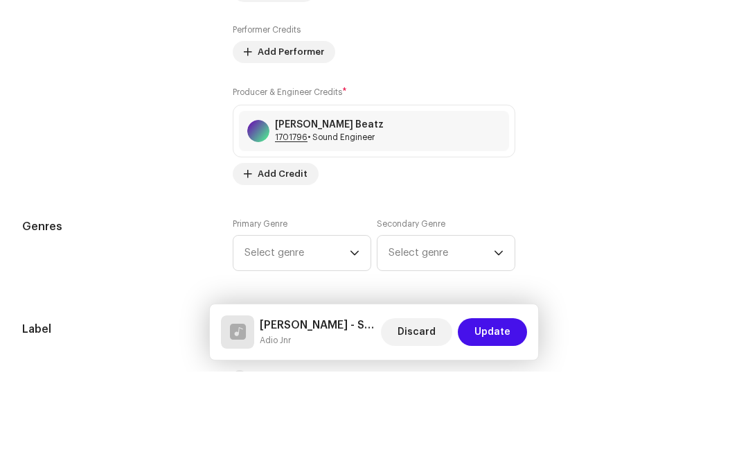
click at [344, 334] on span "Select genre" at bounding box center [297, 351] width 105 height 35
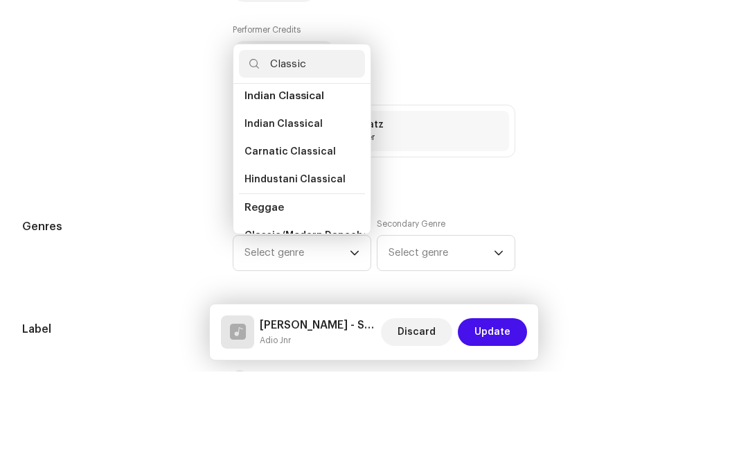
scroll to position [448, 0]
type input "Classic"
click at [319, 328] on span "Classic/Modern Dancehall" at bounding box center [310, 335] width 130 height 14
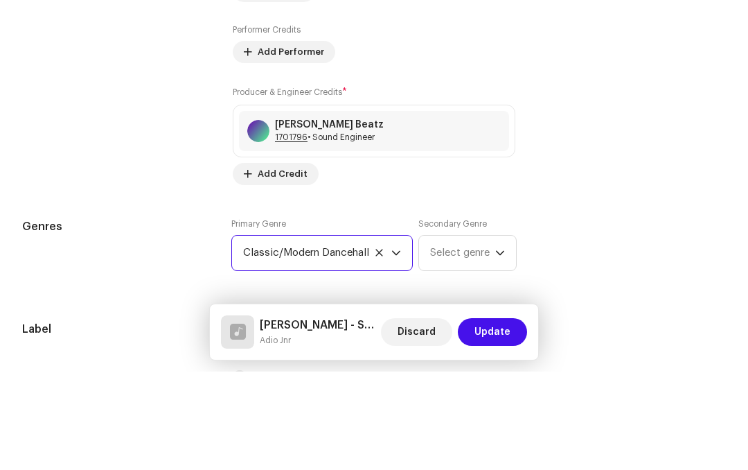
click at [484, 334] on span "Select genre" at bounding box center [462, 351] width 65 height 35
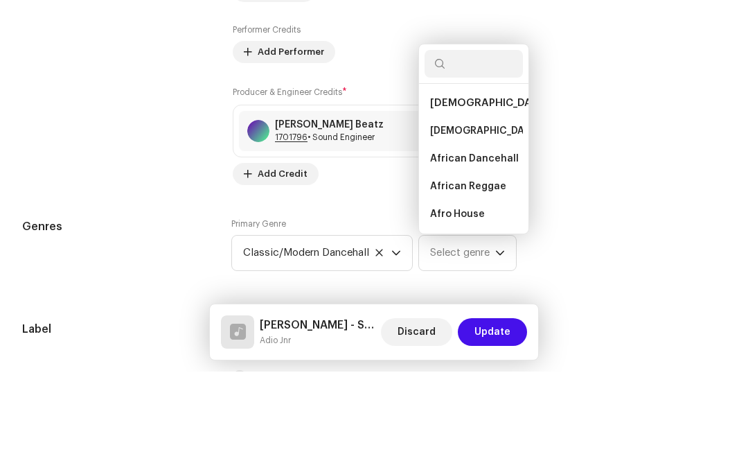
click at [500, 250] on span "African Dancehall" at bounding box center [474, 257] width 89 height 14
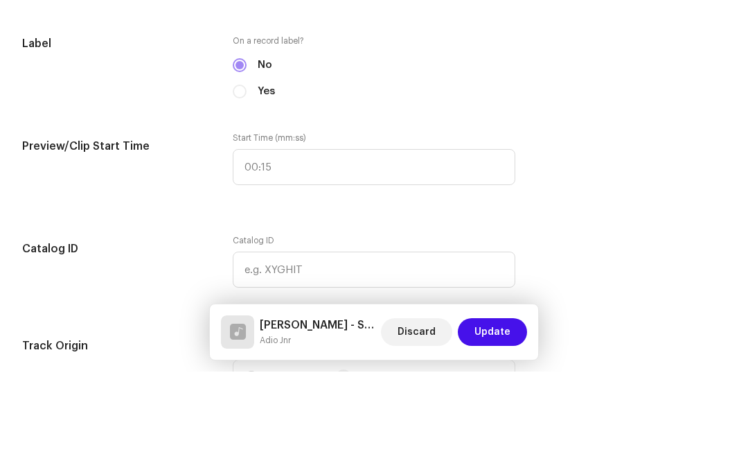
scroll to position [1287, 0]
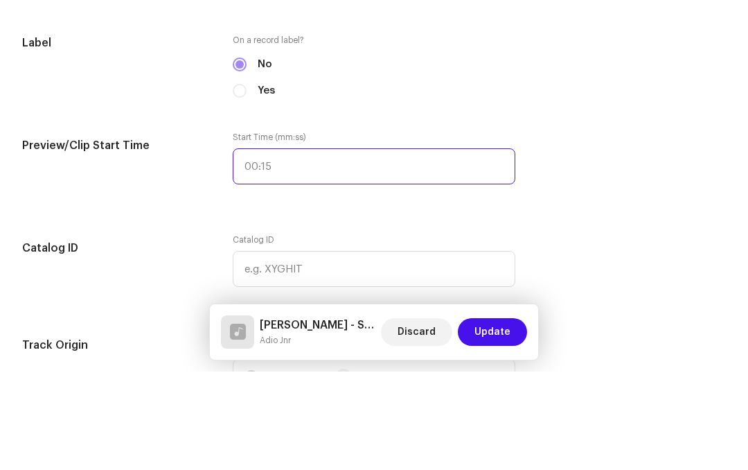
click at [303, 247] on input "text" at bounding box center [374, 265] width 283 height 36
type input "00:08"
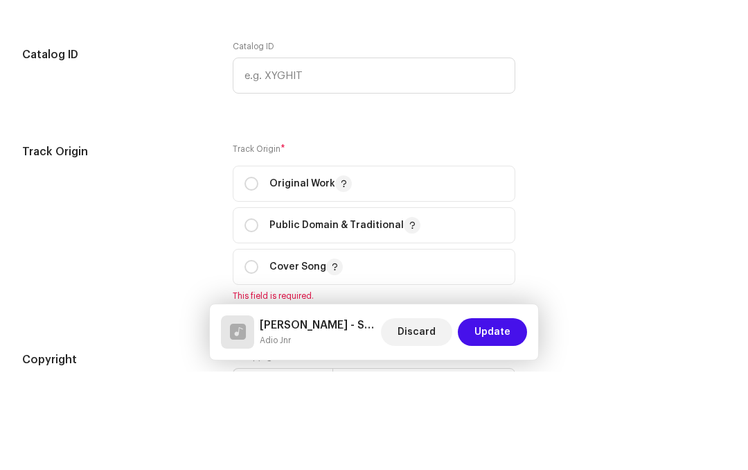
scroll to position [1483, 0]
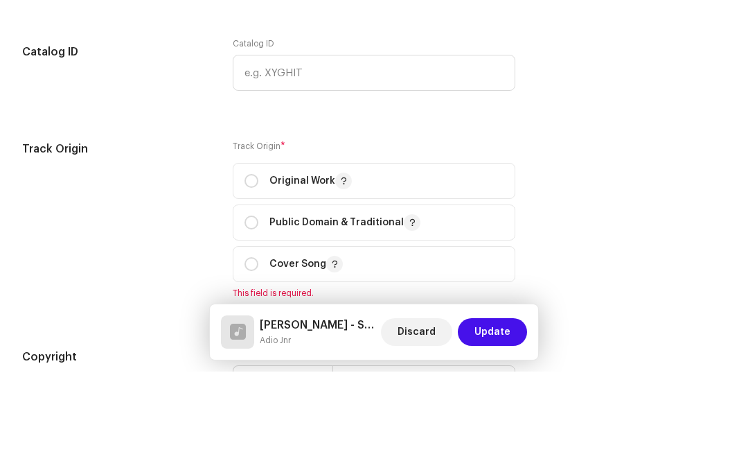
click at [256, 272] on input "radio" at bounding box center [252, 279] width 14 height 14
radio input "true"
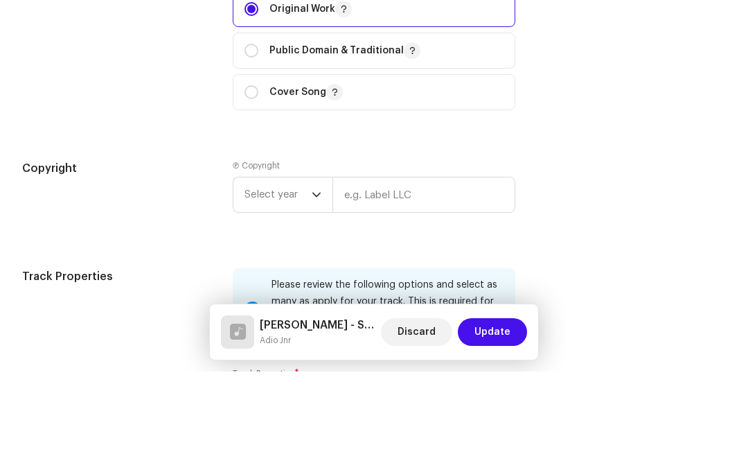
scroll to position [1659, 0]
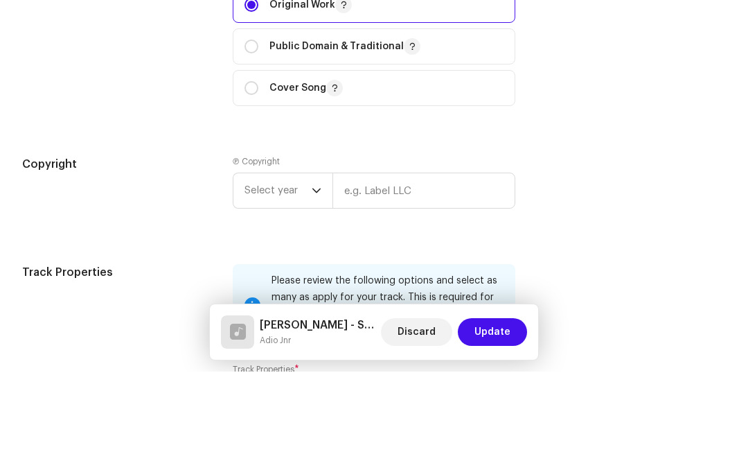
click at [310, 272] on span "Select year" at bounding box center [278, 289] width 67 height 35
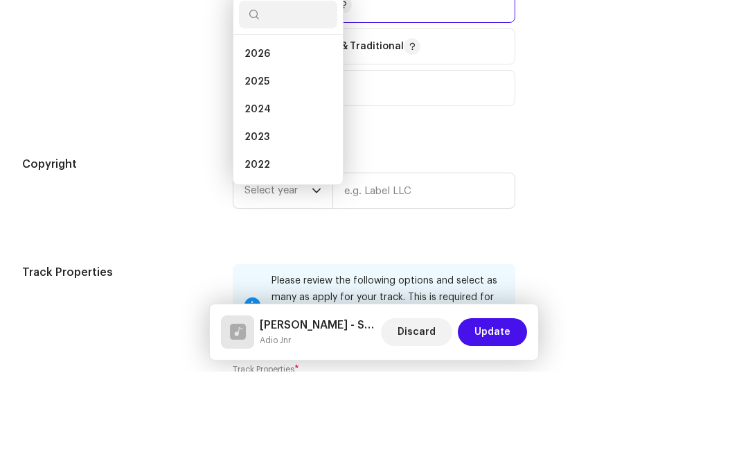
click at [299, 166] on li "2025" at bounding box center [288, 180] width 98 height 28
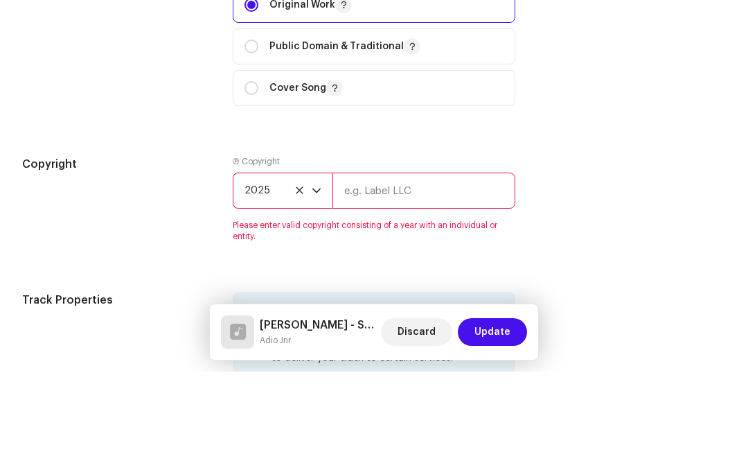
click at [432, 271] on input "text" at bounding box center [424, 289] width 183 height 36
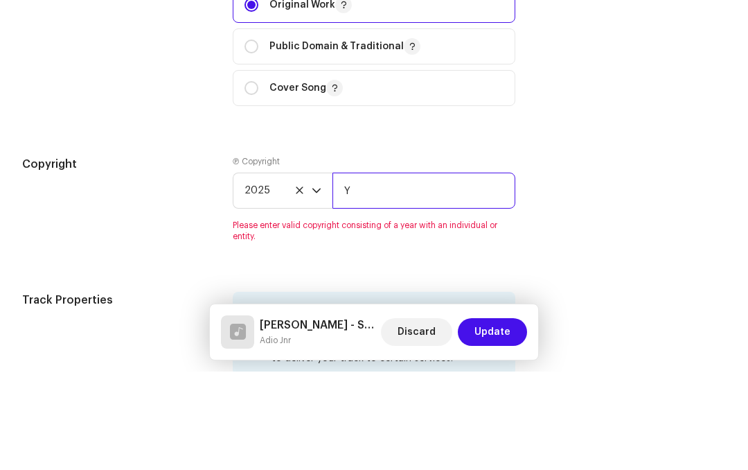
type input "Yussif [PERSON_NAME]"
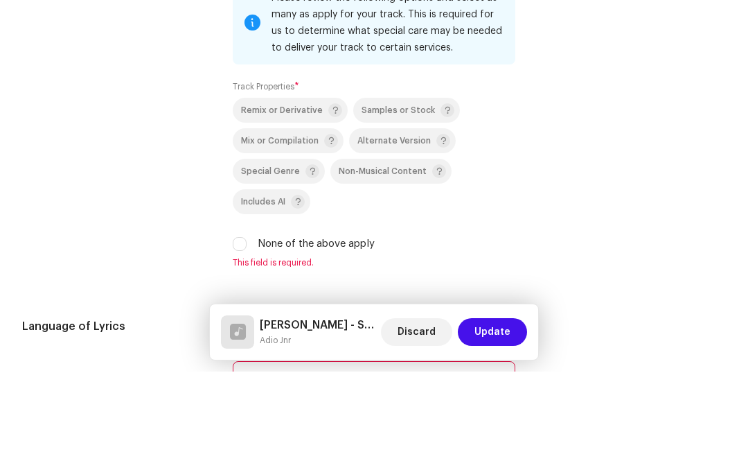
scroll to position [1961, 0]
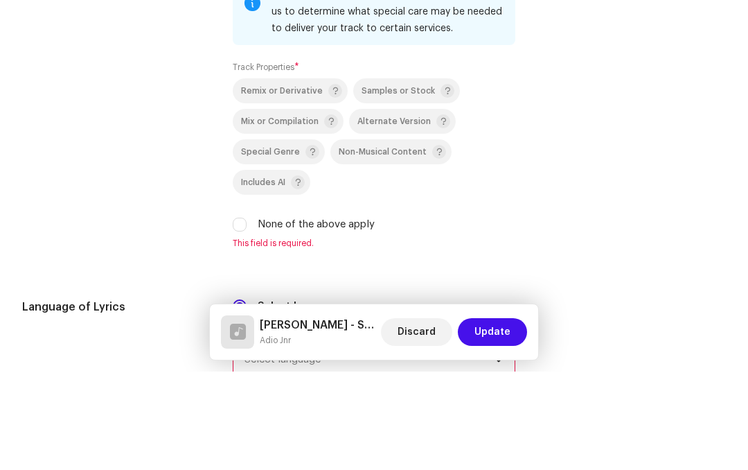
click at [241, 316] on input "None of the above apply" at bounding box center [240, 323] width 14 height 14
checkbox input "true"
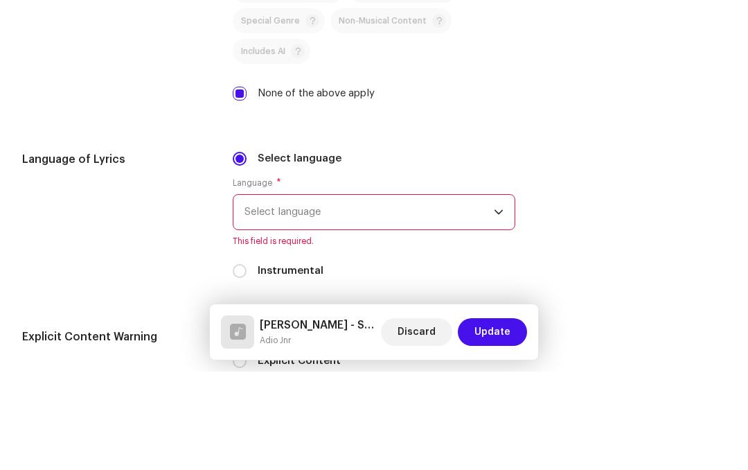
scroll to position [2095, 0]
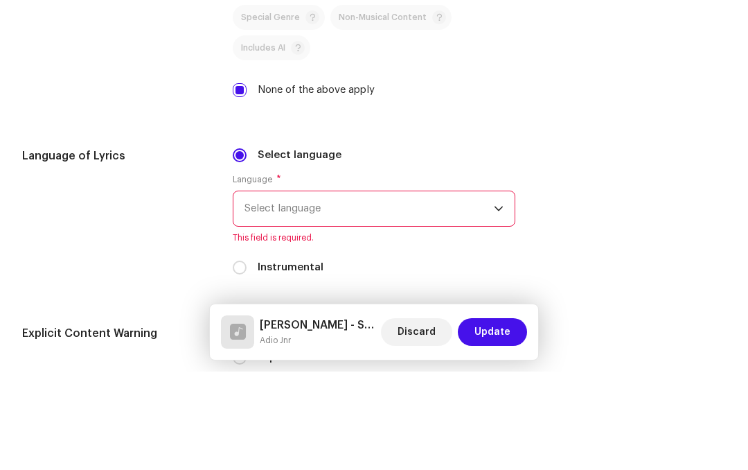
click at [493, 290] on span "Select language" at bounding box center [369, 307] width 249 height 35
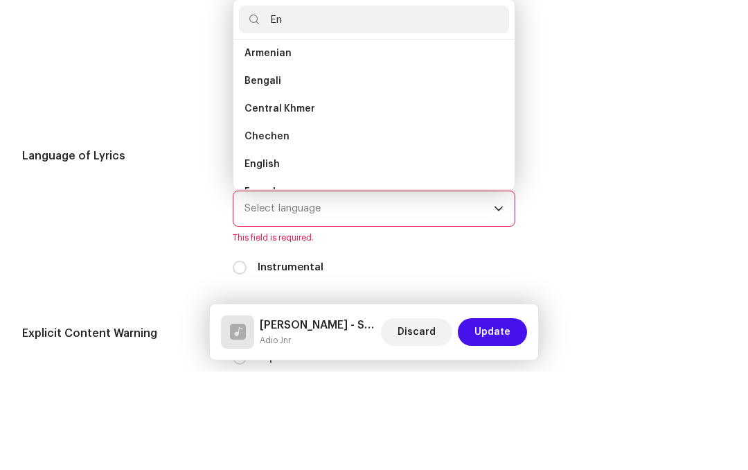
scroll to position [0, 0]
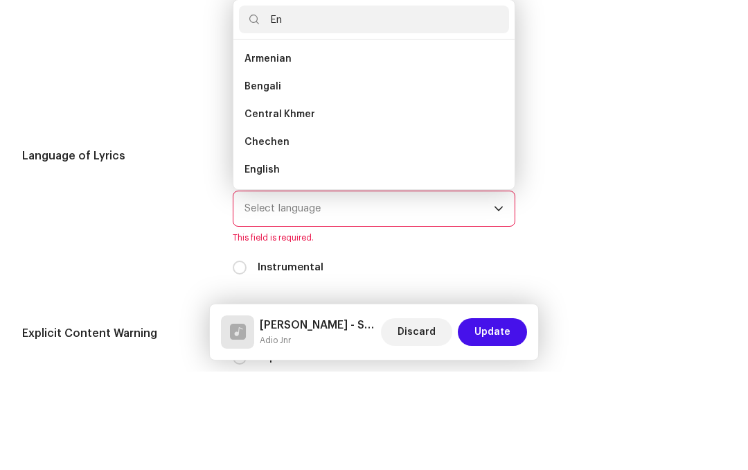
type input "En"
click at [292, 254] on li "English" at bounding box center [374, 268] width 270 height 28
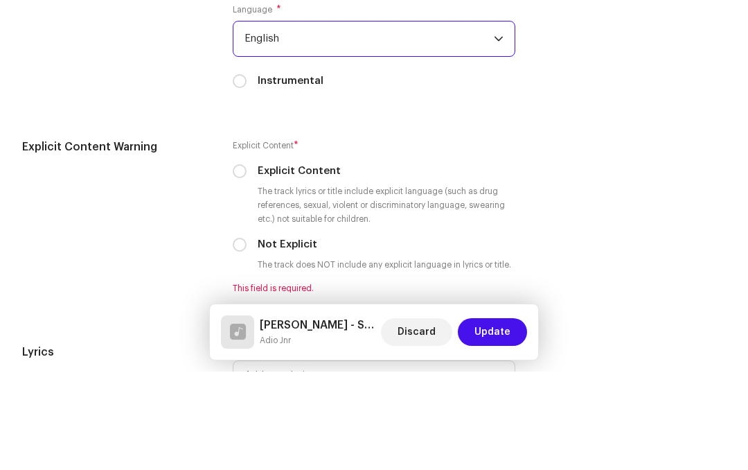
scroll to position [2303, 0]
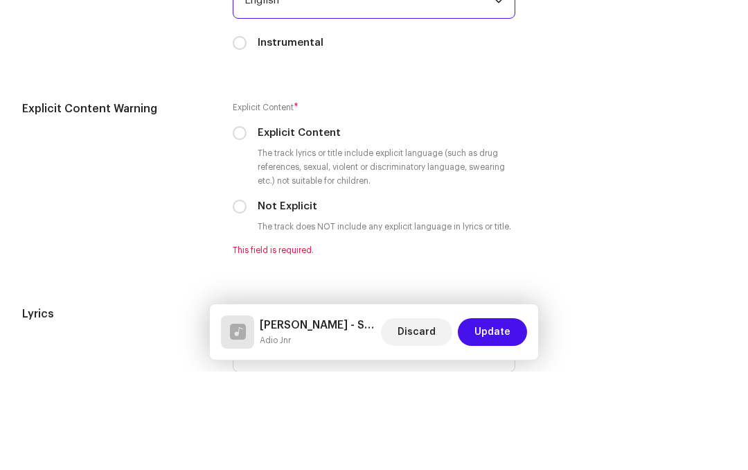
click at [245, 298] on input "Not Explicit" at bounding box center [240, 305] width 14 height 14
radio input "true"
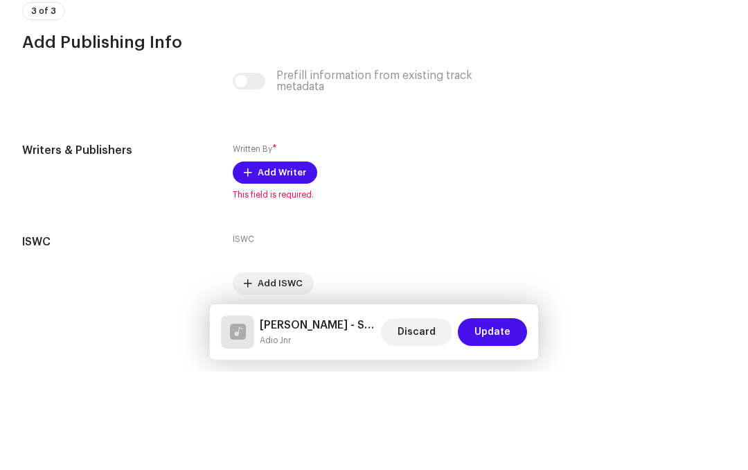
scroll to position [2733, 0]
click at [295, 256] on span "Add Writer" at bounding box center [282, 270] width 48 height 28
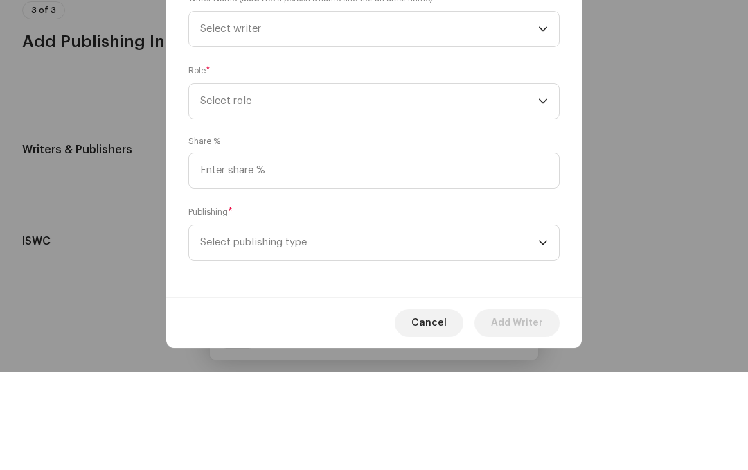
click at [537, 110] on span "Select writer" at bounding box center [369, 127] width 338 height 35
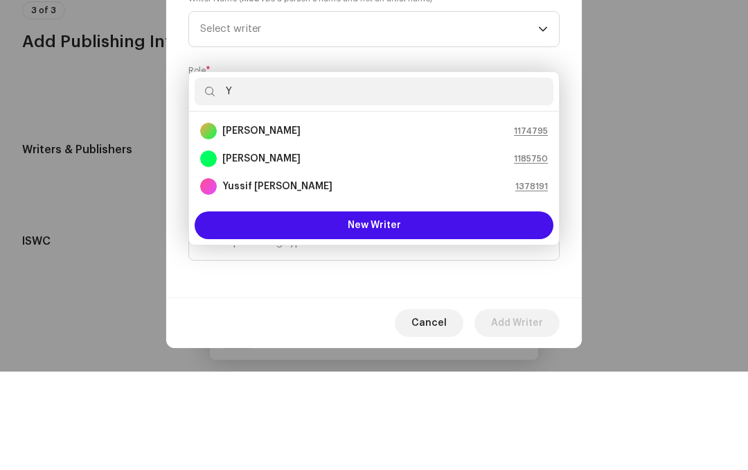
type input "Y"
click at [325, 276] on div "[PERSON_NAME] 1378191" at bounding box center [374, 284] width 348 height 17
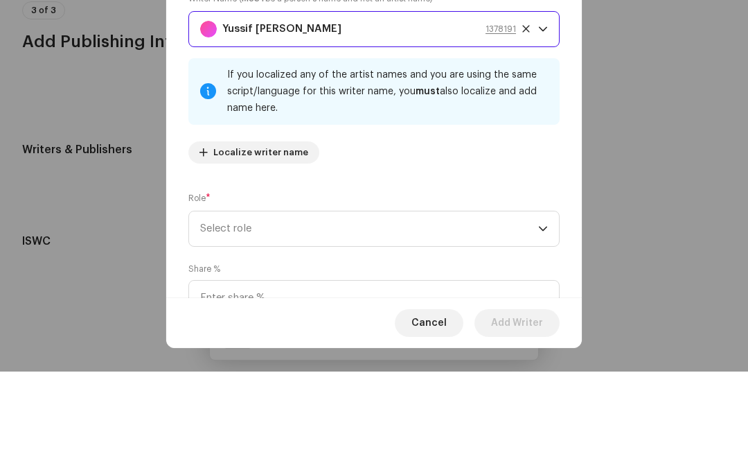
scroll to position [25, 0]
click at [443, 310] on span "Select role" at bounding box center [369, 327] width 338 height 35
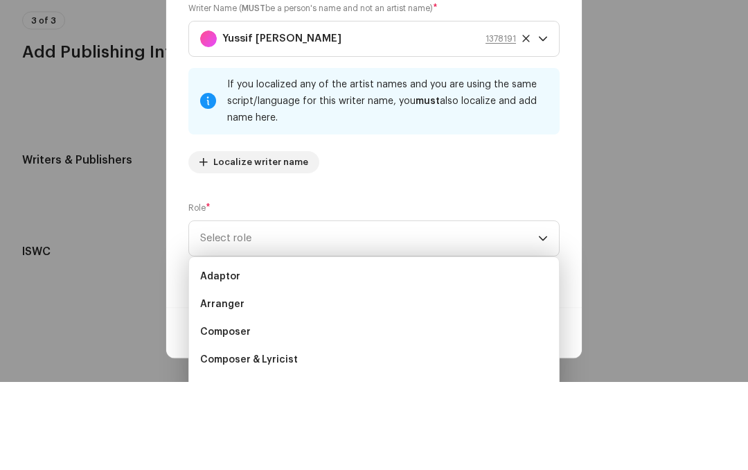
click at [316, 434] on li "Composer & Lyricist" at bounding box center [374, 448] width 359 height 28
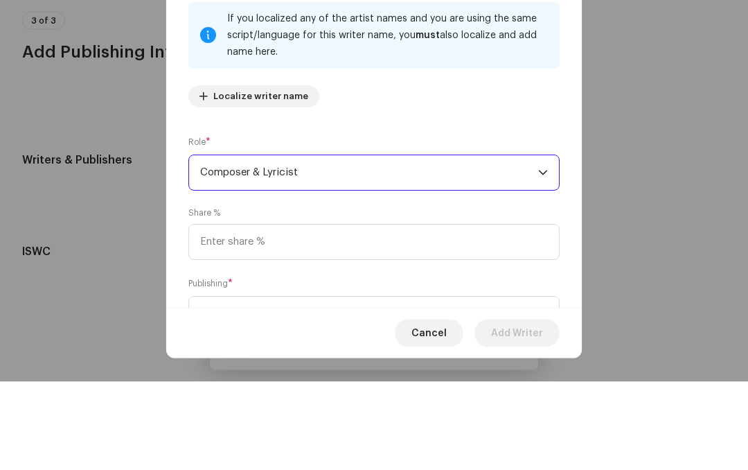
scroll to position [74, 0]
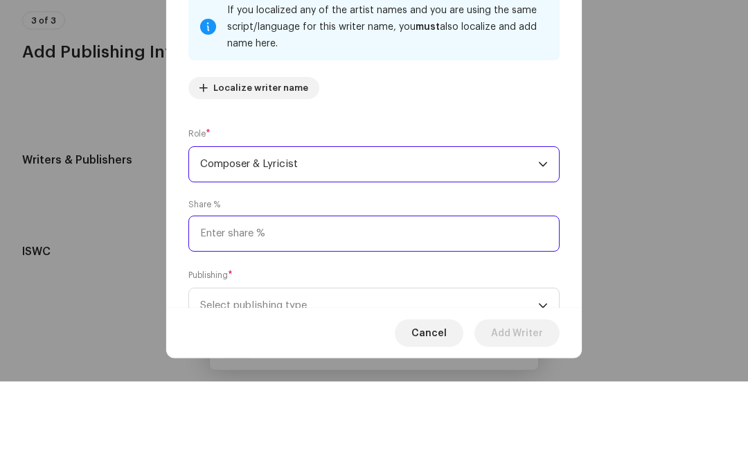
click at [360, 304] on input at bounding box center [373, 322] width 371 height 36
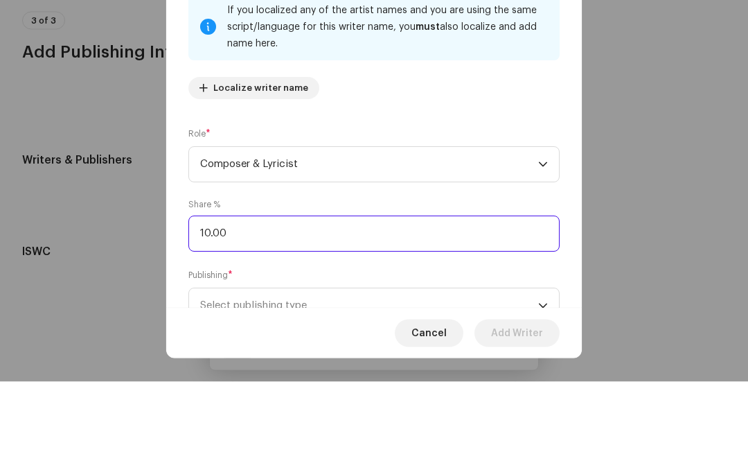
type input "100.00"
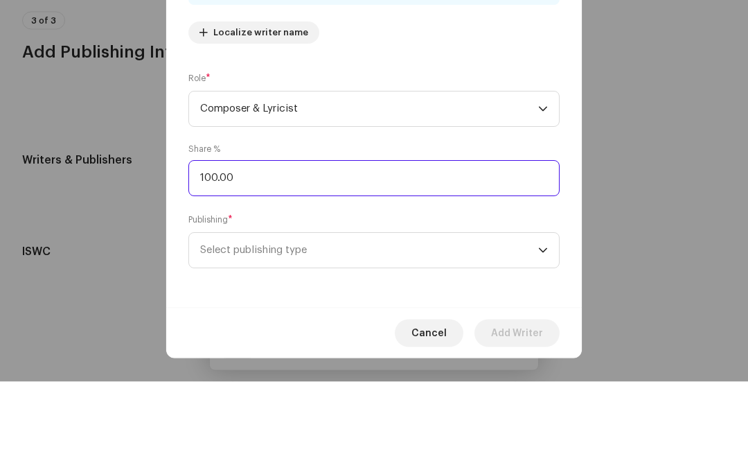
scroll to position [130, 0]
click at [383, 321] on span "Select publishing type" at bounding box center [369, 338] width 338 height 35
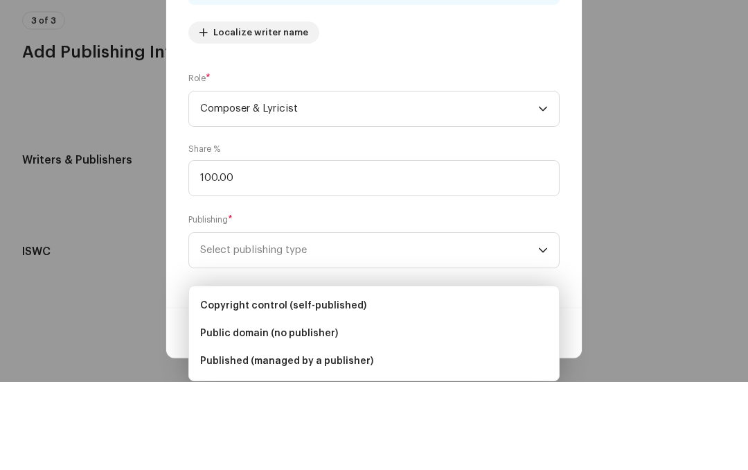
click at [358, 380] on li "Copyright control (self-published)" at bounding box center [374, 394] width 359 height 28
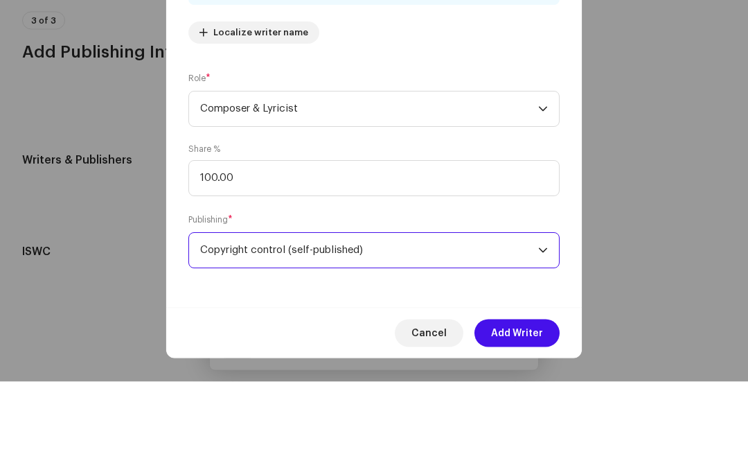
click at [522, 407] on span "Add Writer" at bounding box center [517, 421] width 52 height 28
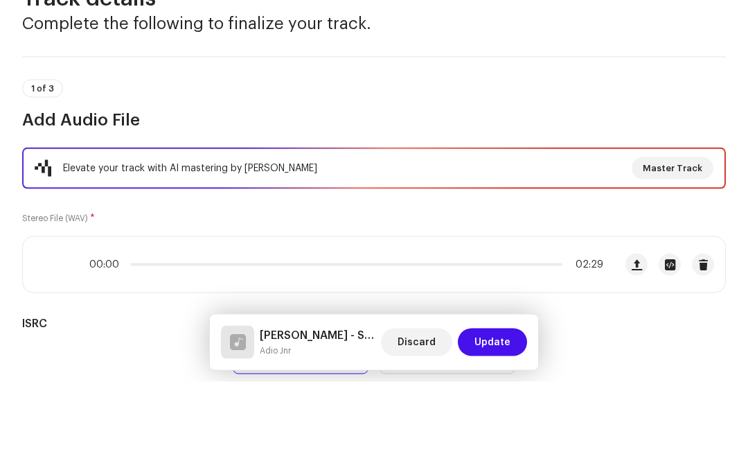
scroll to position [0, 0]
click at [496, 416] on span "Update" at bounding box center [493, 430] width 36 height 28
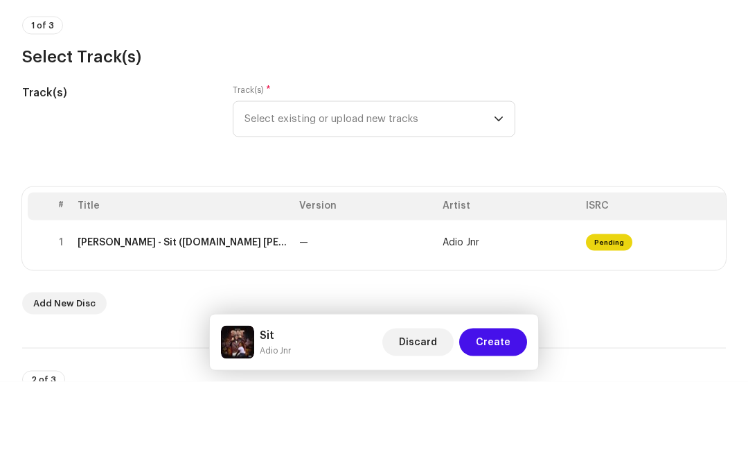
scroll to position [76, 0]
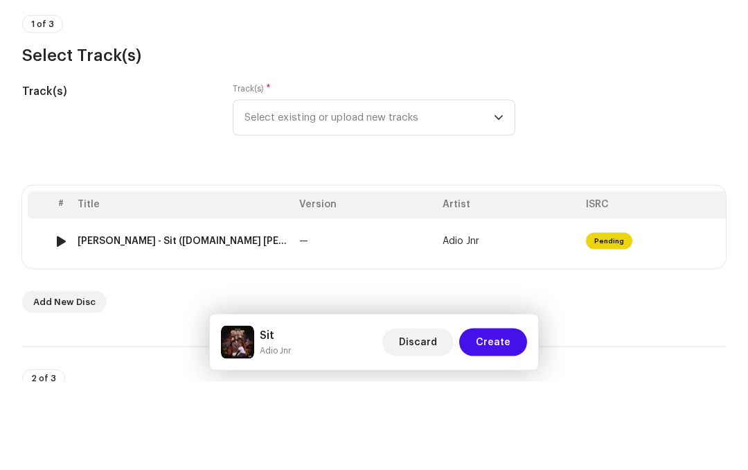
click at [69, 320] on img at bounding box center [61, 329] width 18 height 18
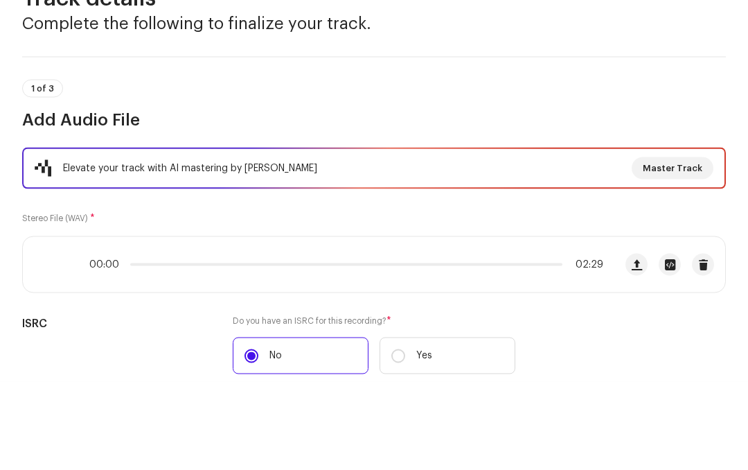
scroll to position [0, 0]
click at [42, 173] on span "1 of 3" at bounding box center [42, 177] width 23 height 8
click at [55, 168] on p-tag "1 of 3" at bounding box center [42, 177] width 41 height 18
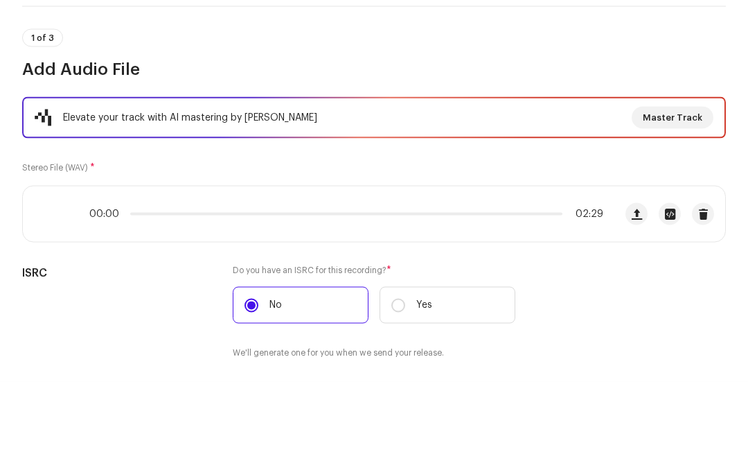
scroll to position [52, 0]
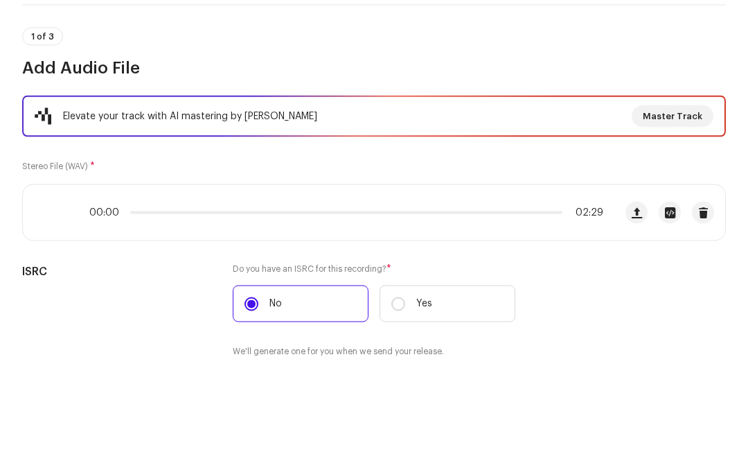
click at [65, 273] on div "00:00 02:29" at bounding box center [319, 300] width 592 height 55
click at [73, 273] on div "00:00 02:29" at bounding box center [319, 300] width 592 height 55
click at [52, 285] on icon at bounding box center [50, 300] width 30 height 30
click at [516, 295] on div "00:00 02:29" at bounding box center [346, 300] width 514 height 11
click at [533, 295] on div "00:00 02:29" at bounding box center [346, 300] width 514 height 11
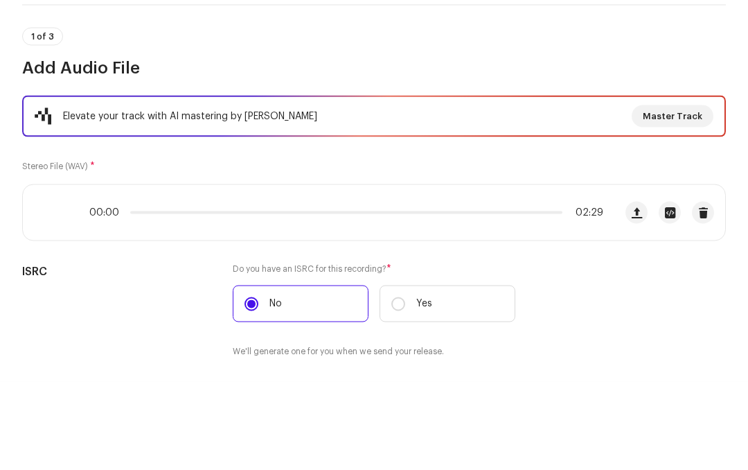
click at [552, 295] on div "00:00 02:29" at bounding box center [346, 300] width 514 height 11
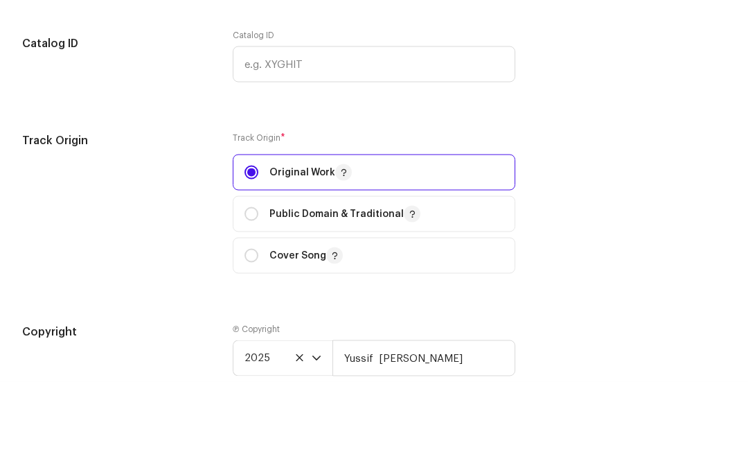
scroll to position [1504, 0]
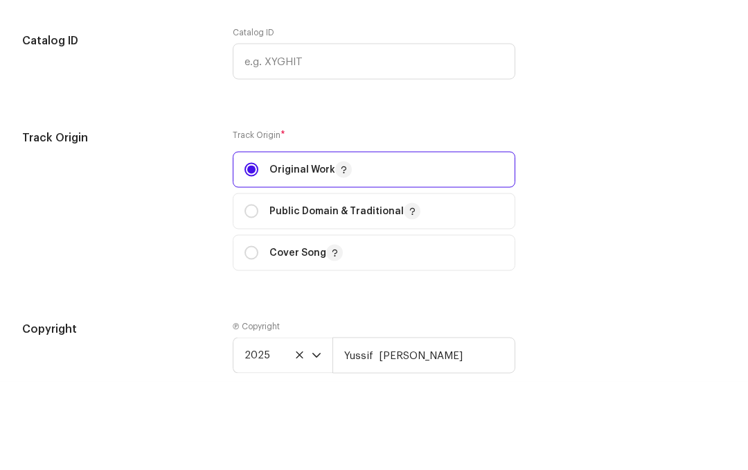
click at [254, 292] on input "radio" at bounding box center [252, 299] width 14 height 14
radio input "true"
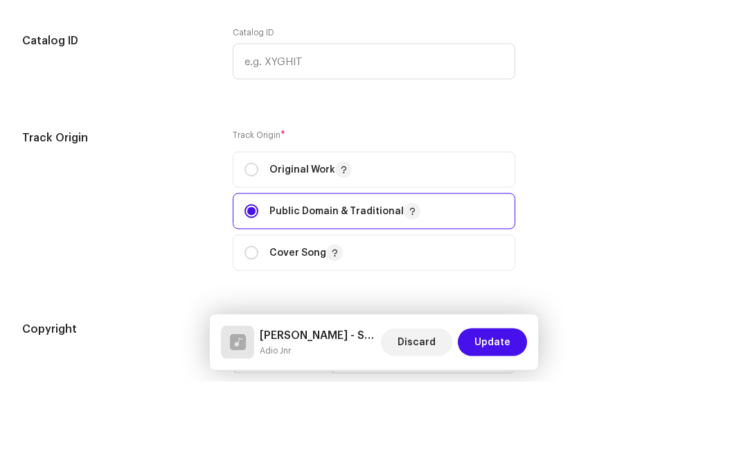
click at [256, 251] on input "radio" at bounding box center [252, 258] width 14 height 14
radio input "true"
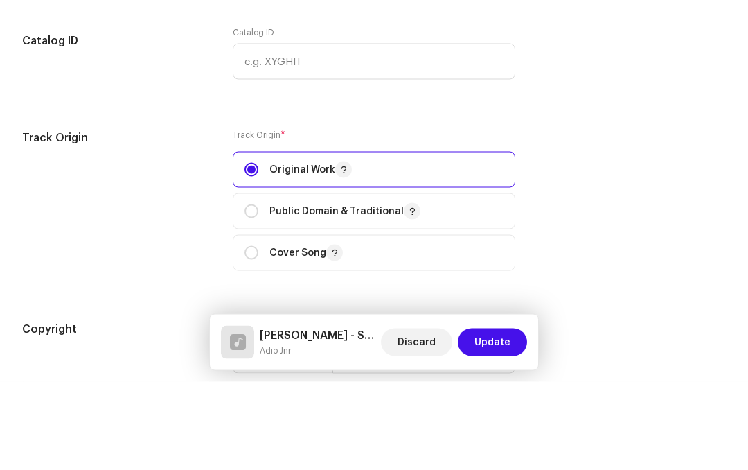
click at [256, 251] on input "radio" at bounding box center [252, 258] width 14 height 14
click at [502, 416] on span "Update" at bounding box center [493, 430] width 36 height 28
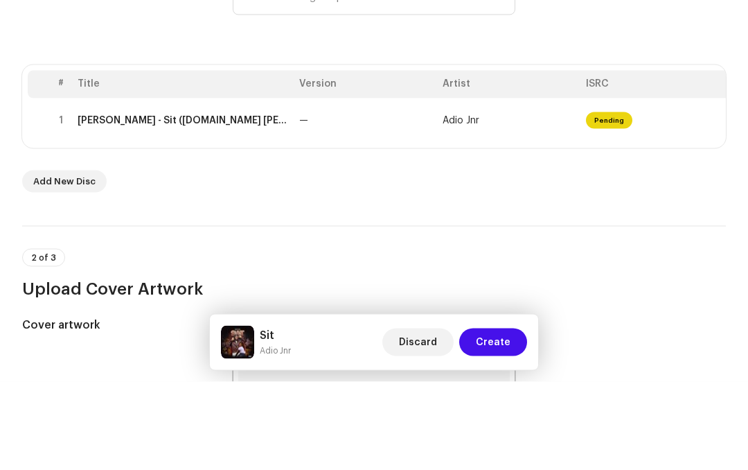
scroll to position [200, 0]
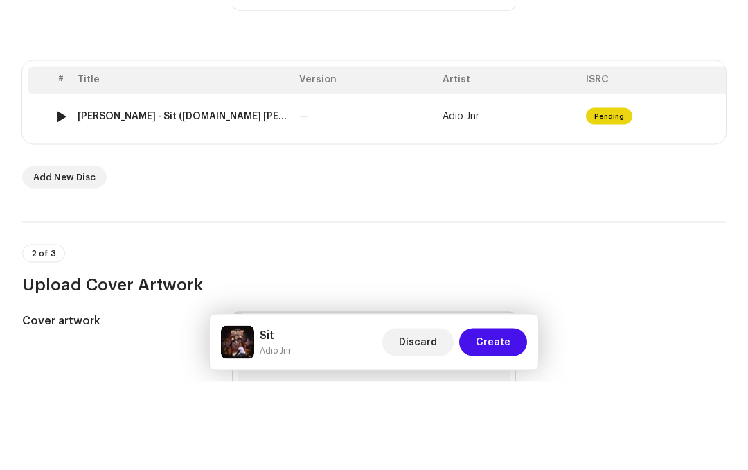
click at [60, 199] on div at bounding box center [61, 204] width 10 height 11
click at [58, 199] on div at bounding box center [61, 204] width 10 height 11
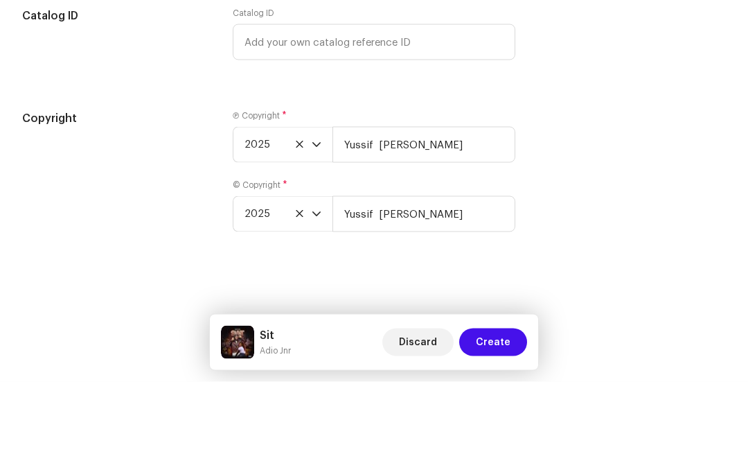
scroll to position [2245, 0]
click at [495, 416] on span "Create" at bounding box center [493, 430] width 35 height 28
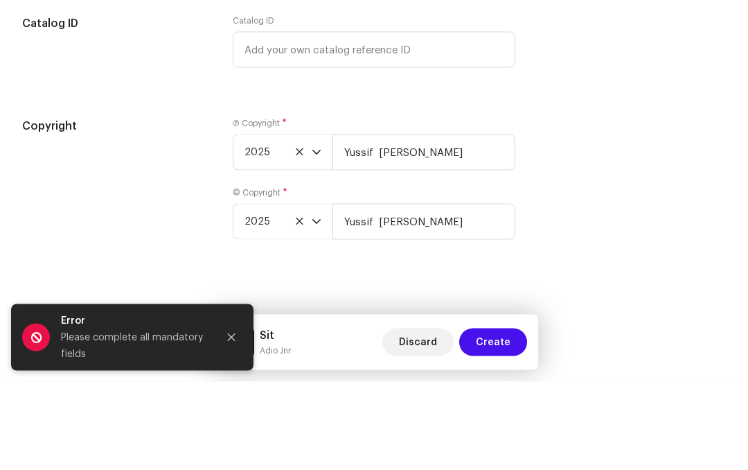
click at [500, 416] on span "Create" at bounding box center [493, 430] width 35 height 28
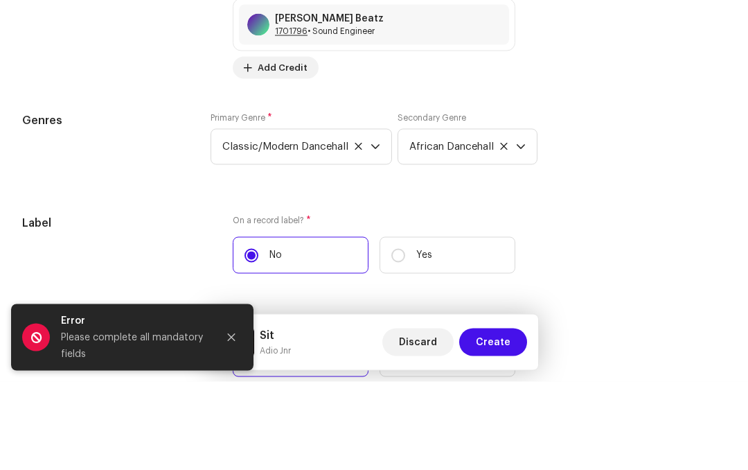
scroll to position [1732, 0]
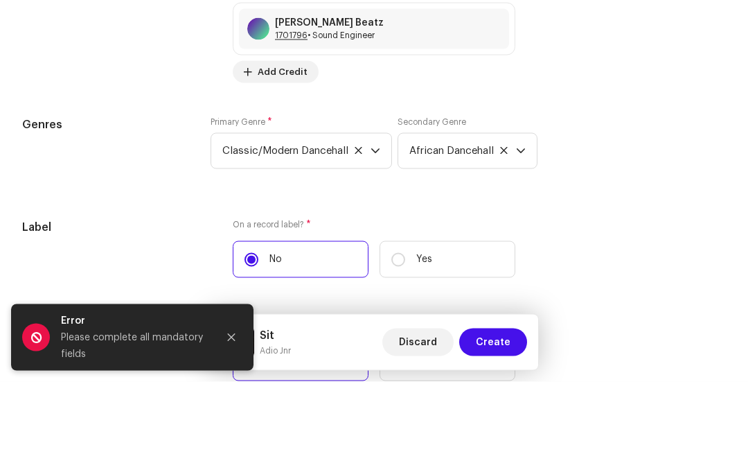
click at [238, 412] on button "Close" at bounding box center [232, 426] width 28 height 28
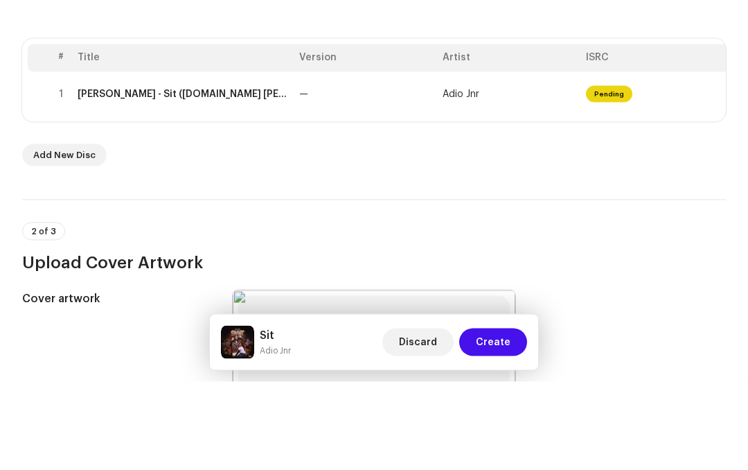
scroll to position [220, 0]
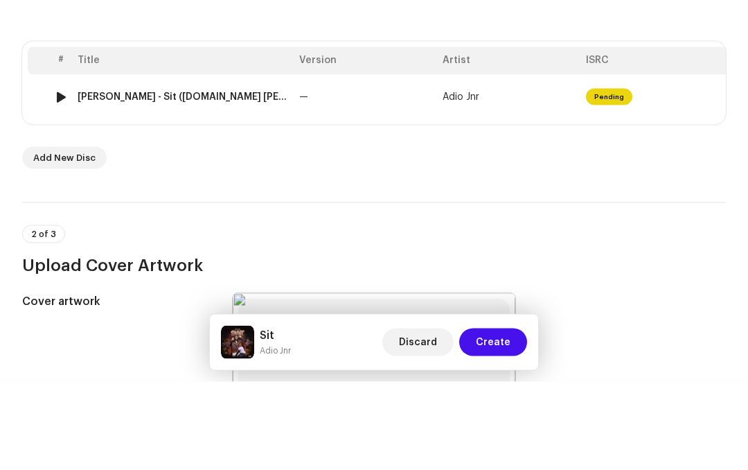
click at [550, 163] on td "Adio Jnr" at bounding box center [508, 185] width 143 height 44
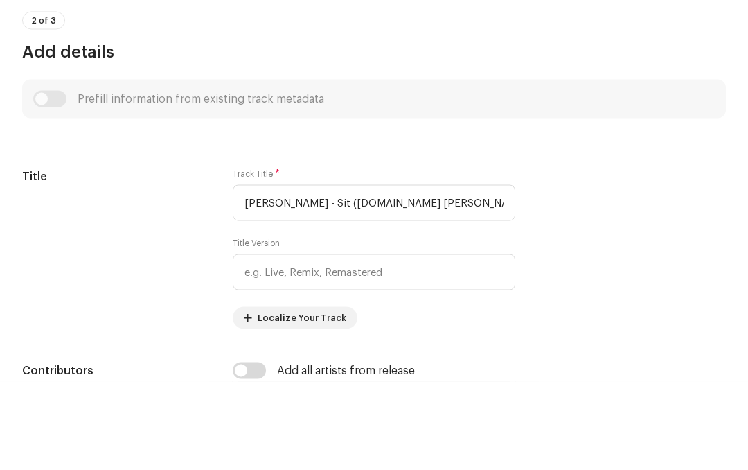
scroll to position [488, 0]
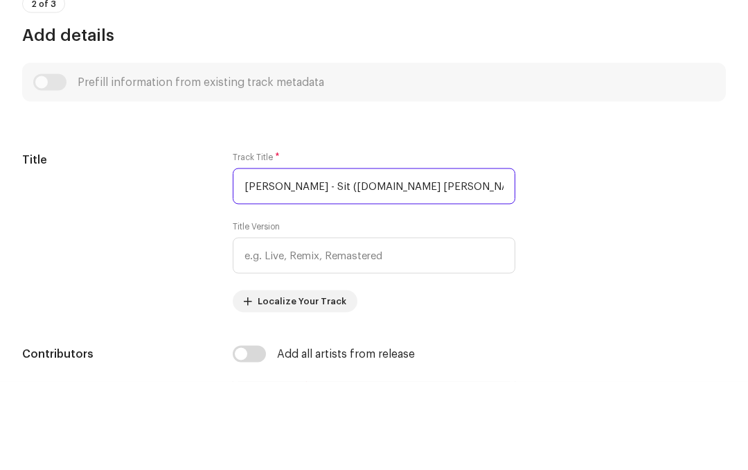
click at [467, 256] on input "[PERSON_NAME] - Sit ([DOMAIN_NAME] [PERSON_NAME]).wav" at bounding box center [374, 274] width 283 height 36
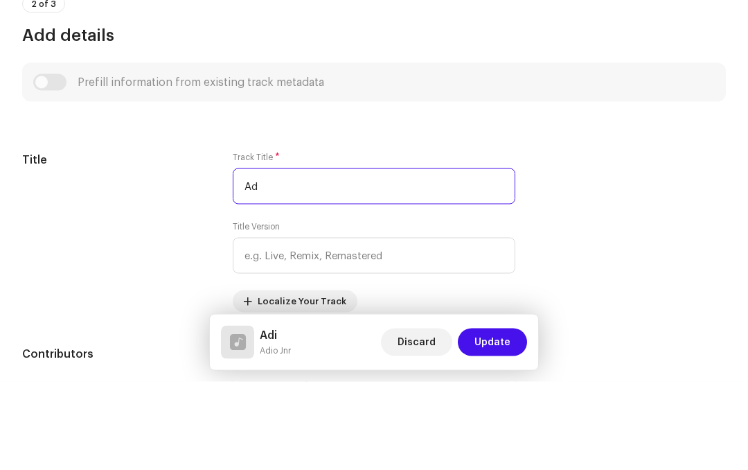
type input "A"
type input "Sit"
click at [499, 416] on span "Update" at bounding box center [493, 430] width 36 height 28
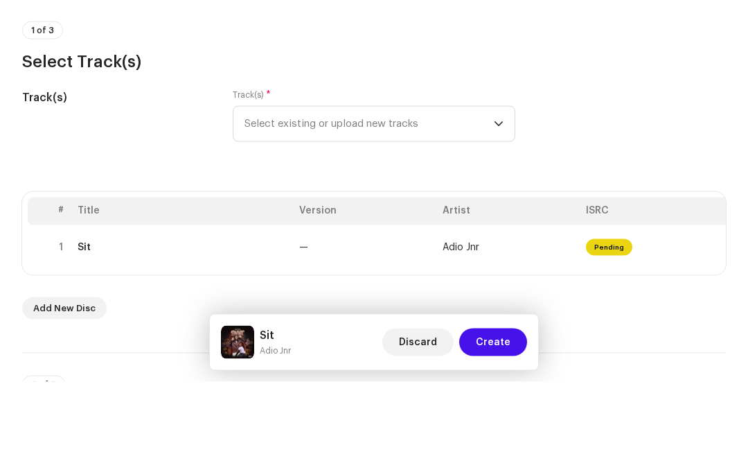
scroll to position [70, 0]
click at [69, 326] on img at bounding box center [61, 335] width 18 height 18
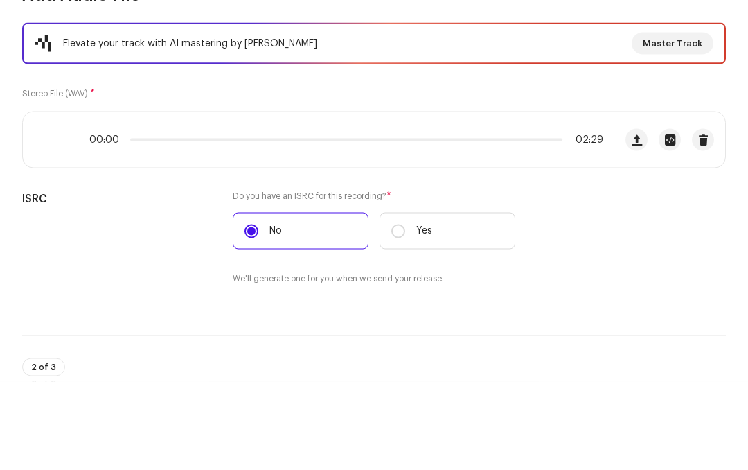
scroll to position [127, 0]
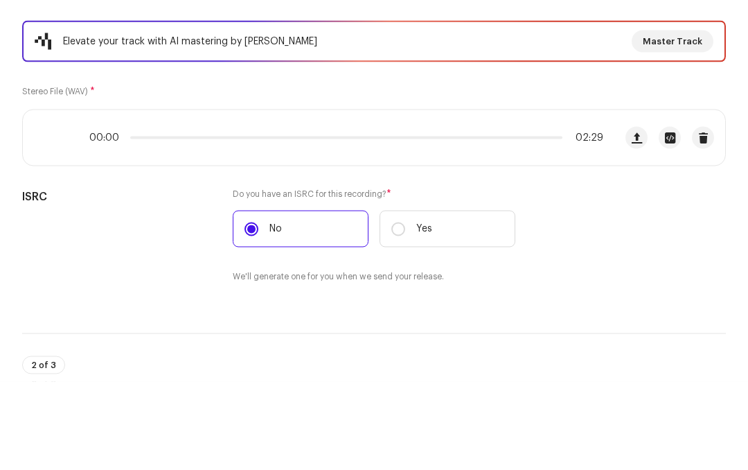
click at [439, 299] on label "Yes" at bounding box center [448, 317] width 136 height 37
click at [405, 310] on input "Yes" at bounding box center [398, 317] width 14 height 14
radio input "true"
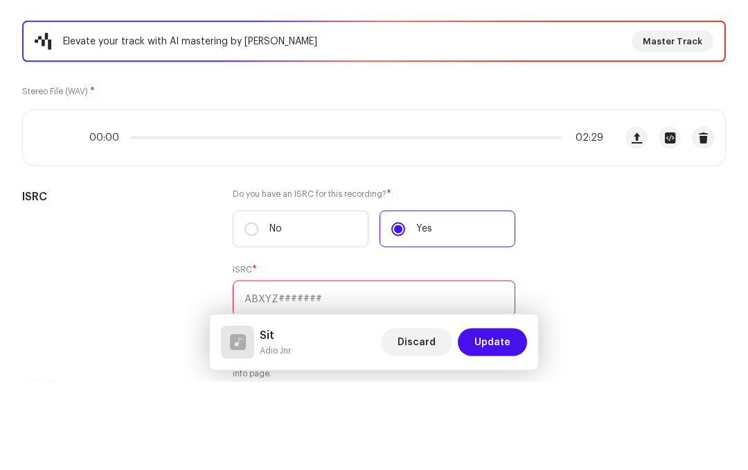
click at [240, 299] on label "No" at bounding box center [301, 317] width 136 height 37
click at [245, 310] on input "No" at bounding box center [252, 317] width 14 height 14
radio input "true"
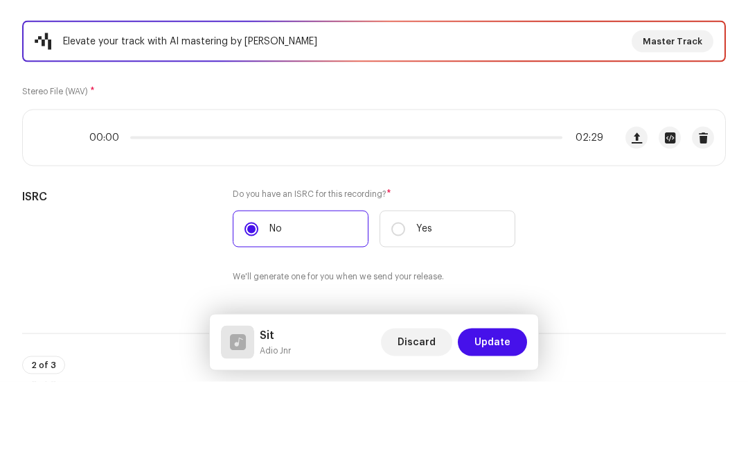
click at [505, 416] on span "Update" at bounding box center [493, 430] width 36 height 28
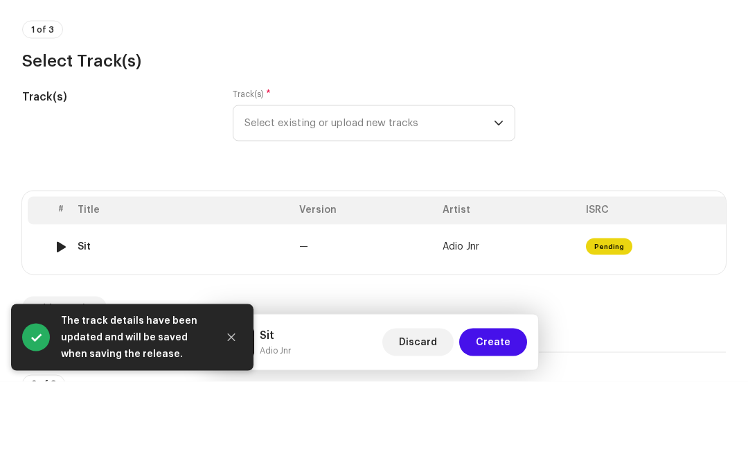
click at [60, 329] on div at bounding box center [61, 334] width 10 height 11
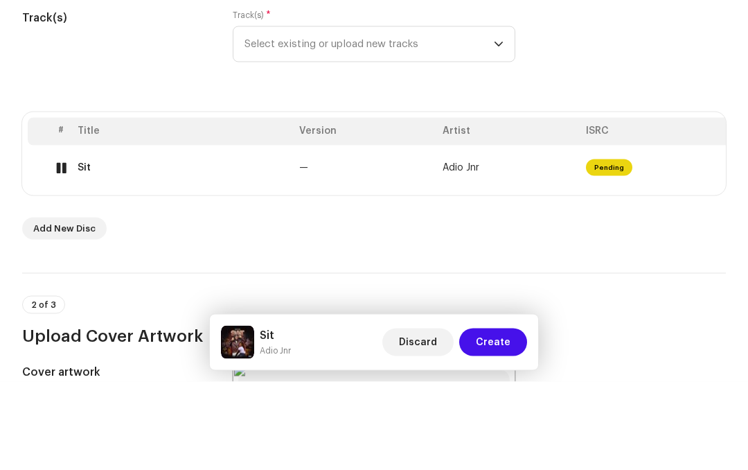
scroll to position [148, 0]
click at [626, 249] on span "Pending" at bounding box center [609, 257] width 46 height 17
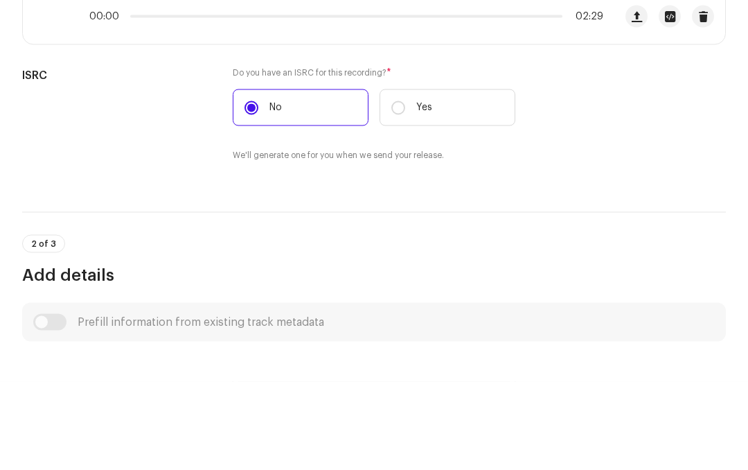
scroll to position [252, 0]
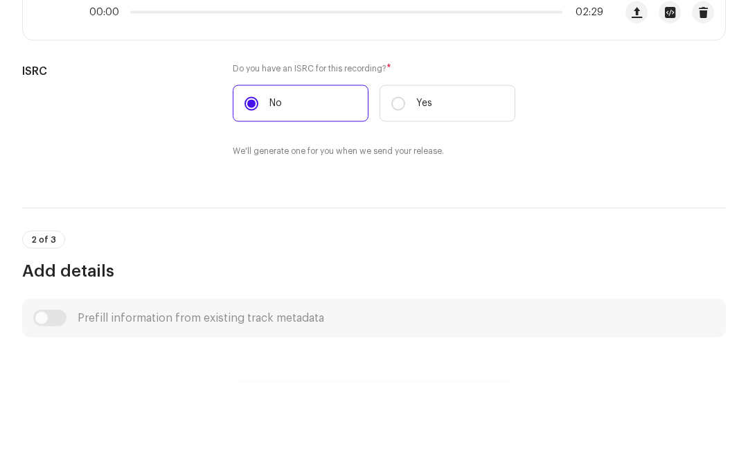
click at [435, 173] on label "Yes" at bounding box center [448, 191] width 136 height 37
click at [405, 185] on input "Yes" at bounding box center [398, 192] width 14 height 14
radio input "true"
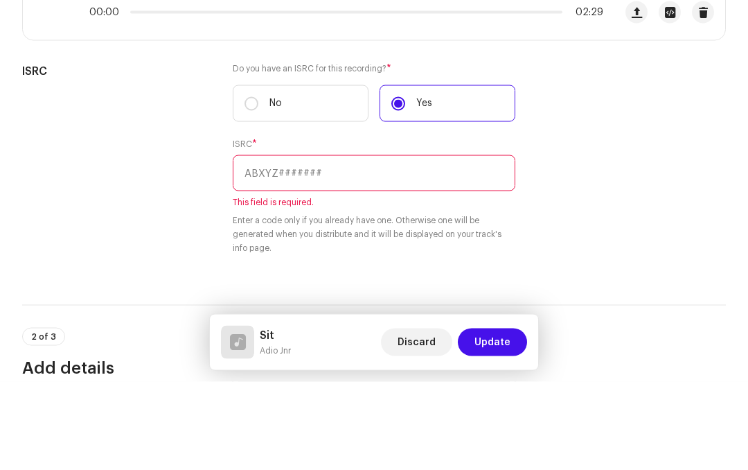
click at [255, 185] on input "No" at bounding box center [252, 192] width 14 height 14
radio input "true"
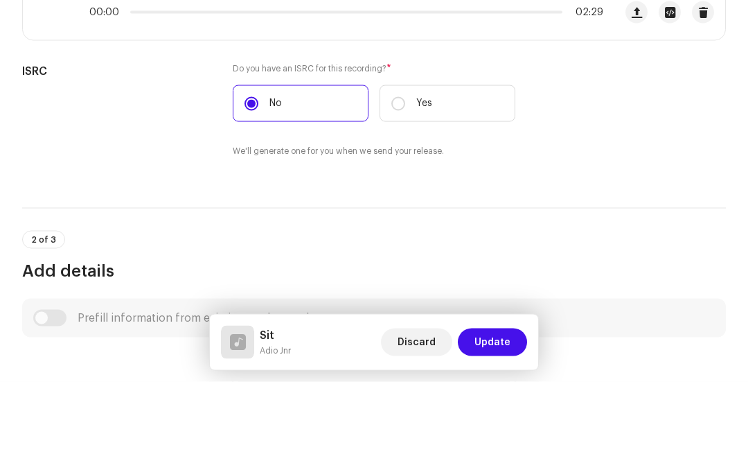
click at [499, 416] on span "Update" at bounding box center [493, 430] width 36 height 28
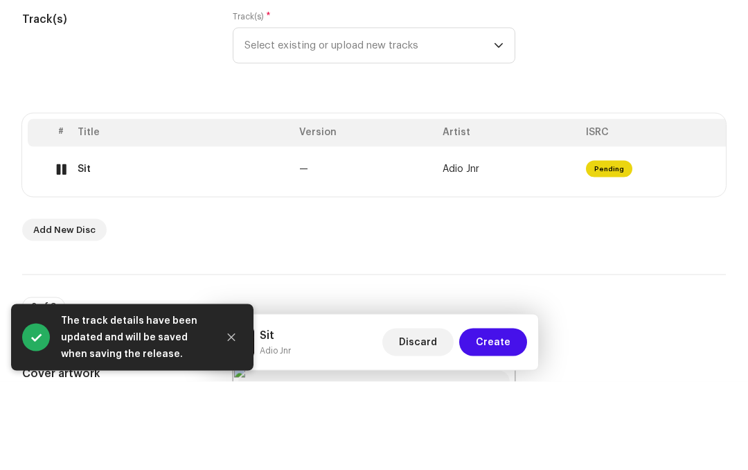
click at [62, 252] on div at bounding box center [61, 257] width 10 height 11
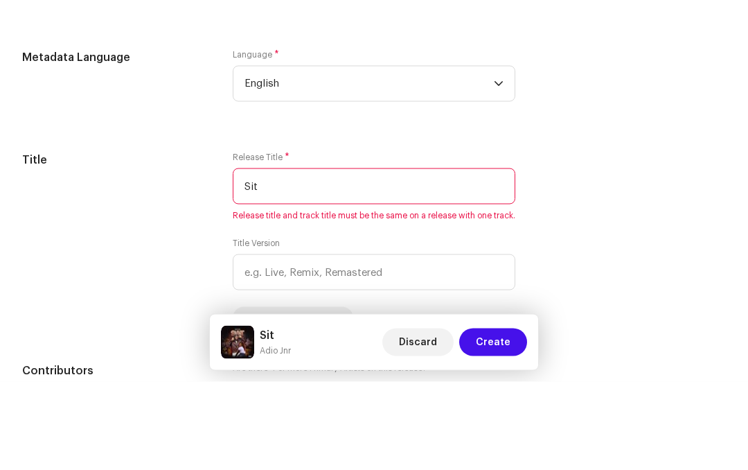
scroll to position [1072, 0]
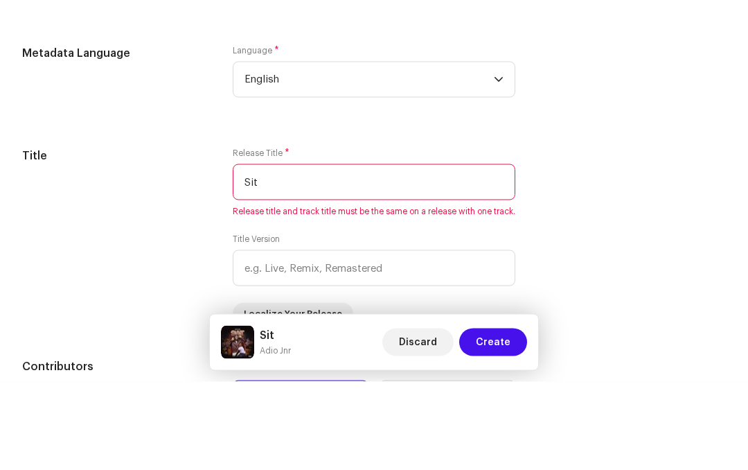
click at [487, 416] on span "Create" at bounding box center [493, 430] width 35 height 28
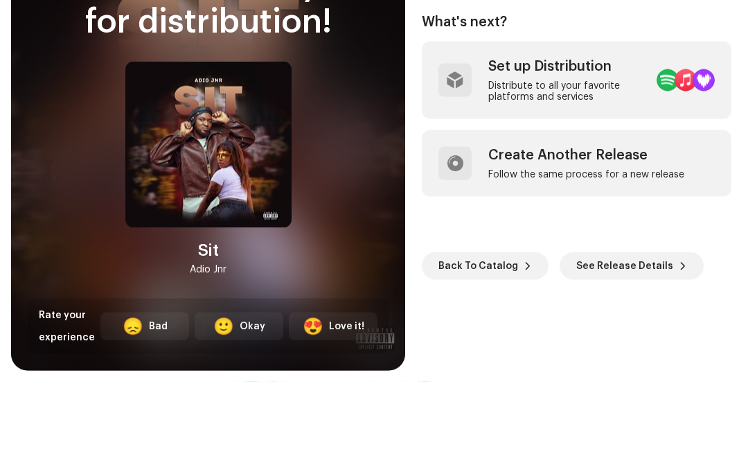
click at [579, 168] on div "Distribute to all your favorite platforms and services" at bounding box center [566, 179] width 157 height 22
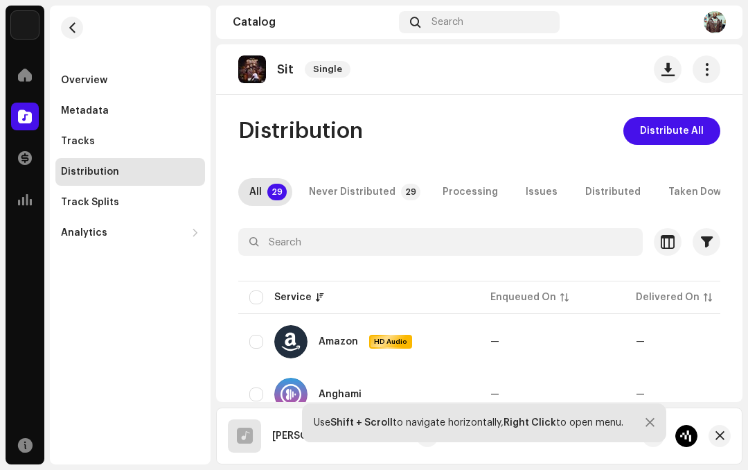
click at [275, 193] on p-badge "29" at bounding box center [276, 192] width 19 height 17
click at [272, 195] on p-badge "29" at bounding box center [276, 192] width 19 height 17
click at [263, 292] on input "checkbox" at bounding box center [256, 297] width 14 height 14
checkbox input "true"
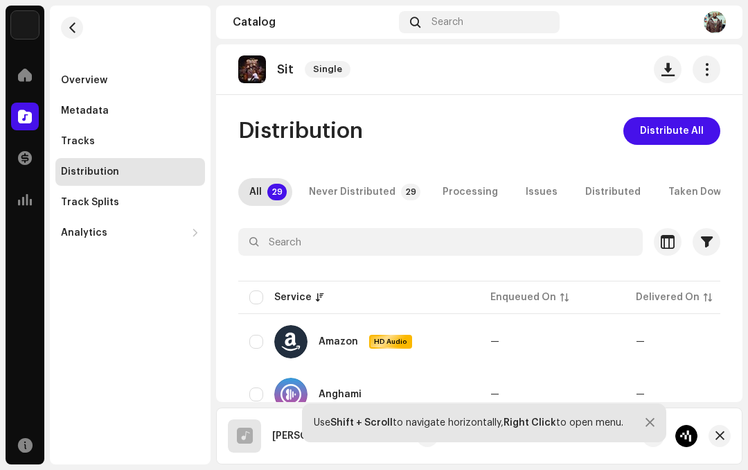
checkbox input "true"
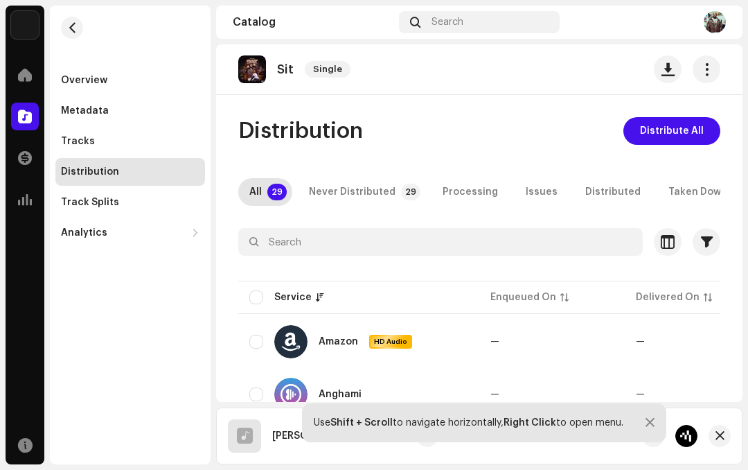
checkbox input "true"
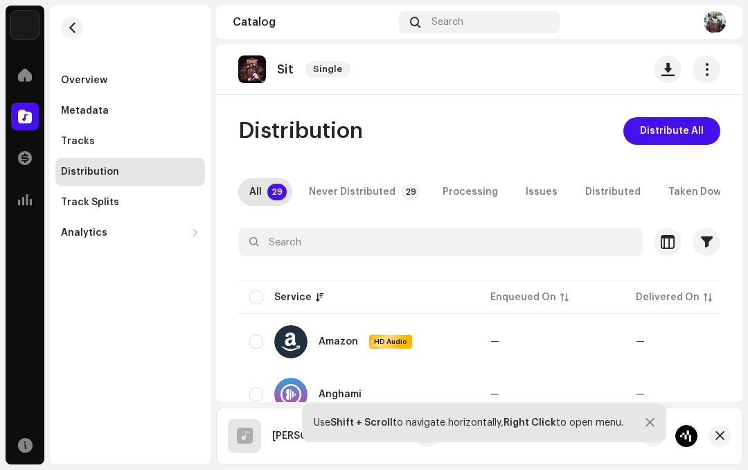
checkbox input "true"
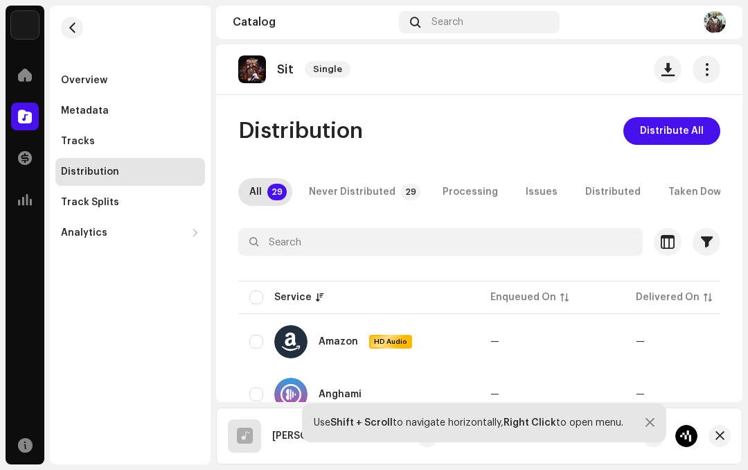
checkbox input "true"
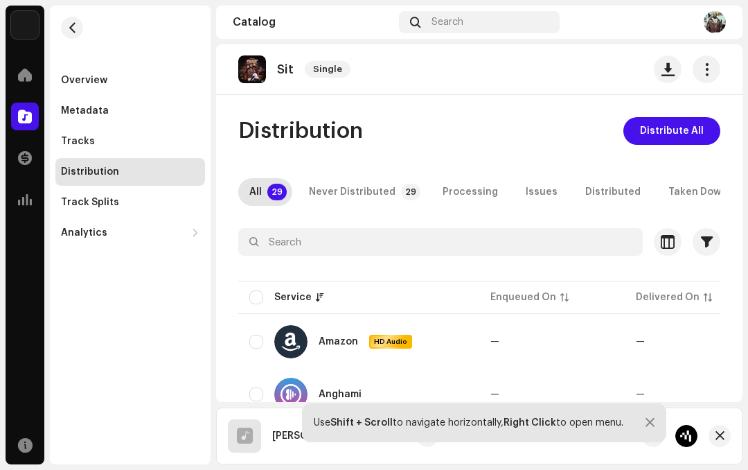
checkbox input "true"
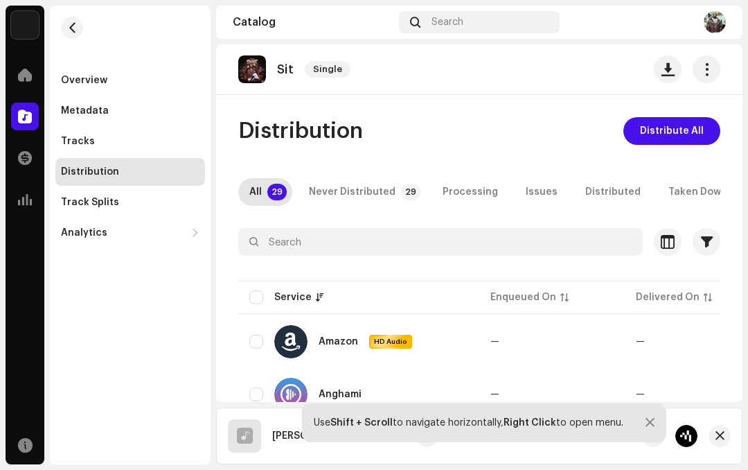
checkbox input "true"
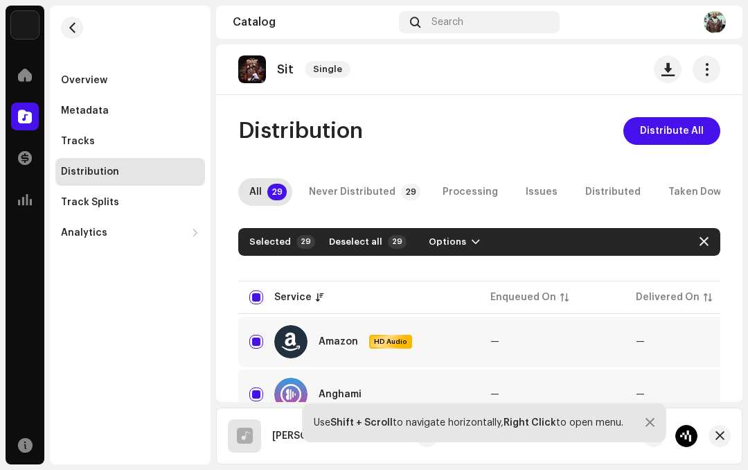
click at [669, 130] on span "Distribute All" at bounding box center [672, 131] width 64 height 28
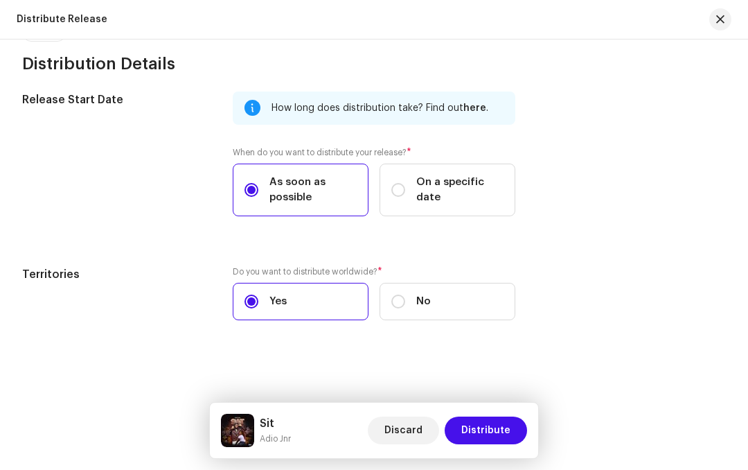
scroll to position [2291, 0]
click at [484, 429] on span "Distribute" at bounding box center [485, 430] width 49 height 28
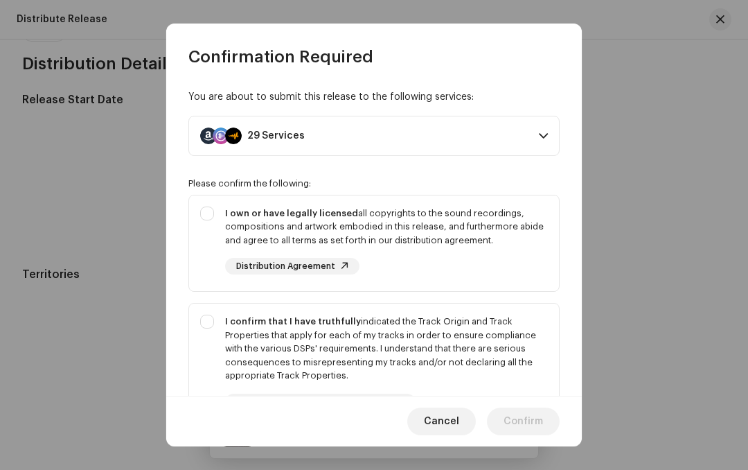
click at [215, 210] on div "I own or have legally licensed all copyrights to the sound recordings, composit…" at bounding box center [374, 240] width 370 height 91
checkbox input "true"
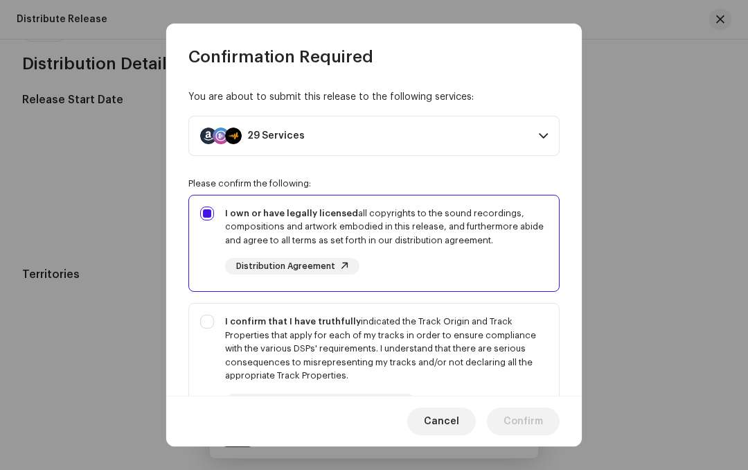
click at [213, 326] on div "I confirm that I have truthfully indicated the Track Origin and Track Propertie…" at bounding box center [374, 362] width 370 height 118
checkbox input "true"
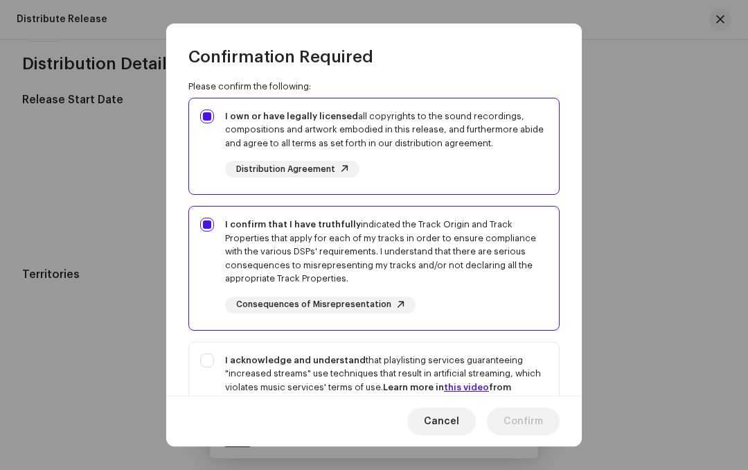
scroll to position [101, 0]
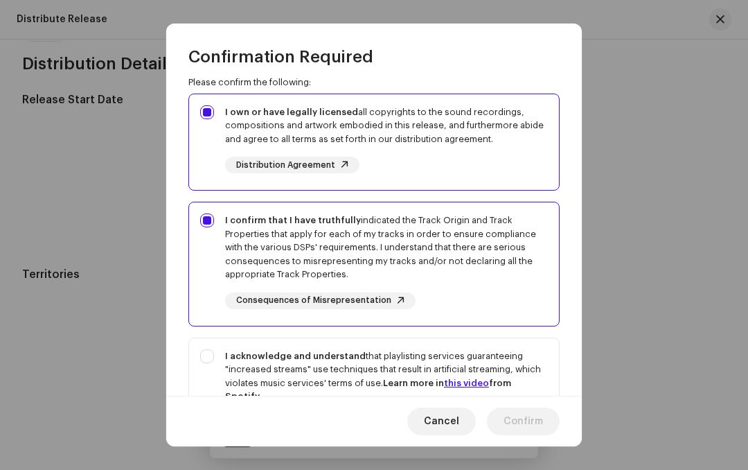
click at [213, 358] on div "I acknowledge and understand that playlisting services guaranteeing "increased …" at bounding box center [374, 401] width 370 height 126
checkbox input "true"
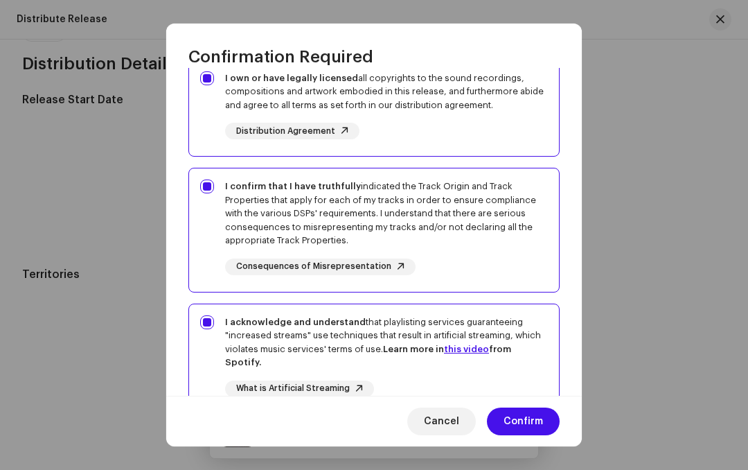
scroll to position [137, 0]
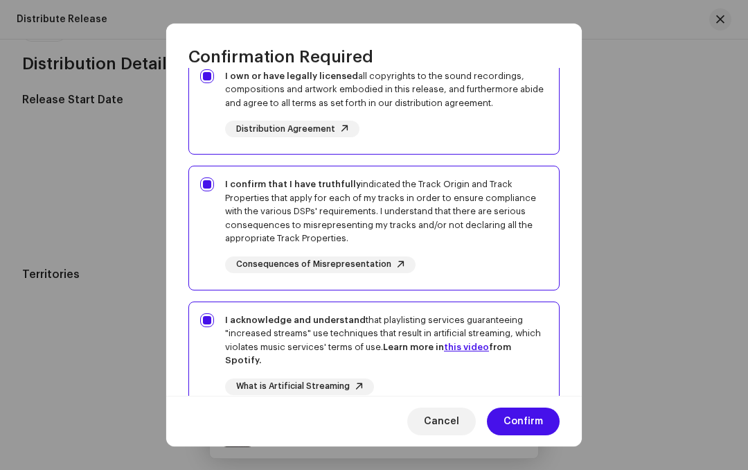
click at [524, 422] on span "Confirm" at bounding box center [523, 421] width 39 height 28
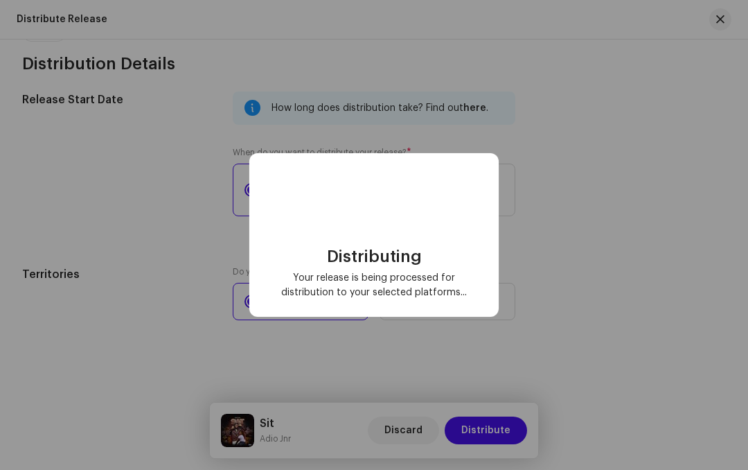
checkbox input "false"
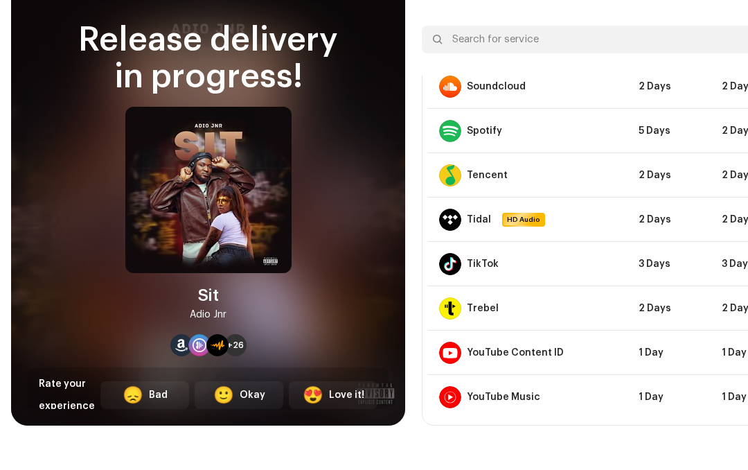
scroll to position [986, 0]
click at [251, 391] on div "Okay" at bounding box center [253, 395] width 26 height 15
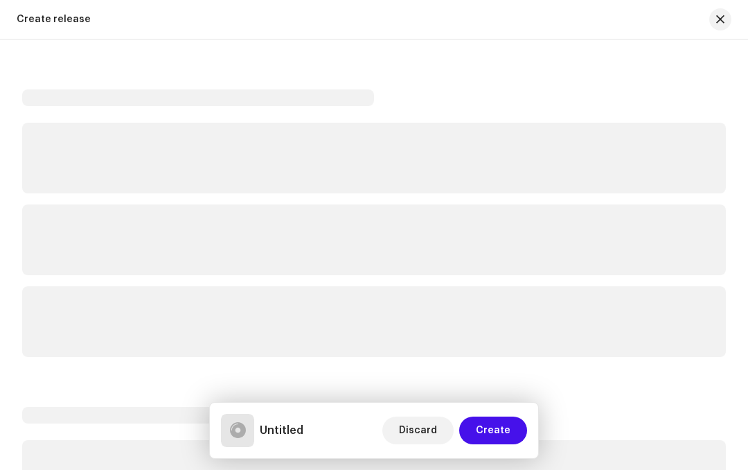
scroll to position [15, 0]
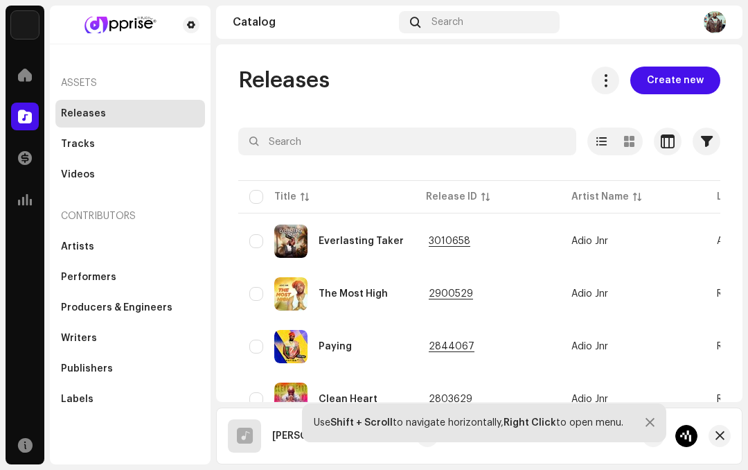
click at [21, 72] on span at bounding box center [25, 74] width 14 height 11
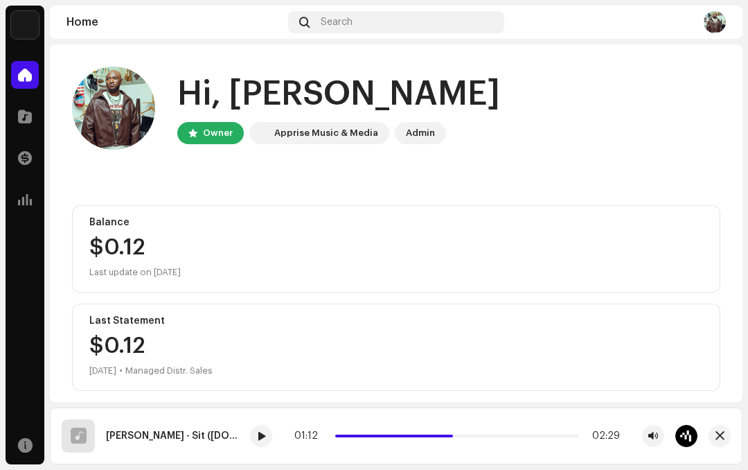
click at [317, 277] on div "Last update on [DATE]" at bounding box center [396, 272] width 614 height 17
click at [342, 282] on div "Balance $0.12 Last update on [DATE]" at bounding box center [396, 248] width 649 height 87
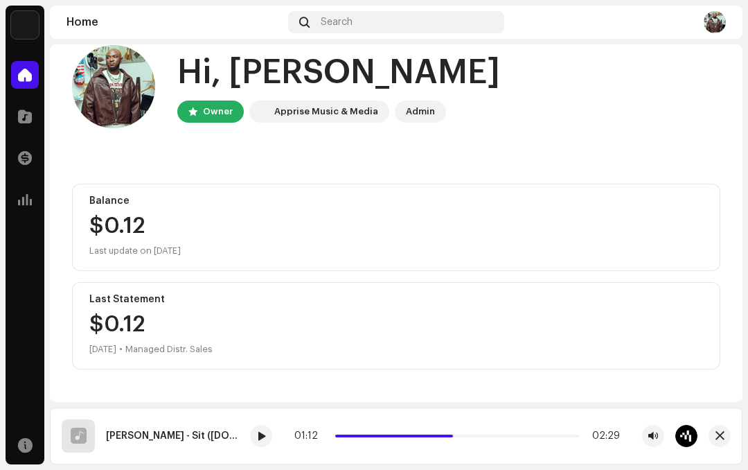
scroll to position [33, 0]
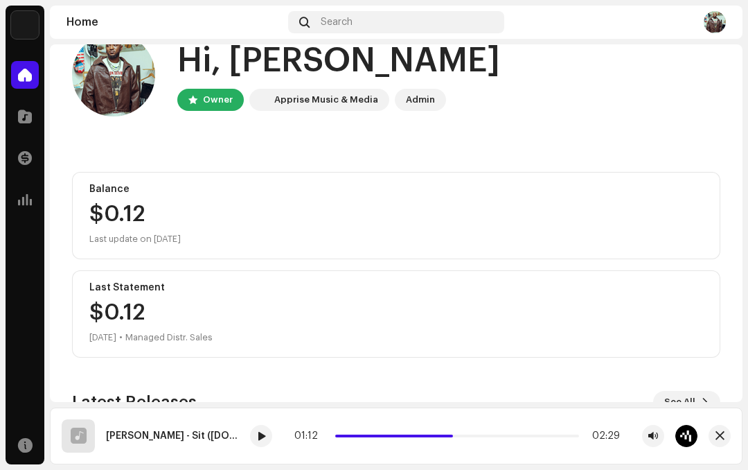
click at [101, 306] on div "$0.[DATE] • Managed Distr. Sales" at bounding box center [150, 323] width 123 height 44
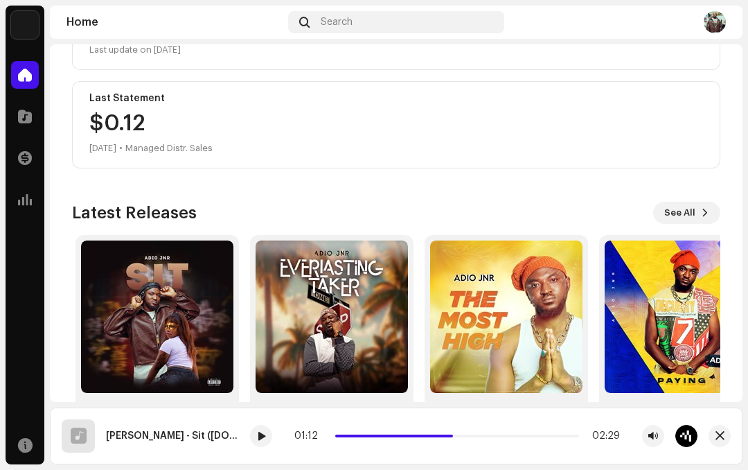
scroll to position [222, 0]
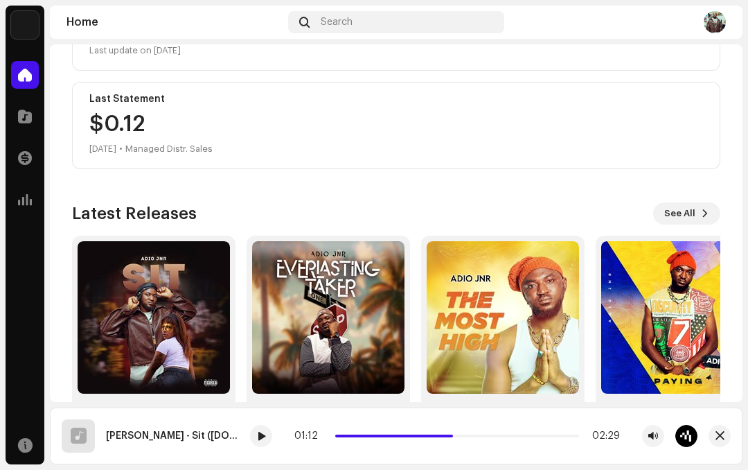
click at [123, 308] on img at bounding box center [154, 317] width 152 height 152
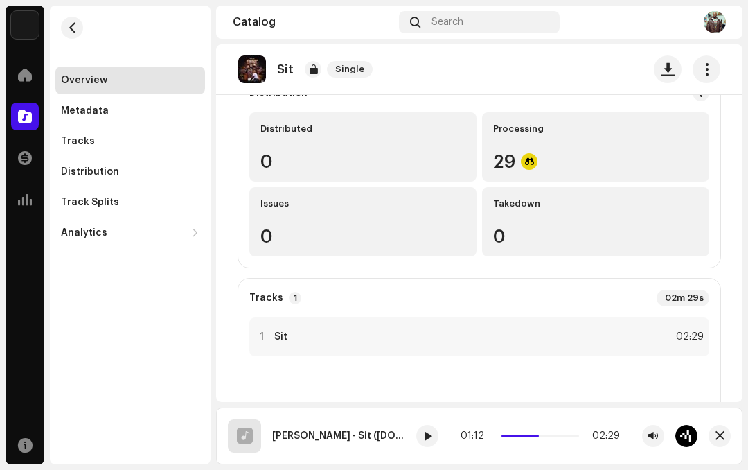
scroll to position [150, 0]
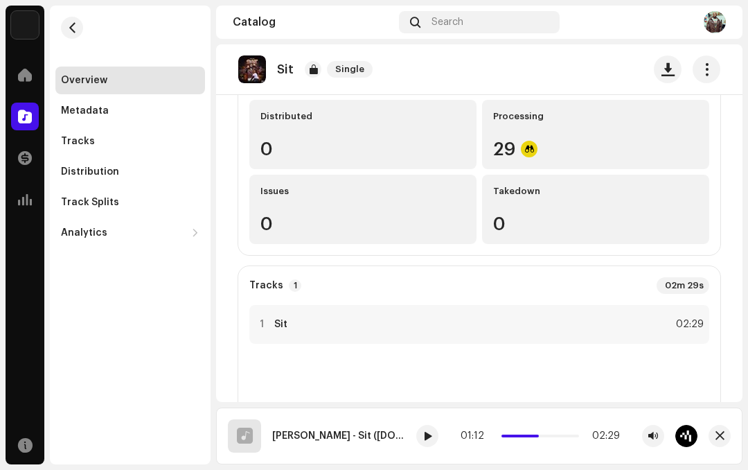
click at [123, 111] on div "Metadata" at bounding box center [130, 110] width 139 height 11
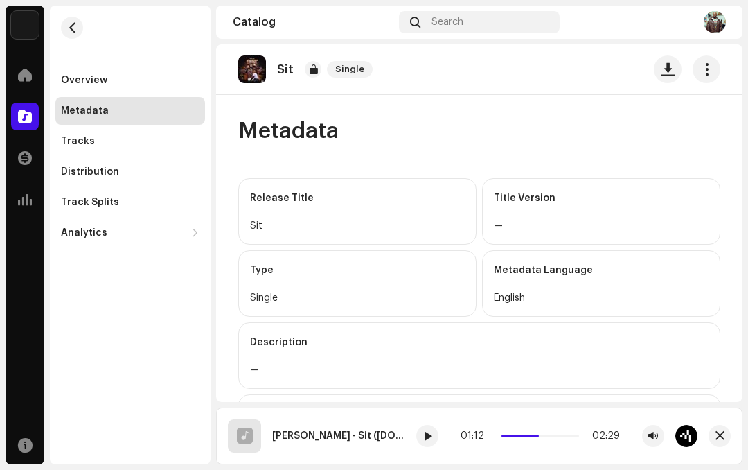
click at [127, 76] on div "Overview" at bounding box center [130, 80] width 139 height 11
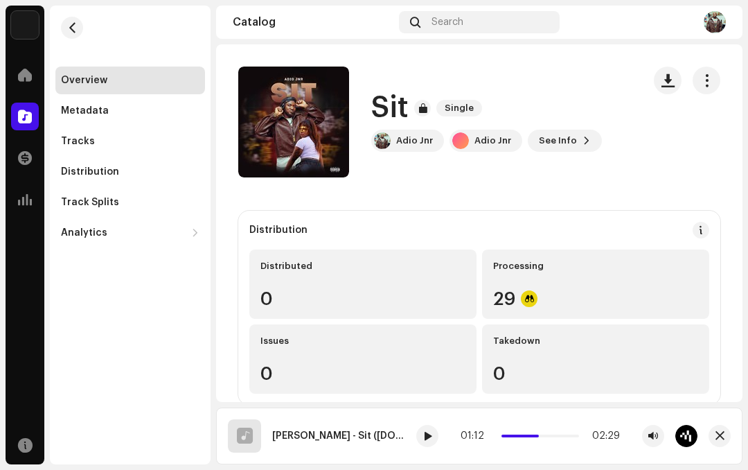
click at [69, 22] on span "button" at bounding box center [72, 27] width 10 height 11
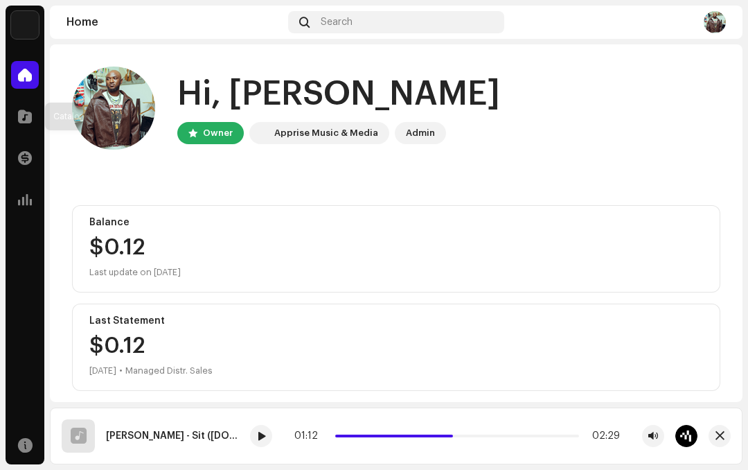
click at [29, 120] on span at bounding box center [25, 116] width 14 height 11
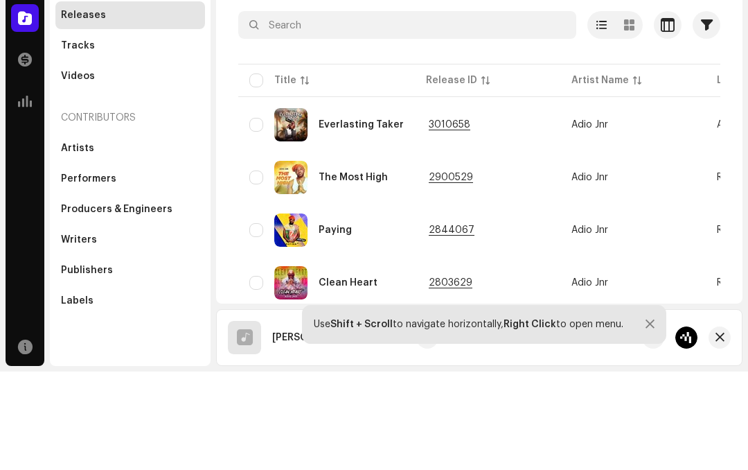
scroll to position [19, 0]
click at [509, 197] on td "3010658" at bounding box center [487, 222] width 145 height 50
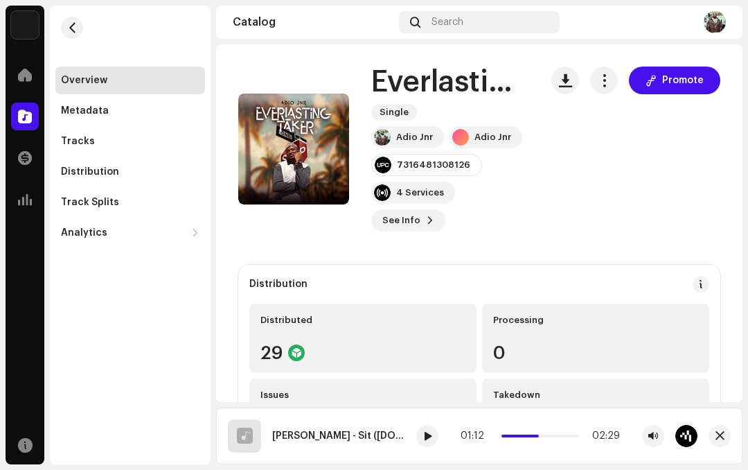
click at [80, 23] on button "button" at bounding box center [72, 28] width 22 height 22
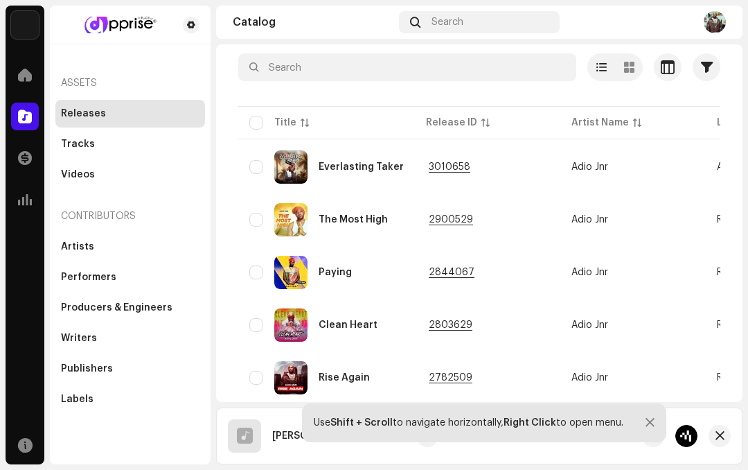
scroll to position [81, 0]
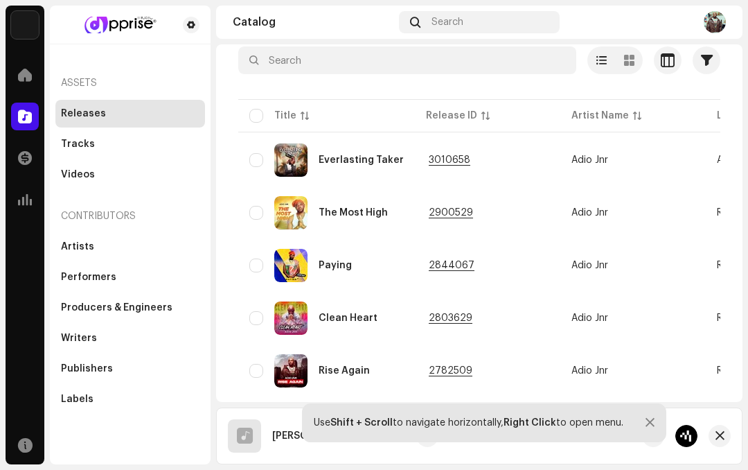
click at [347, 369] on div "Rise Again" at bounding box center [344, 371] width 51 height 10
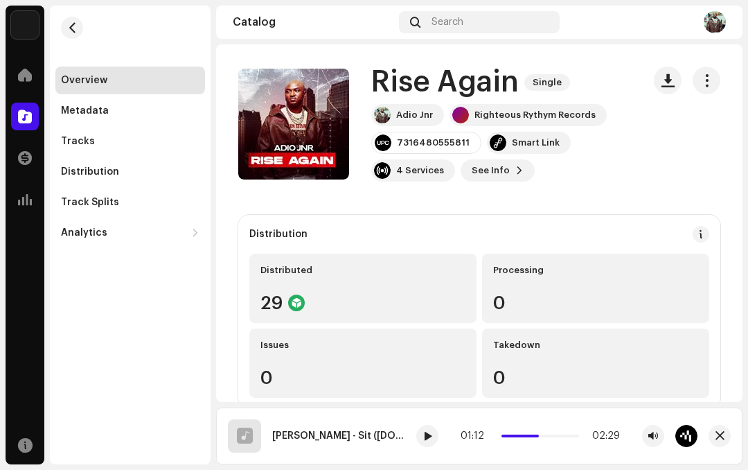
click at [71, 24] on span "button" at bounding box center [72, 27] width 10 height 11
